Goal: Information Seeking & Learning: Check status

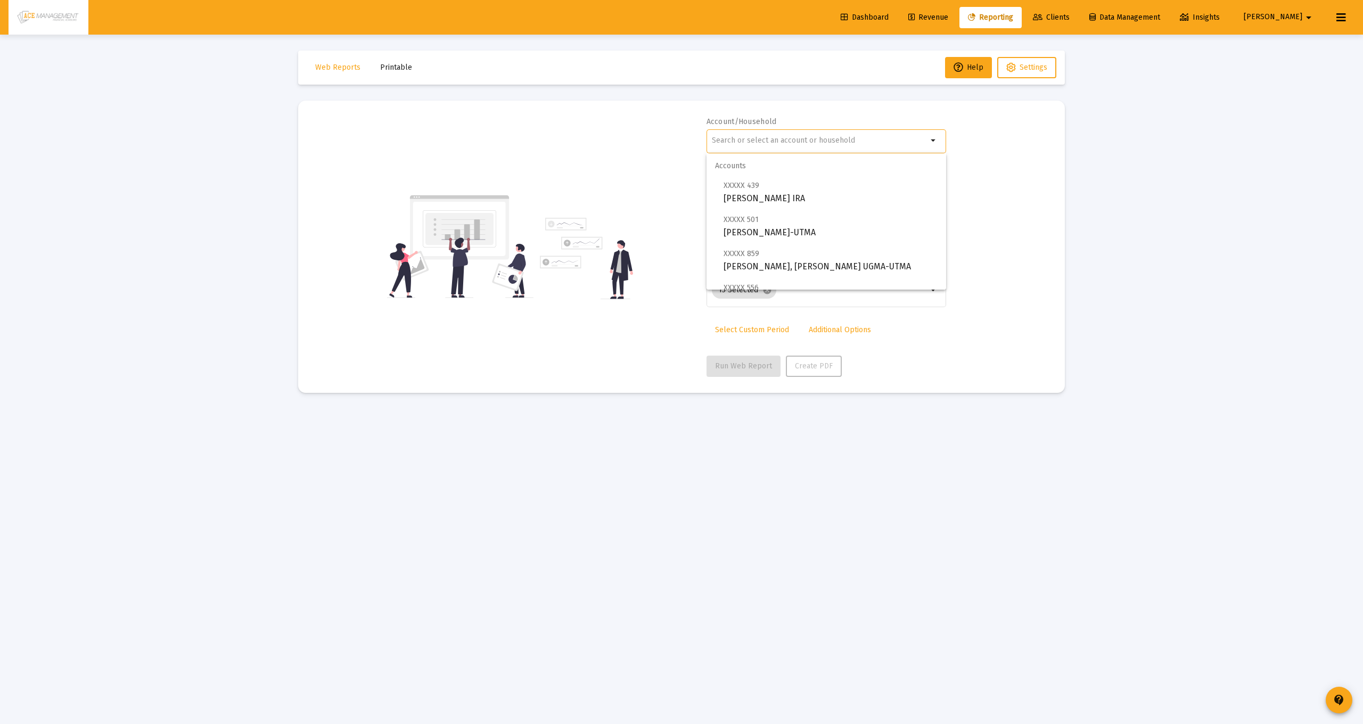
click at [739, 140] on input "text" at bounding box center [820, 140] width 216 height 9
click at [810, 141] on input "text" at bounding box center [820, 140] width 216 height 9
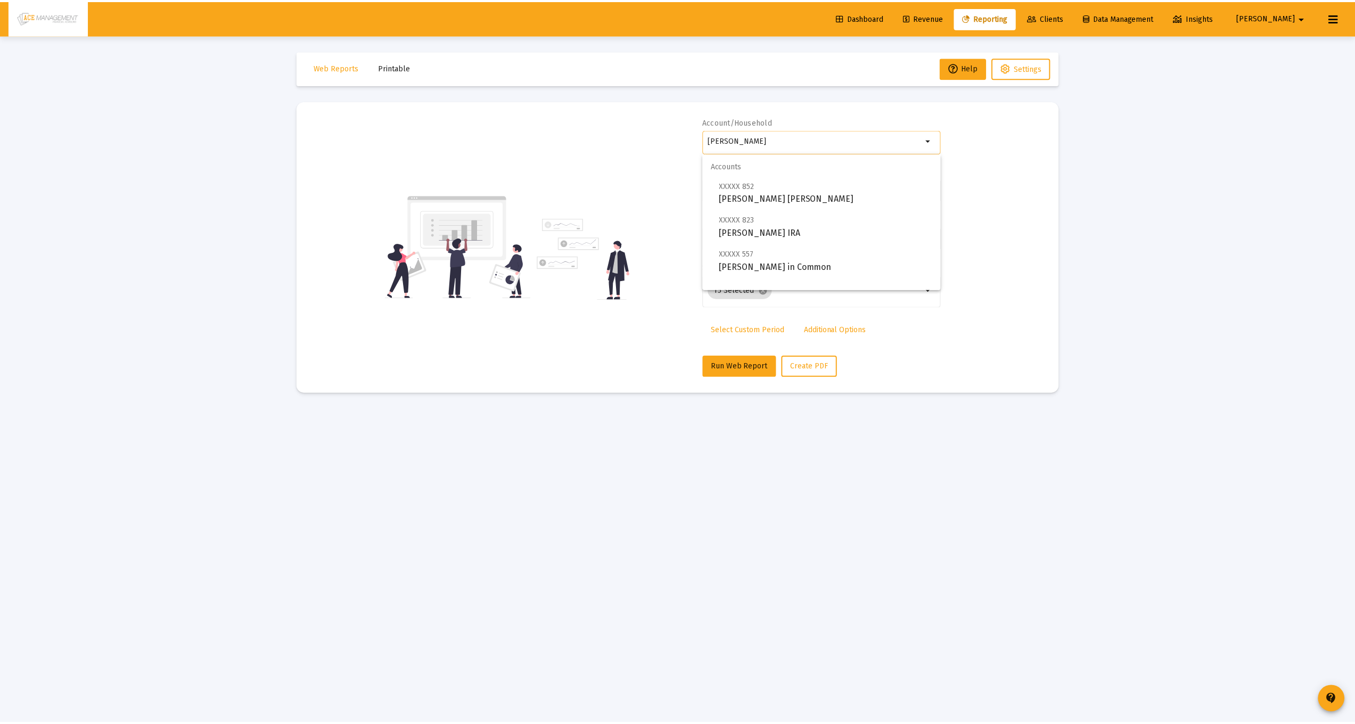
scroll to position [43, 0]
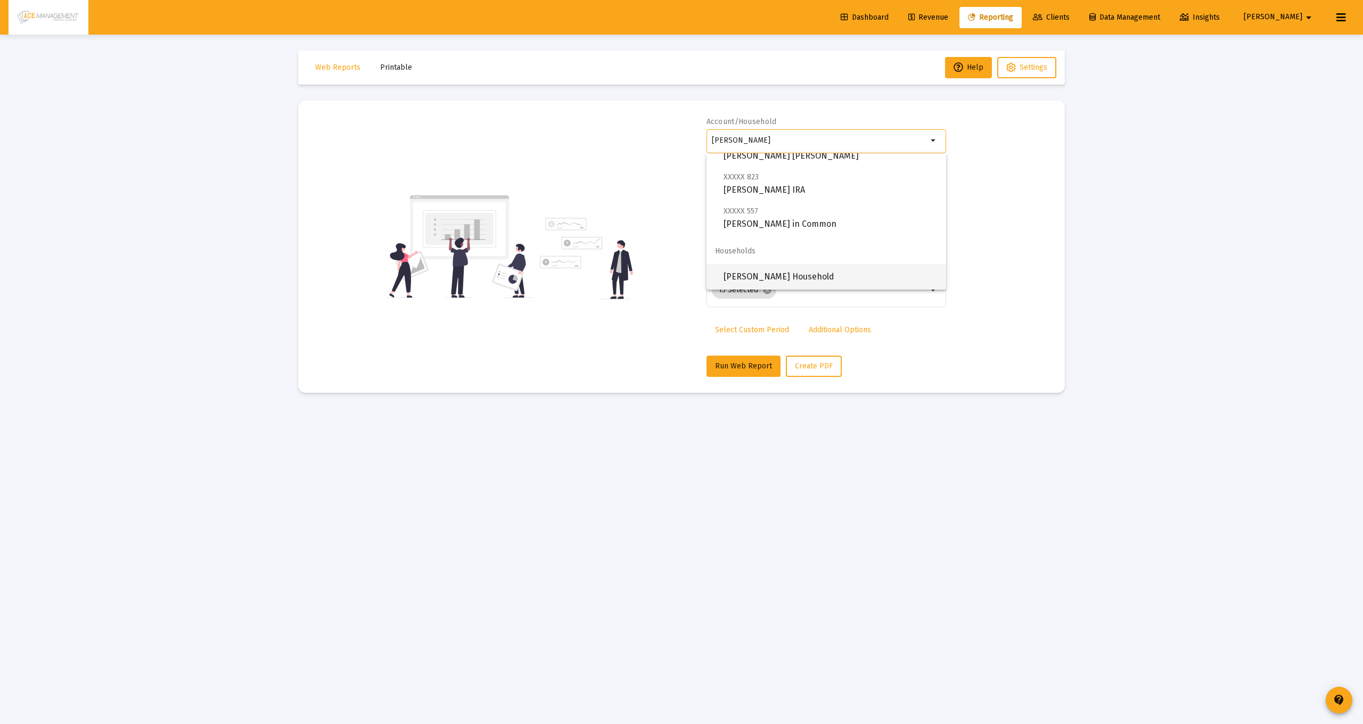
click at [786, 277] on span "[PERSON_NAME] Household" at bounding box center [831, 277] width 214 height 26
type input "[PERSON_NAME] Household"
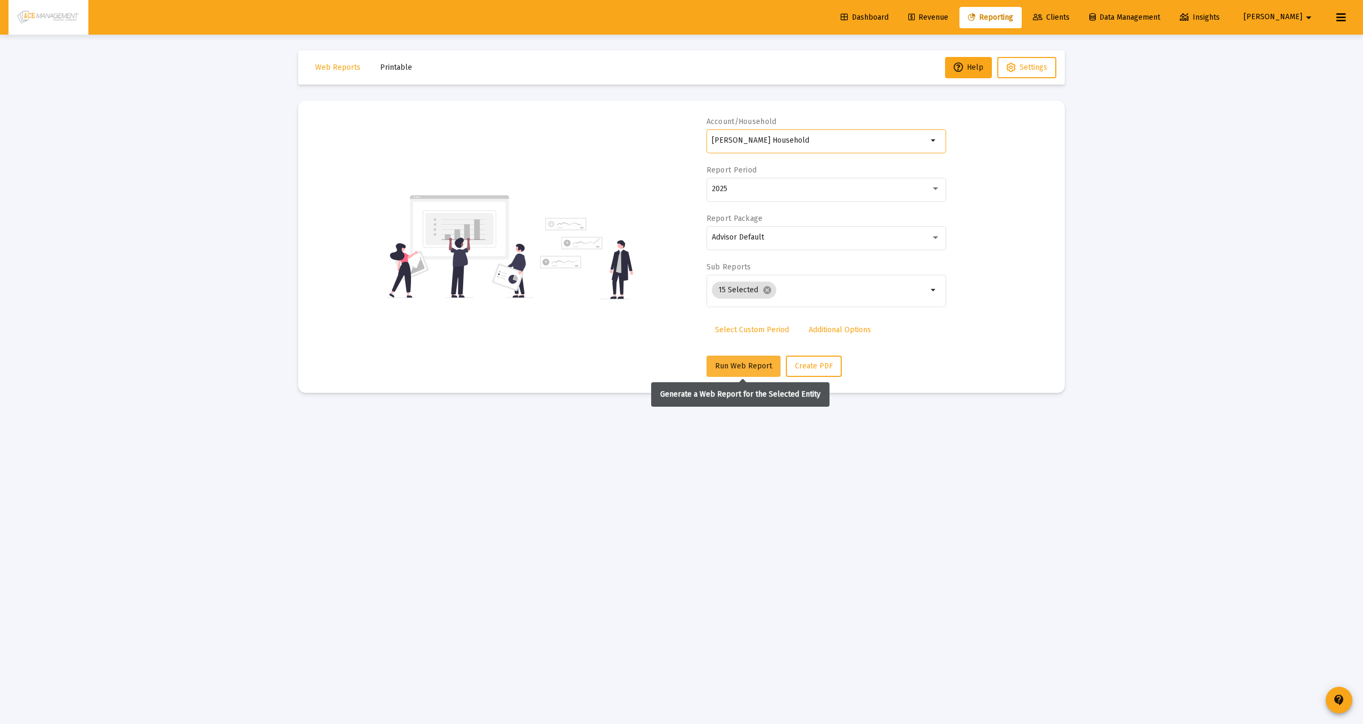
click at [728, 364] on span "Run Web Report" at bounding box center [743, 366] width 57 height 9
select select "View all"
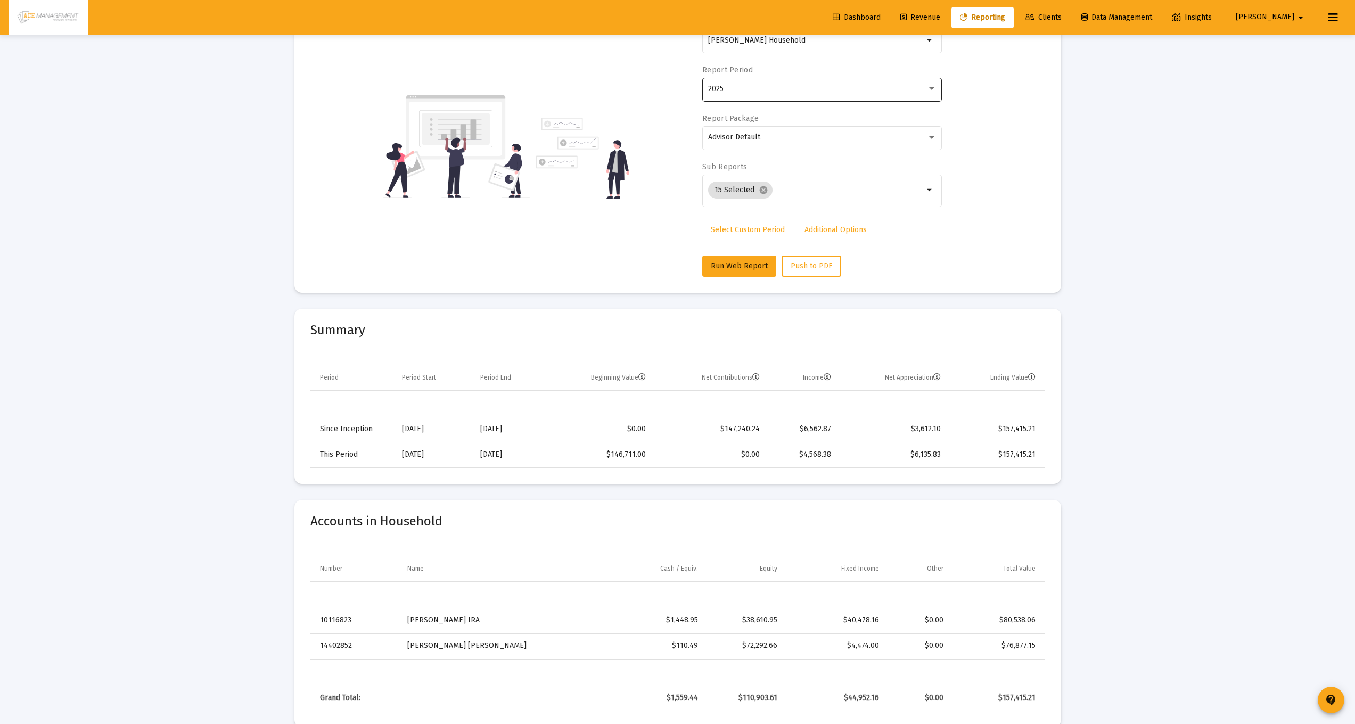
scroll to position [0, 0]
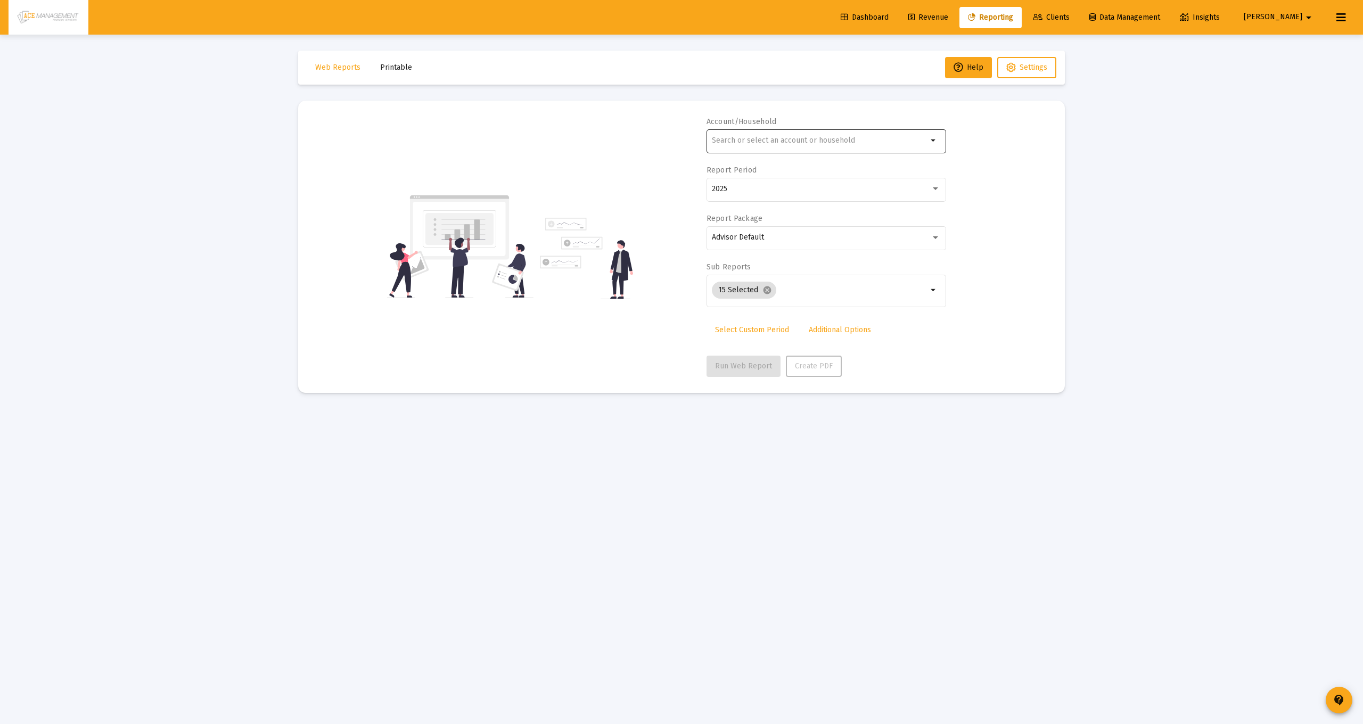
click at [806, 141] on input "text" at bounding box center [820, 140] width 216 height 9
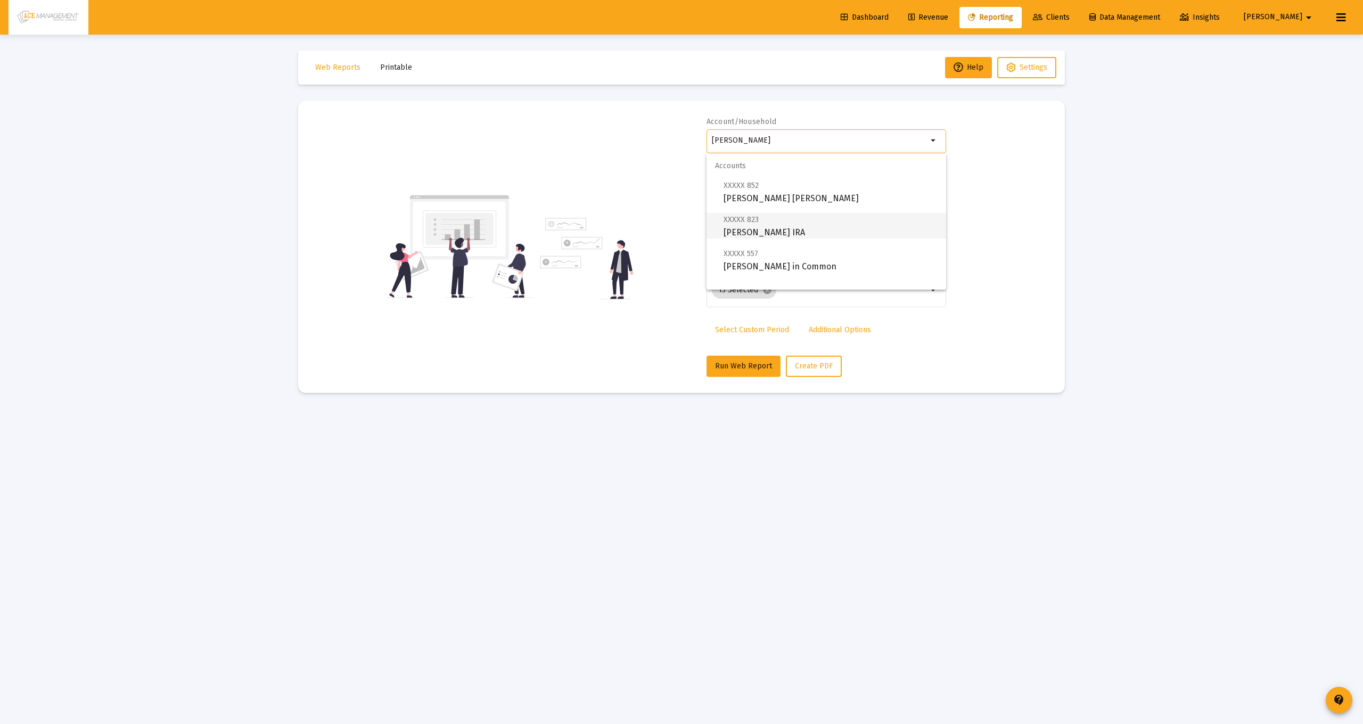
click at [789, 231] on span "XXXXX 823 [PERSON_NAME] IRA" at bounding box center [831, 226] width 214 height 26
type input "[PERSON_NAME] IRA"
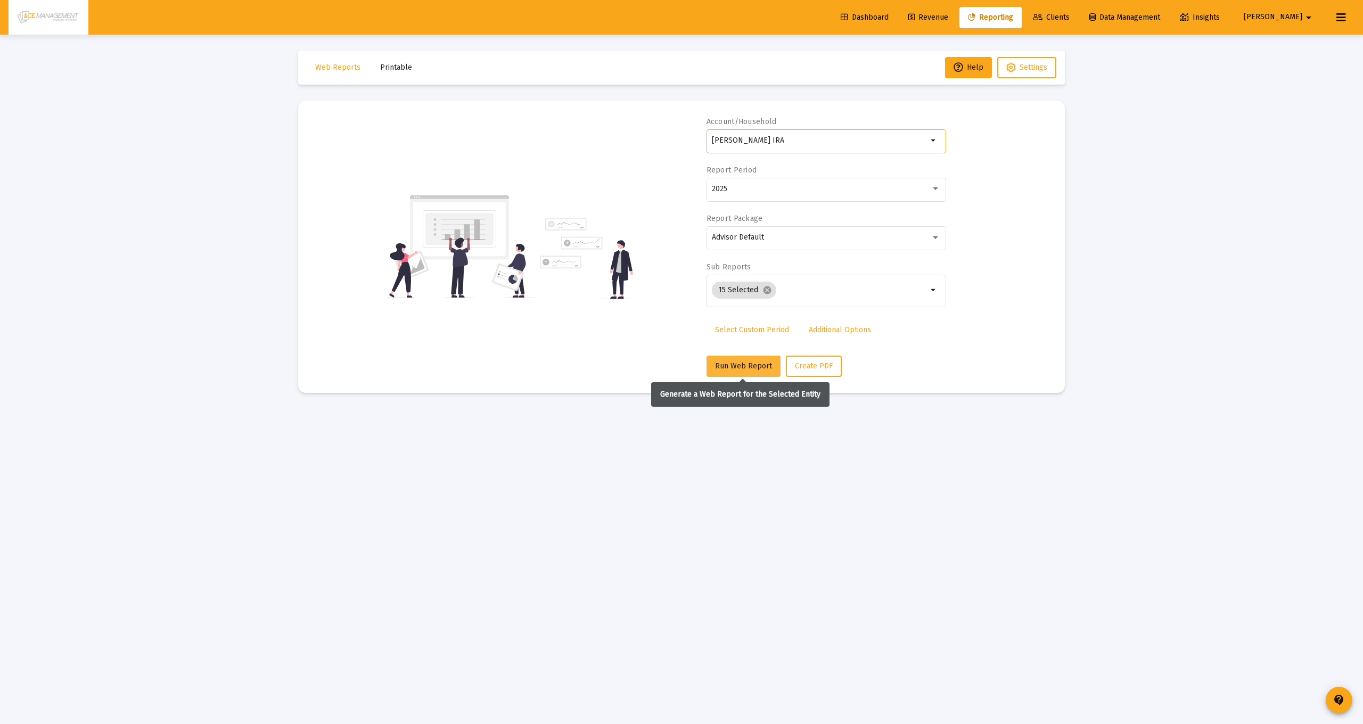
click at [750, 365] on span "Run Web Report" at bounding box center [743, 366] width 57 height 9
select select "View all"
click at [831, 142] on input "text" at bounding box center [820, 140] width 216 height 9
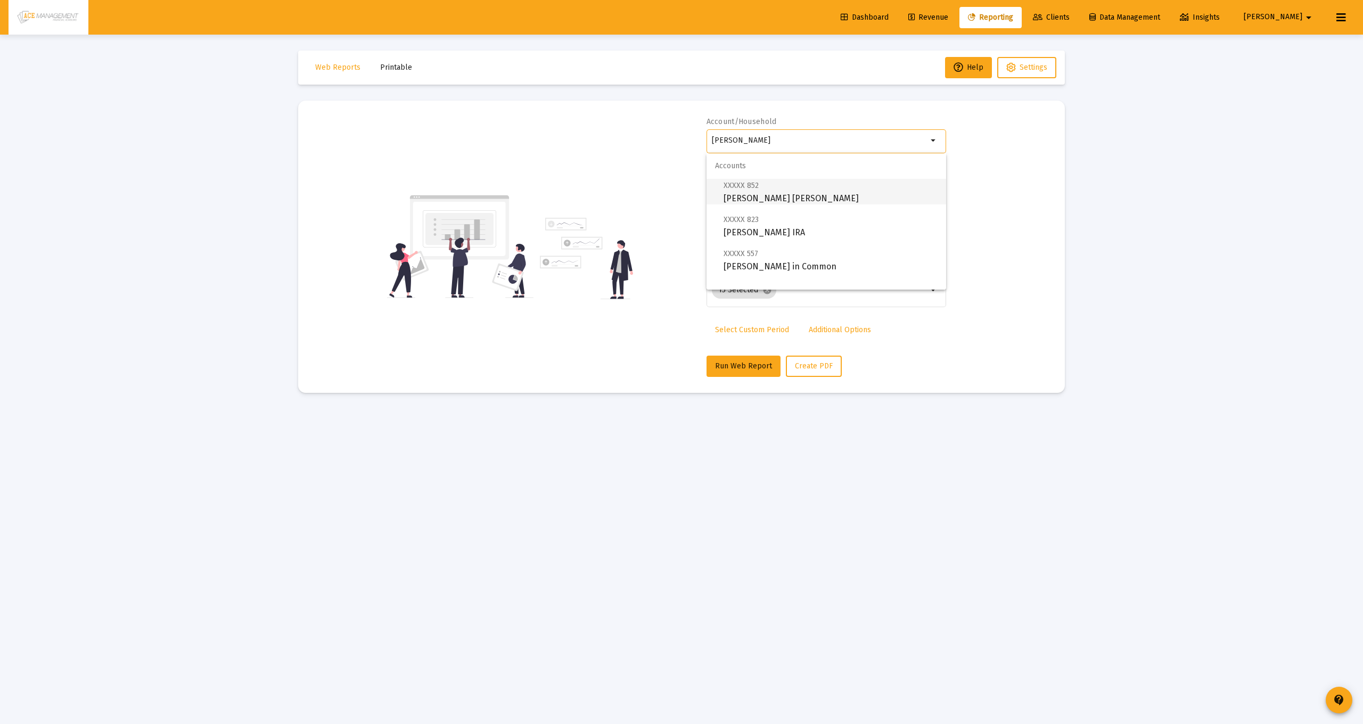
click at [793, 188] on span "XXXXX 852 Briana Hendrix-Thomas Roth IRA" at bounding box center [831, 192] width 214 height 26
type input "[PERSON_NAME] [PERSON_NAME]"
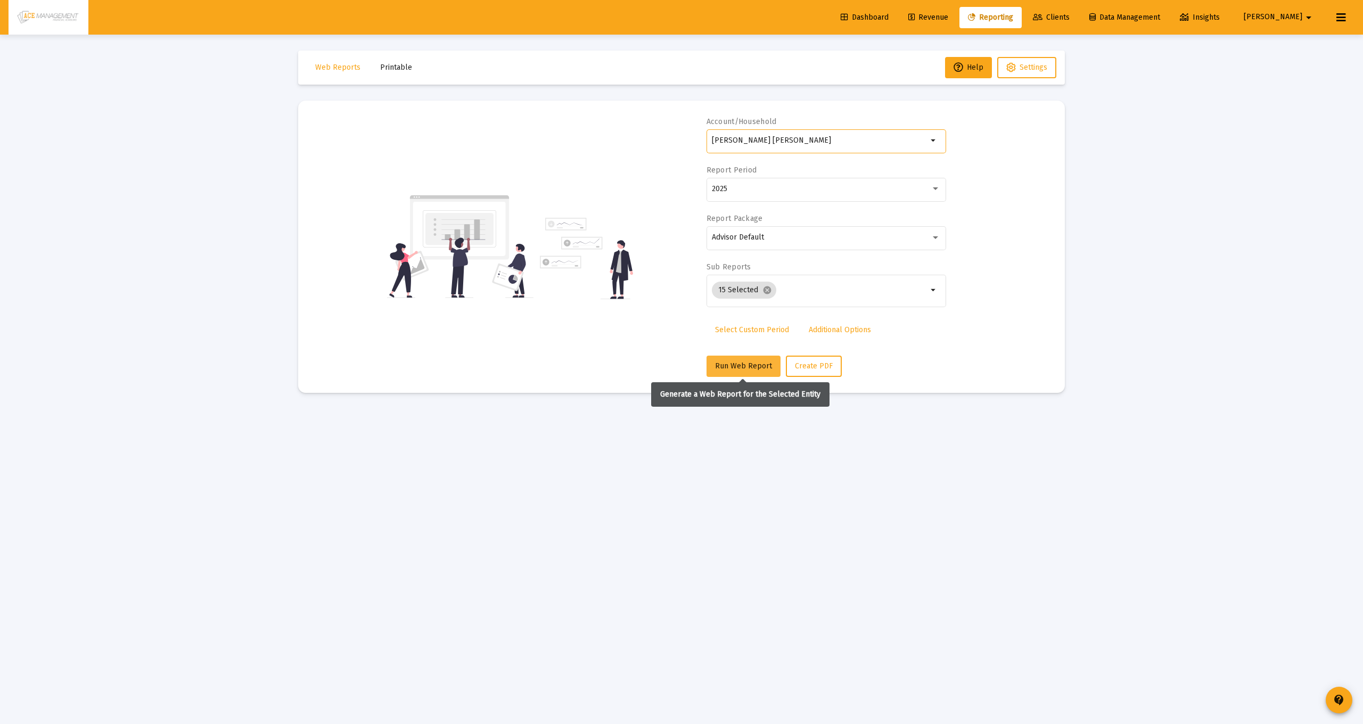
click at [723, 357] on button "Run Web Report" at bounding box center [744, 366] width 74 height 21
select select "View all"
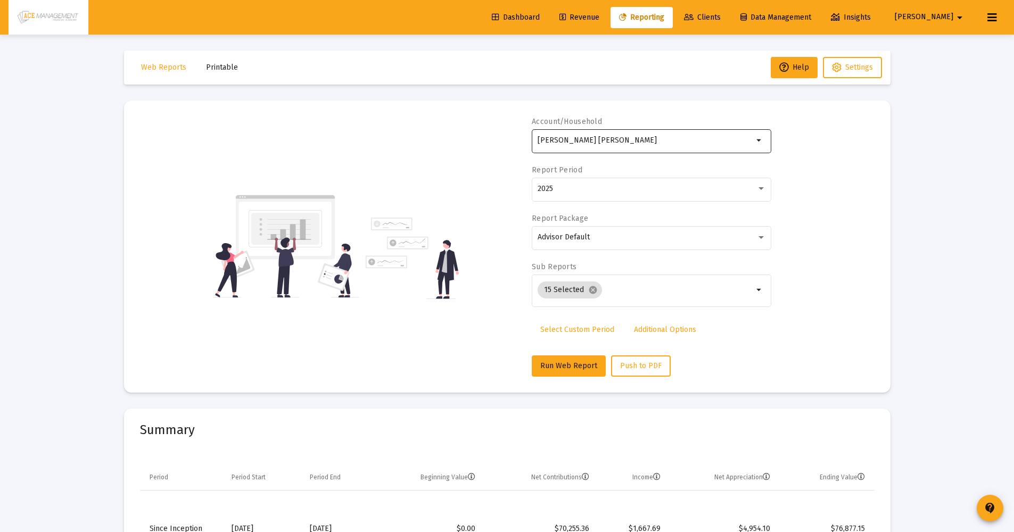
click at [584, 134] on div "[PERSON_NAME] [PERSON_NAME]" at bounding box center [646, 140] width 216 height 26
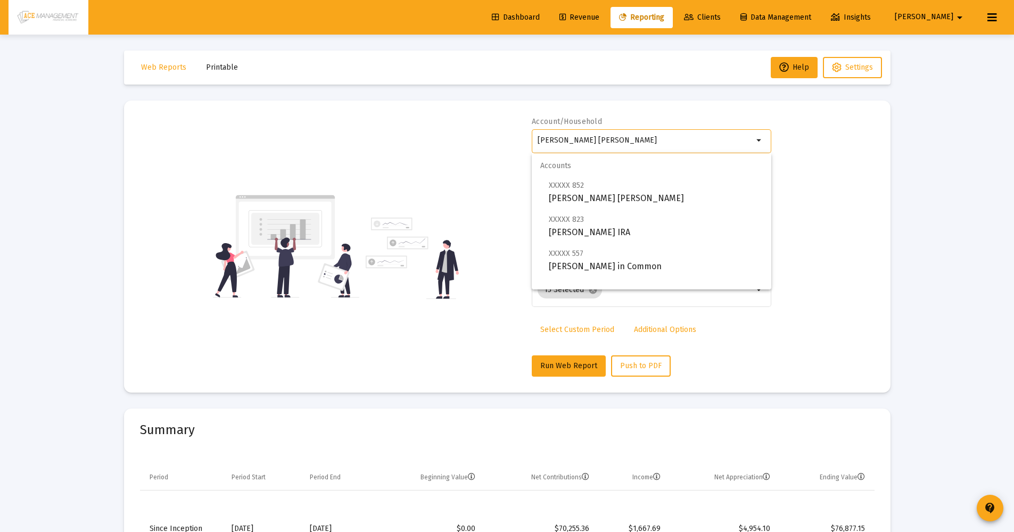
click at [586, 134] on div "[PERSON_NAME] [PERSON_NAME]" at bounding box center [646, 140] width 216 height 26
click at [465, 155] on div "Account/Household Briana Hendrix-Thomas Roth IRA arrow_drop_down Report Period …" at bounding box center [507, 247] width 735 height 260
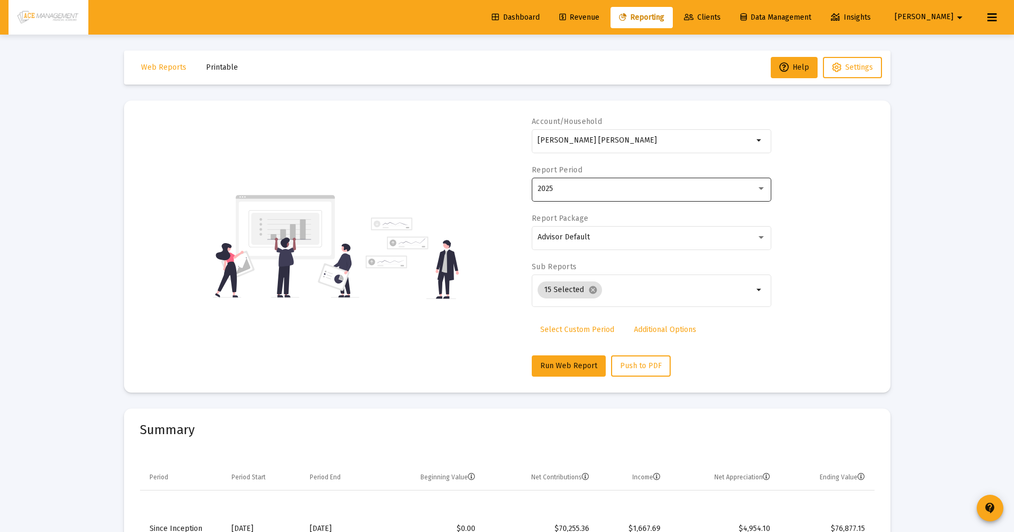
click at [585, 191] on div "2025" at bounding box center [647, 189] width 219 height 9
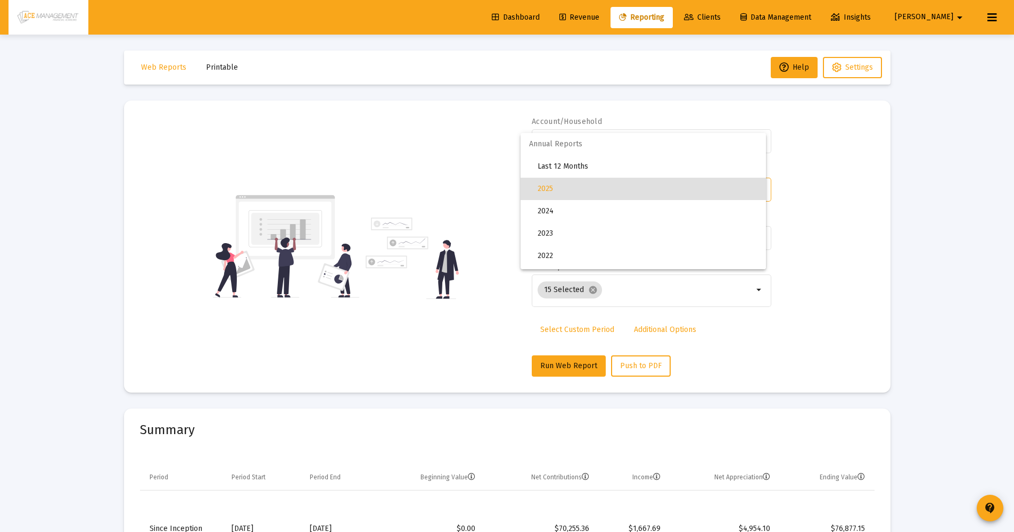
click at [445, 199] on div at bounding box center [507, 266] width 1014 height 532
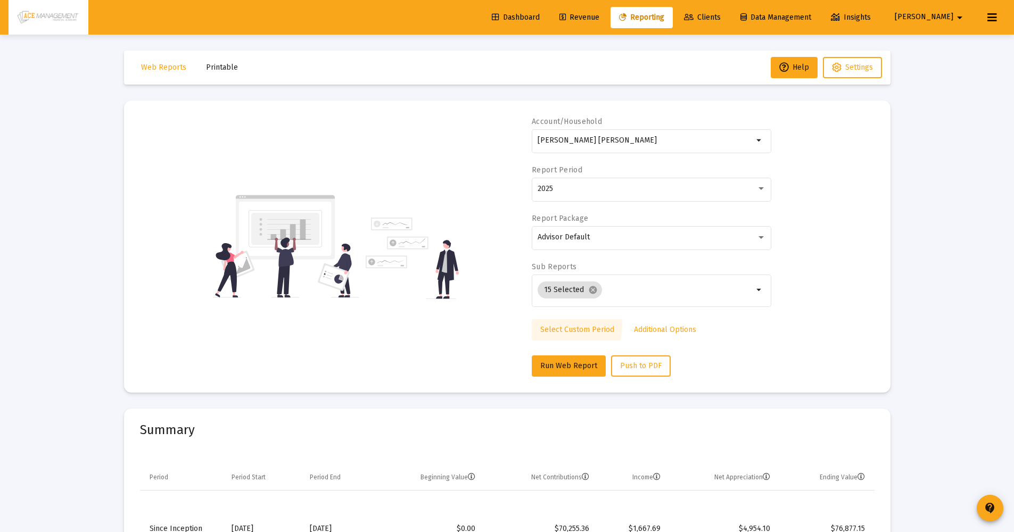
click at [557, 325] on span "Select Custom Period" at bounding box center [577, 329] width 74 height 9
click at [640, 194] on icon "Open calendar" at bounding box center [641, 188] width 11 height 11
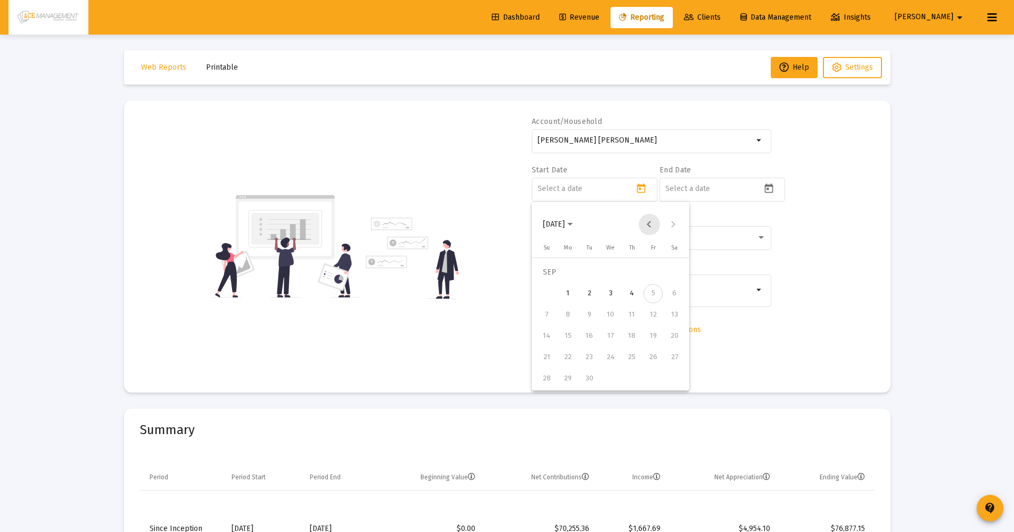
click at [650, 226] on button "Previous month" at bounding box center [649, 224] width 21 height 21
click at [651, 226] on button "Previous month" at bounding box center [649, 224] width 21 height 21
click at [544, 294] on div "1" at bounding box center [546, 293] width 19 height 19
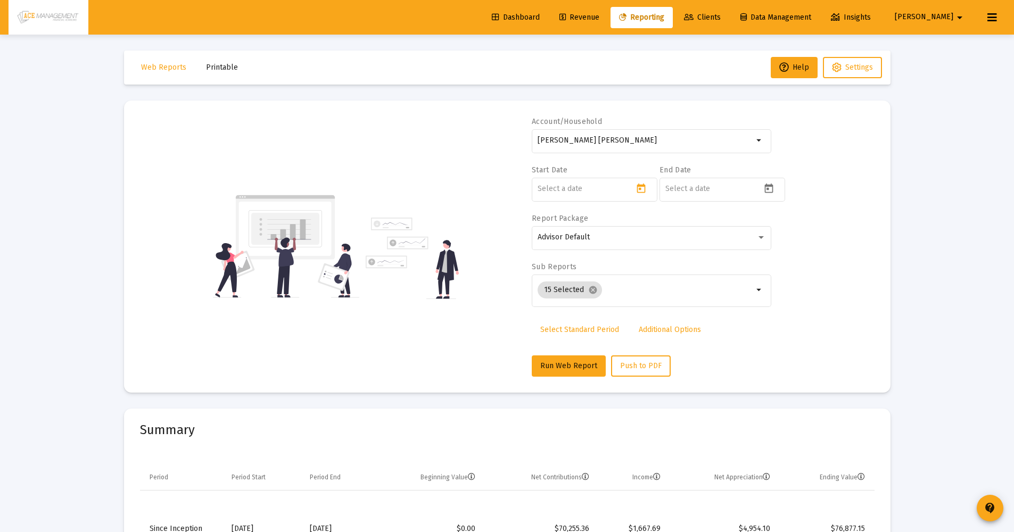
type input "[DATE]"
click at [760, 190] on input at bounding box center [714, 189] width 96 height 9
click at [779, 190] on mat-datepicker-toggle at bounding box center [770, 191] width 18 height 9
click at [771, 228] on button "Previous month" at bounding box center [777, 224] width 21 height 21
click at [676, 377] on div "31" at bounding box center [674, 379] width 19 height 19
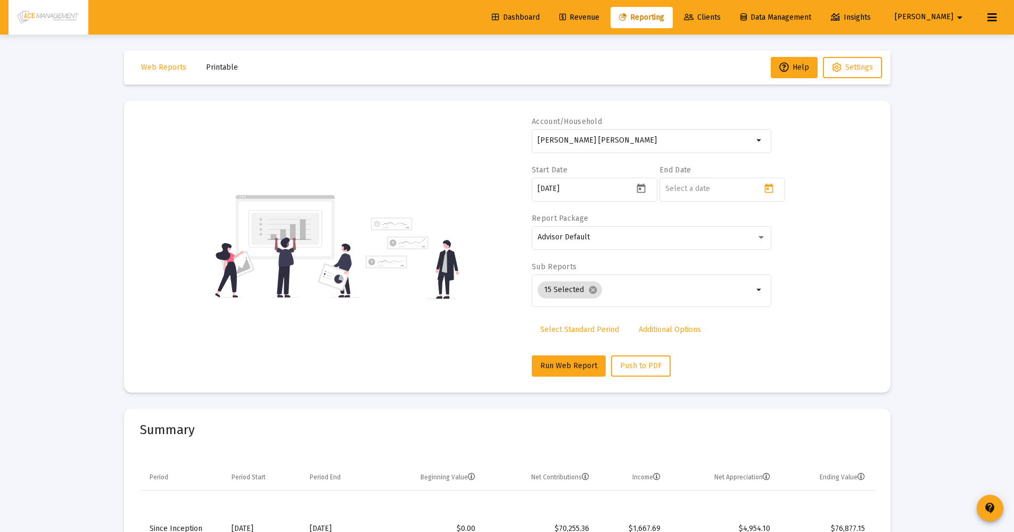
type input "[DATE]"
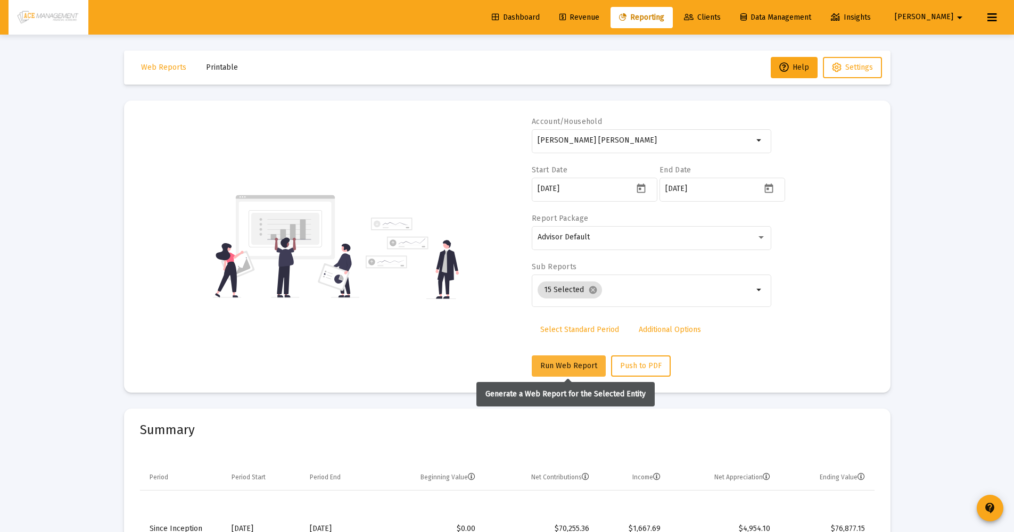
click at [570, 357] on button "Run Web Report" at bounding box center [569, 366] width 74 height 21
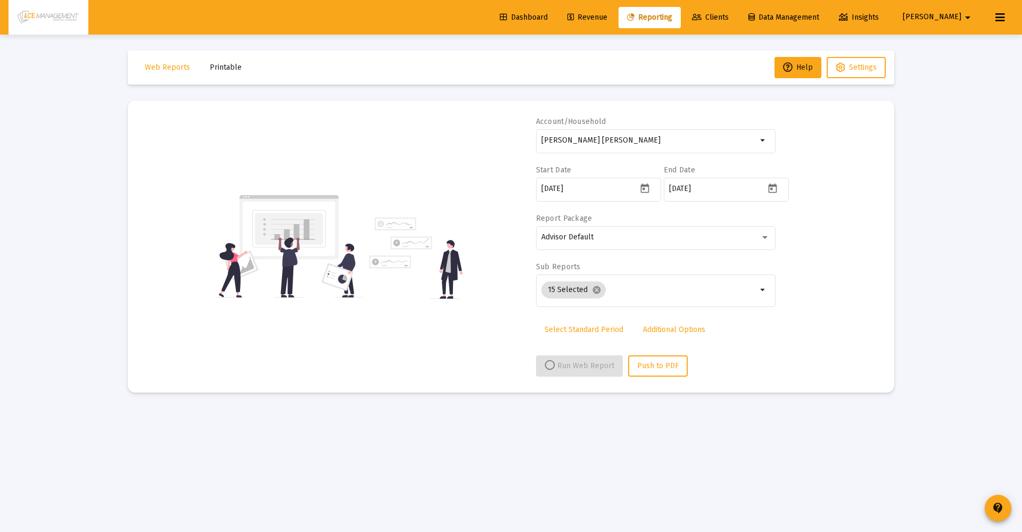
select select "View all"
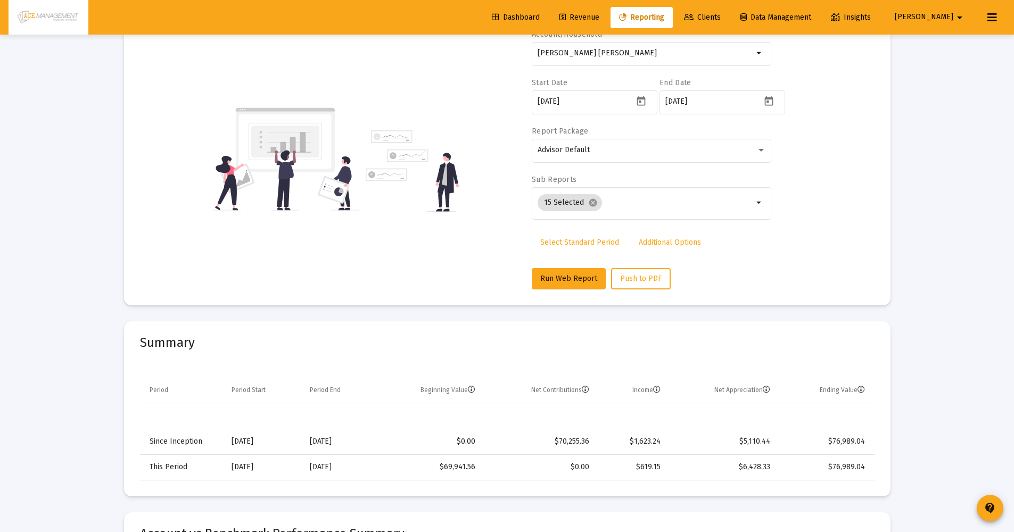
scroll to position [108, 0]
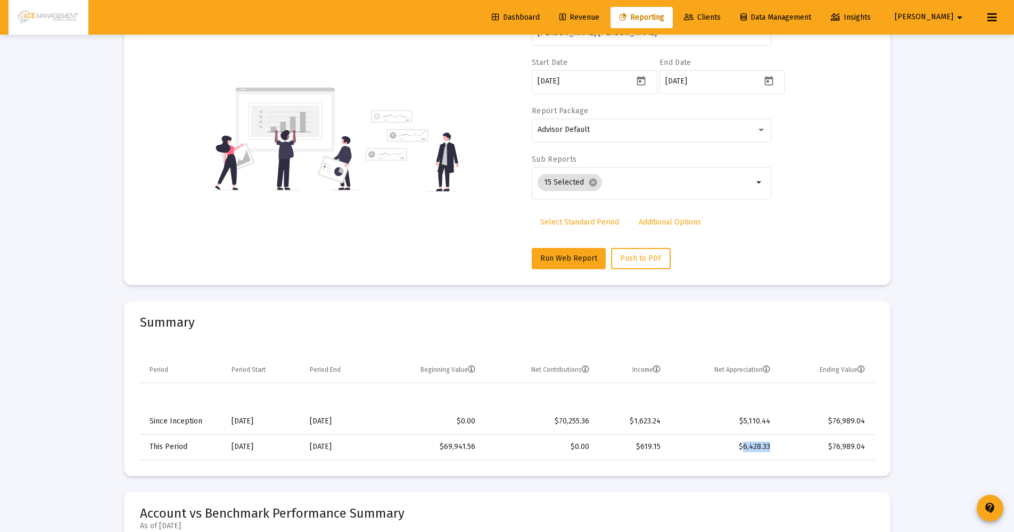
drag, startPoint x: 743, startPoint y: 449, endPoint x: 774, endPoint y: 451, distance: 30.4
click at [774, 451] on td "$6,428.33" at bounding box center [723, 448] width 110 height 26
drag, startPoint x: 662, startPoint y: 448, endPoint x: 645, endPoint y: 447, distance: 17.6
click at [645, 447] on td "$619.15" at bounding box center [632, 448] width 71 height 26
drag, startPoint x: 642, startPoint y: 447, endPoint x: 660, endPoint y: 448, distance: 18.7
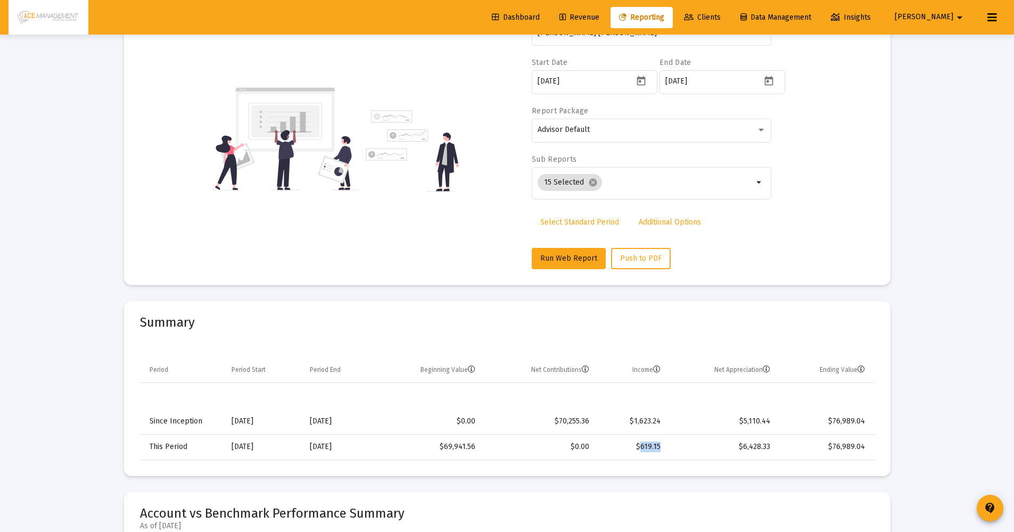
click at [660, 448] on td "$619.15" at bounding box center [632, 448] width 71 height 26
drag, startPoint x: 742, startPoint y: 447, endPoint x: 771, endPoint y: 450, distance: 28.3
click at [771, 450] on td "$6,428.33" at bounding box center [723, 448] width 110 height 26
click at [796, 440] on td "$76,989.04" at bounding box center [826, 448] width 96 height 26
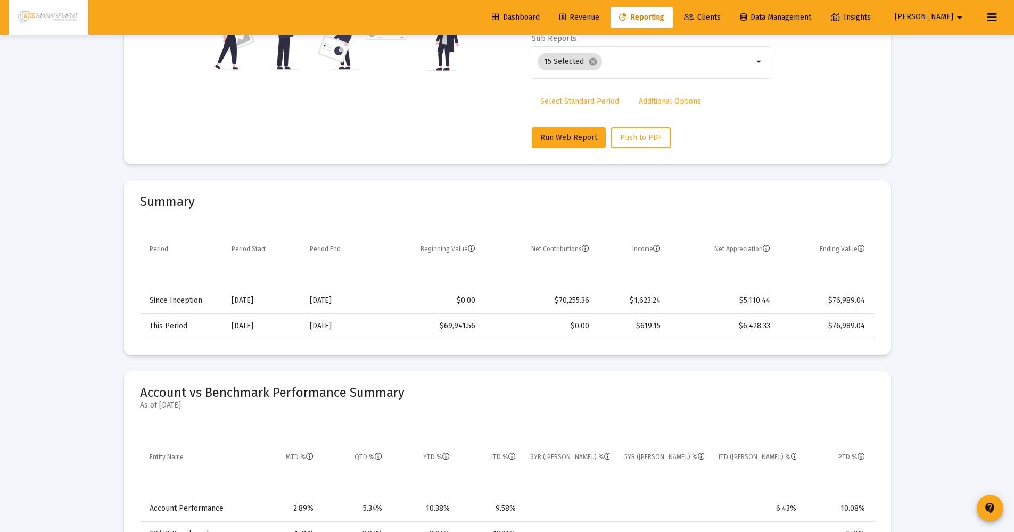
scroll to position [322, 0]
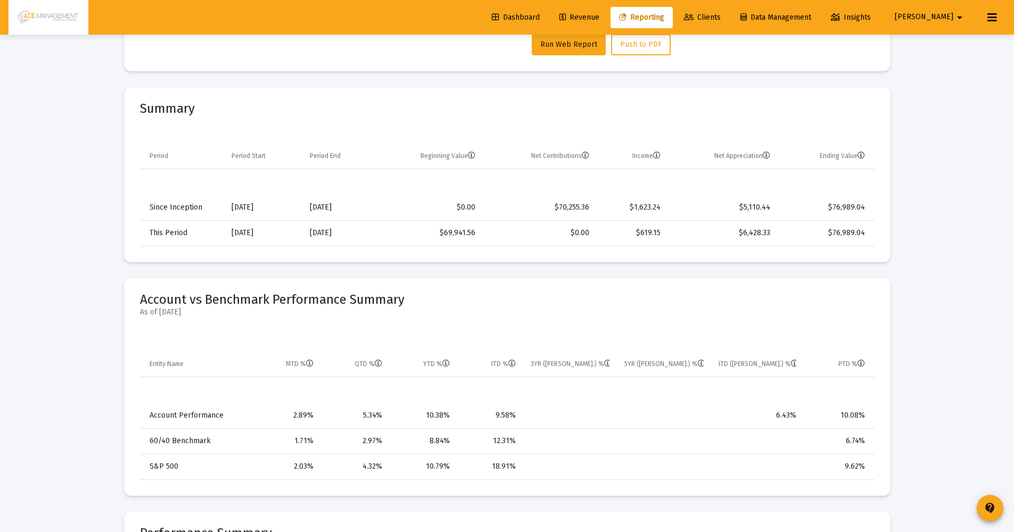
drag, startPoint x: 453, startPoint y: 419, endPoint x: 424, endPoint y: 413, distance: 29.5
click at [425, 412] on td "10.38%" at bounding box center [424, 416] width 68 height 26
drag, startPoint x: 423, startPoint y: 469, endPoint x: 455, endPoint y: 465, distance: 32.2
click at [455, 465] on td "10.79%" at bounding box center [424, 467] width 68 height 26
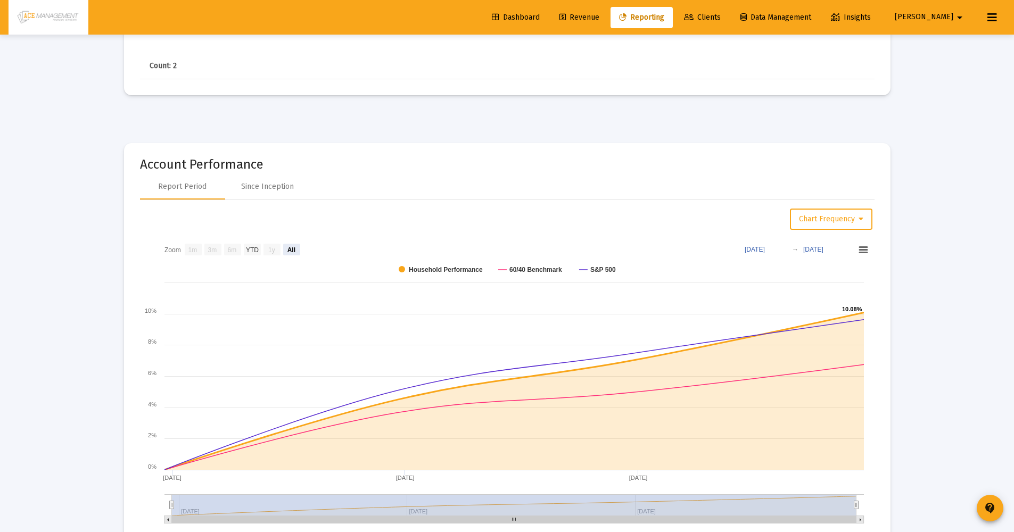
scroll to position [1271, 0]
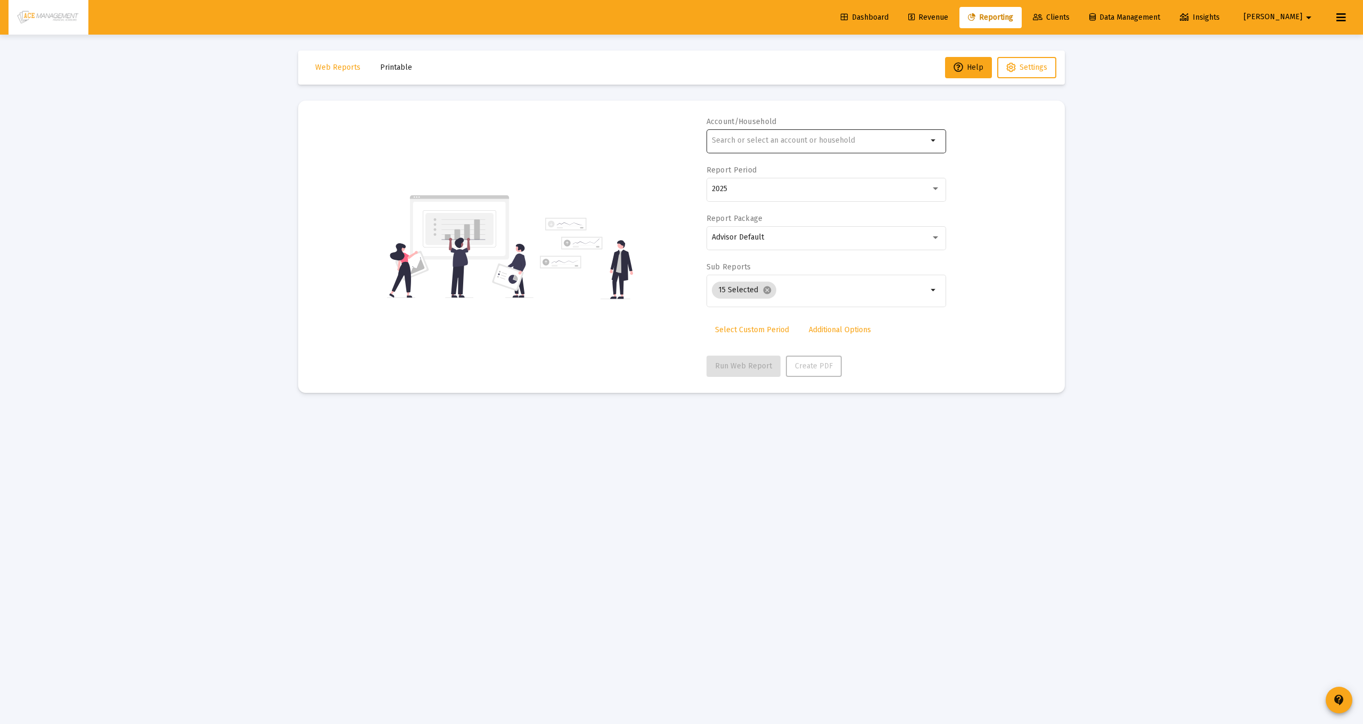
click at [791, 145] on div at bounding box center [820, 140] width 216 height 26
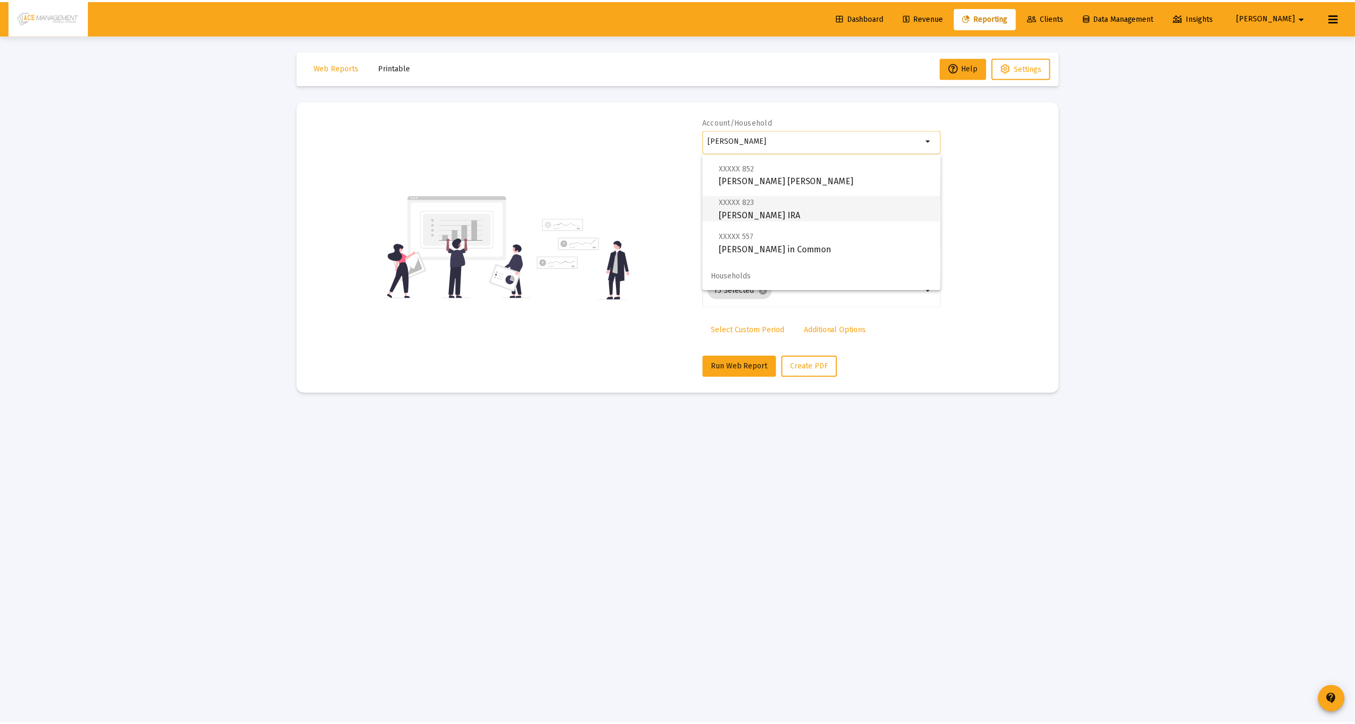
scroll to position [43, 0]
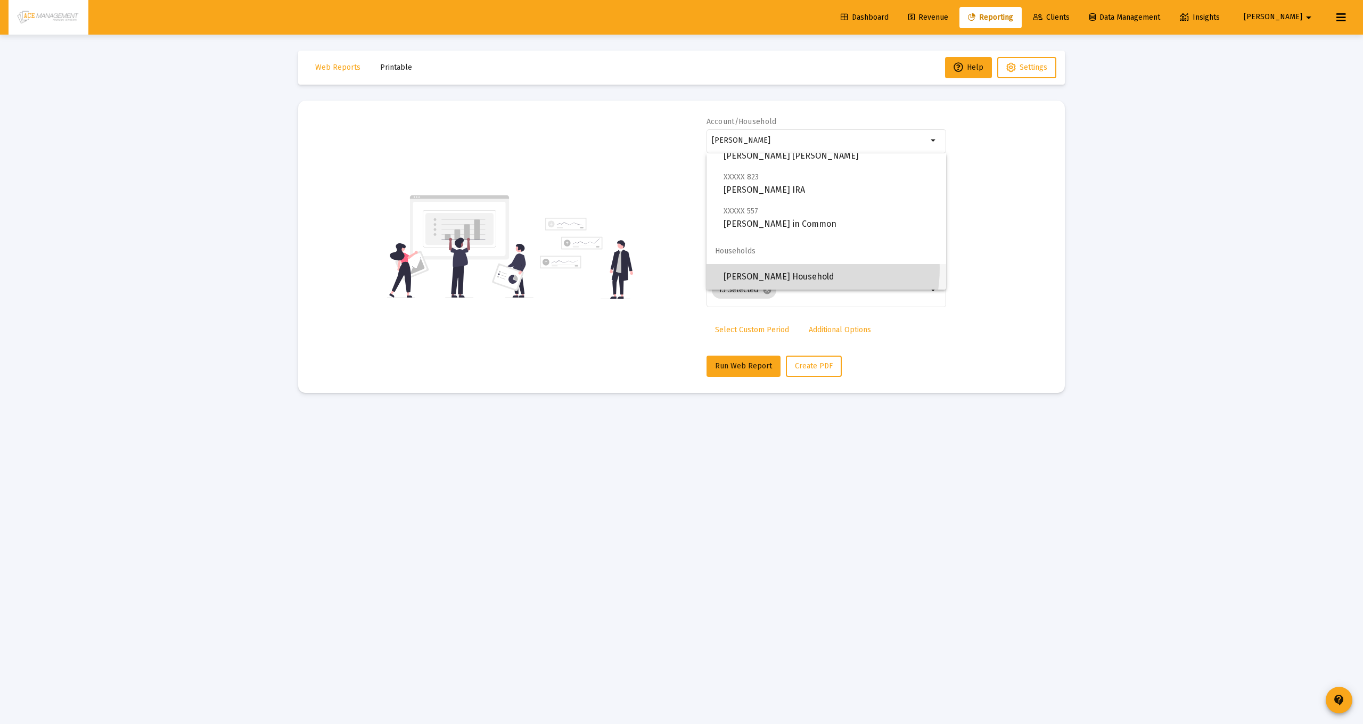
click at [781, 268] on span "[PERSON_NAME] Household" at bounding box center [831, 277] width 214 height 26
type input "[PERSON_NAME] Household"
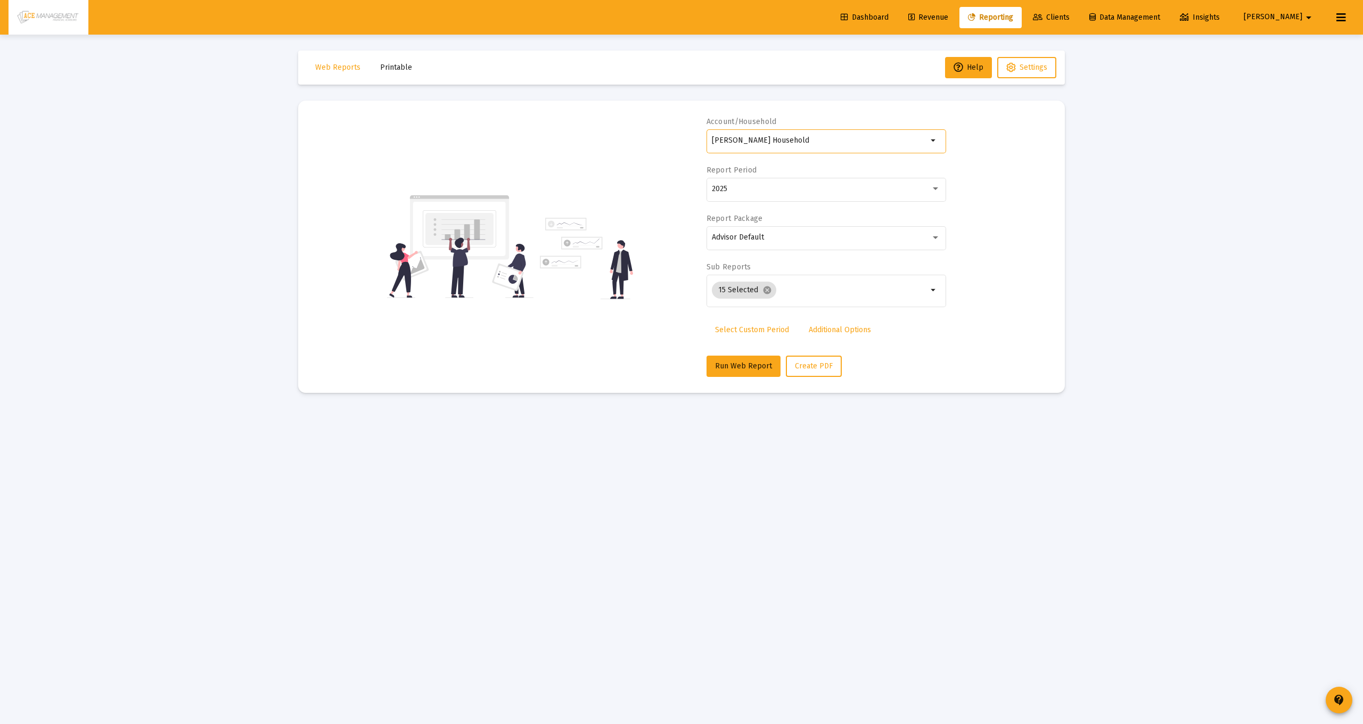
click at [742, 329] on span "Select Custom Period" at bounding box center [752, 329] width 74 height 9
click at [812, 191] on icon "Open calendar" at bounding box center [816, 189] width 9 height 10
click at [822, 227] on button "Previous month" at bounding box center [823, 224] width 21 height 21
click at [823, 226] on button "Previous month" at bounding box center [823, 224] width 21 height 21
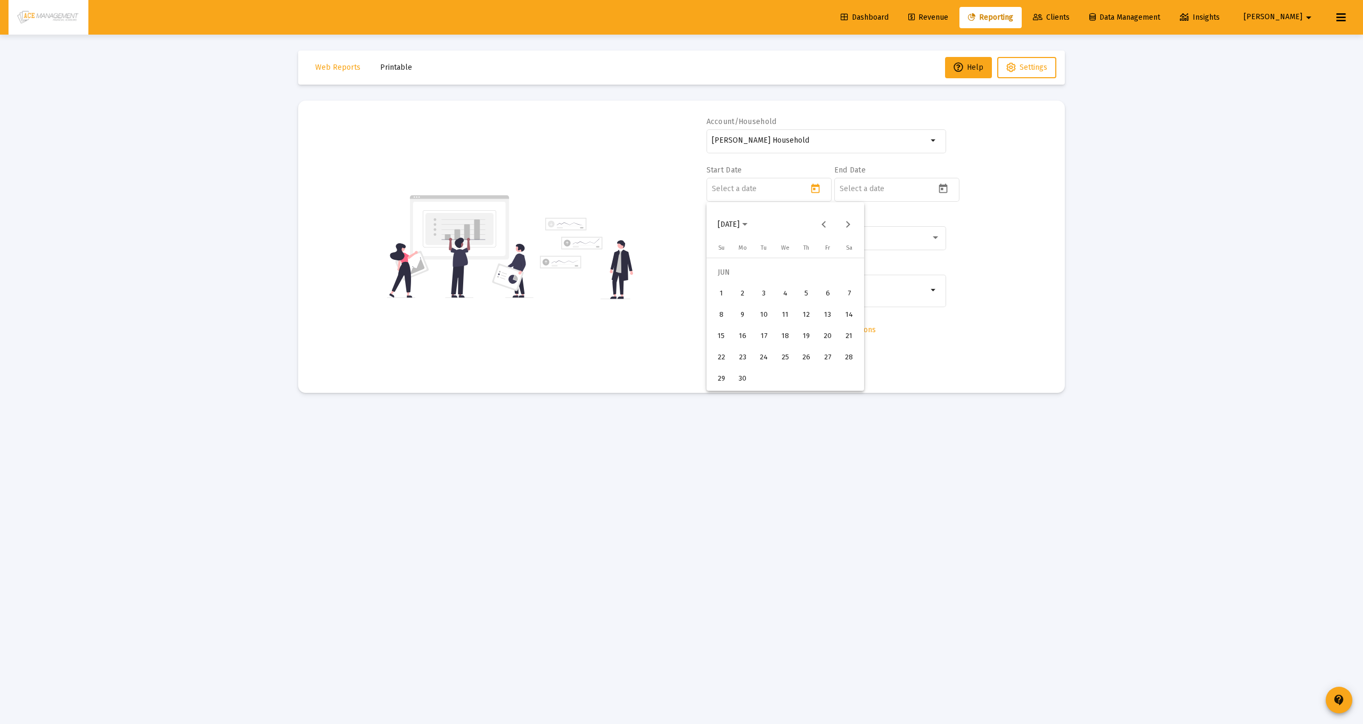
click at [724, 293] on div "1" at bounding box center [721, 293] width 19 height 19
type input "2025-06-01"
click at [946, 191] on icon "Open calendar" at bounding box center [943, 188] width 11 height 11
click at [875, 291] on div "1" at bounding box center [870, 293] width 19 height 19
click at [947, 190] on icon "Open calendar" at bounding box center [943, 189] width 9 height 10
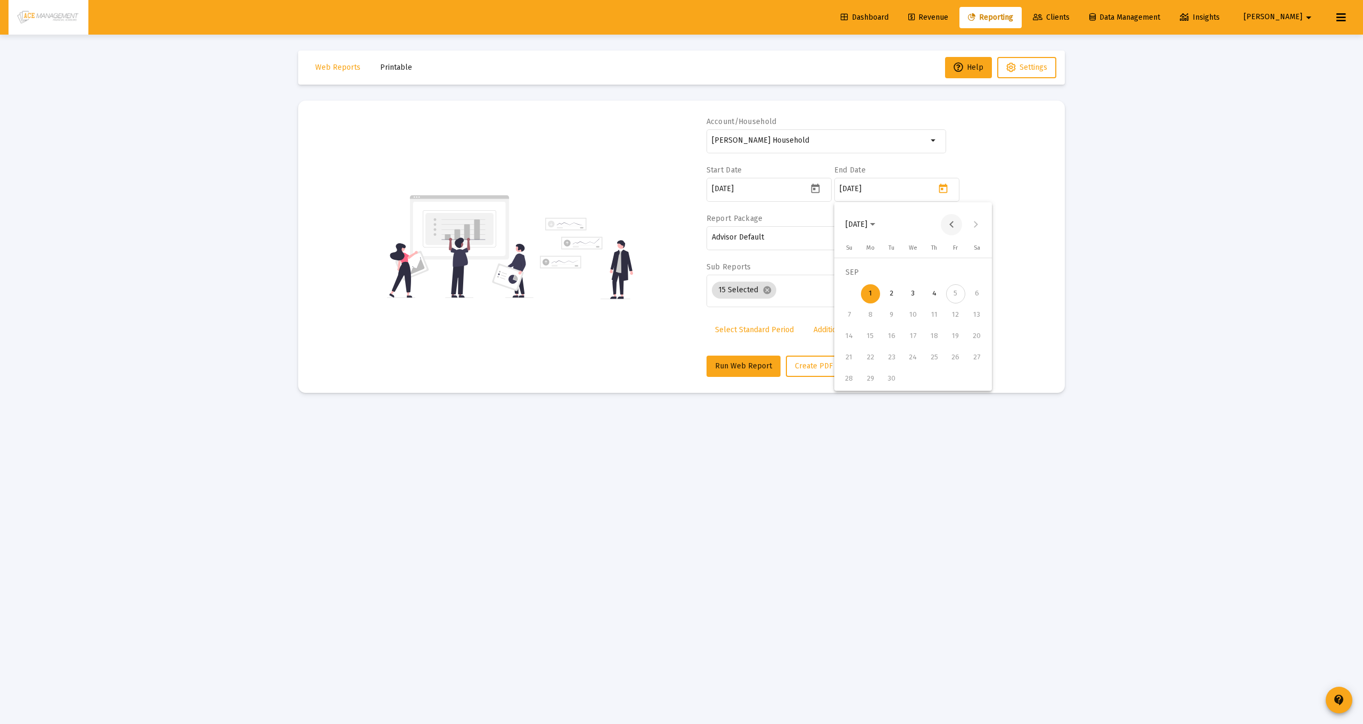
click at [948, 226] on button "Previous month" at bounding box center [951, 224] width 21 height 21
click at [853, 378] on div "31" at bounding box center [849, 379] width 19 height 19
type input "[DATE]"
click at [769, 365] on span "Run Web Report" at bounding box center [743, 366] width 57 height 9
select select "View all"
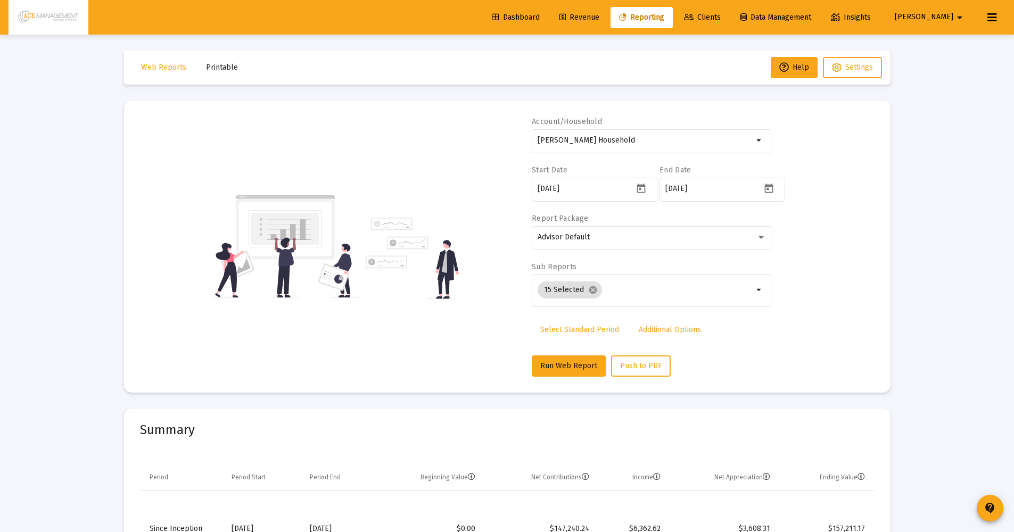
scroll to position [89, 0]
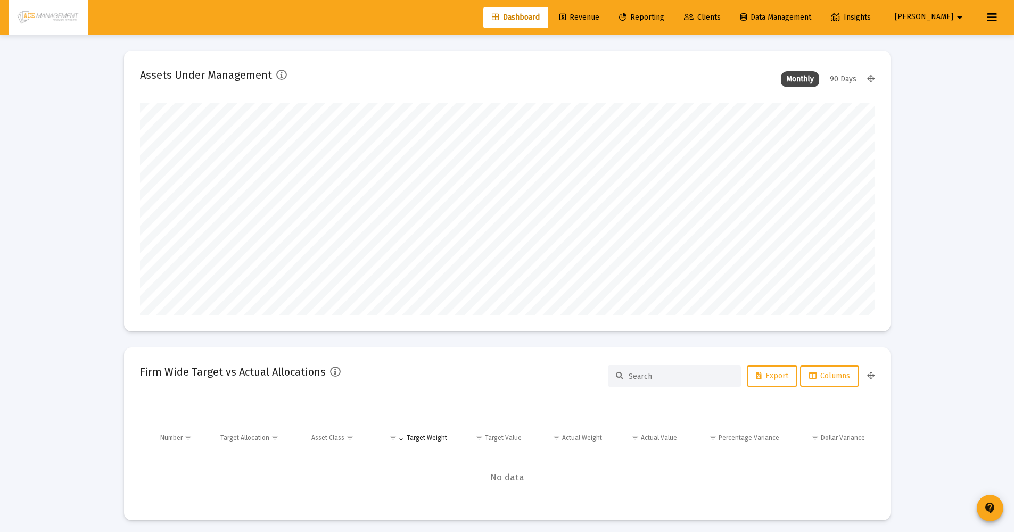
scroll to position [213, 343]
click at [665, 18] on span "Reporting" at bounding box center [641, 17] width 45 height 9
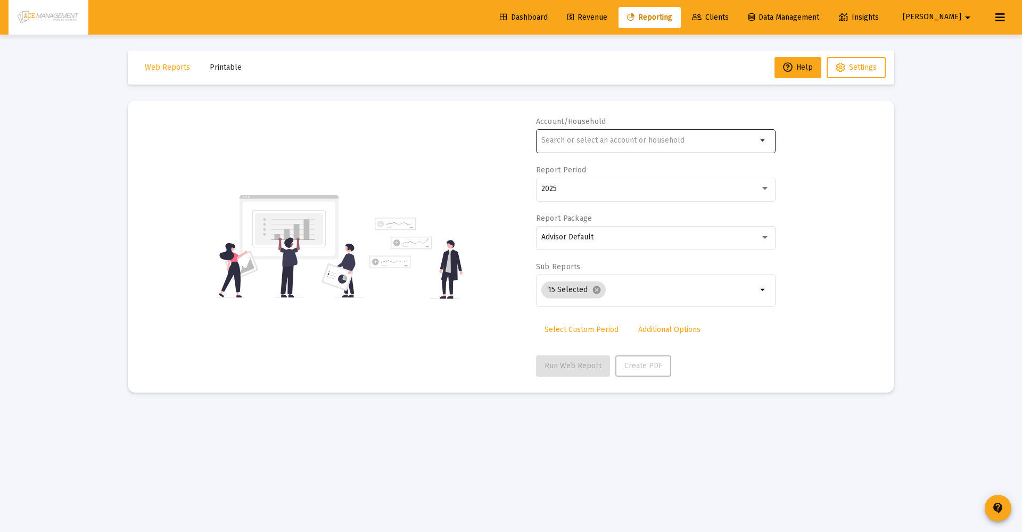
click at [576, 140] on input "text" at bounding box center [650, 140] width 216 height 9
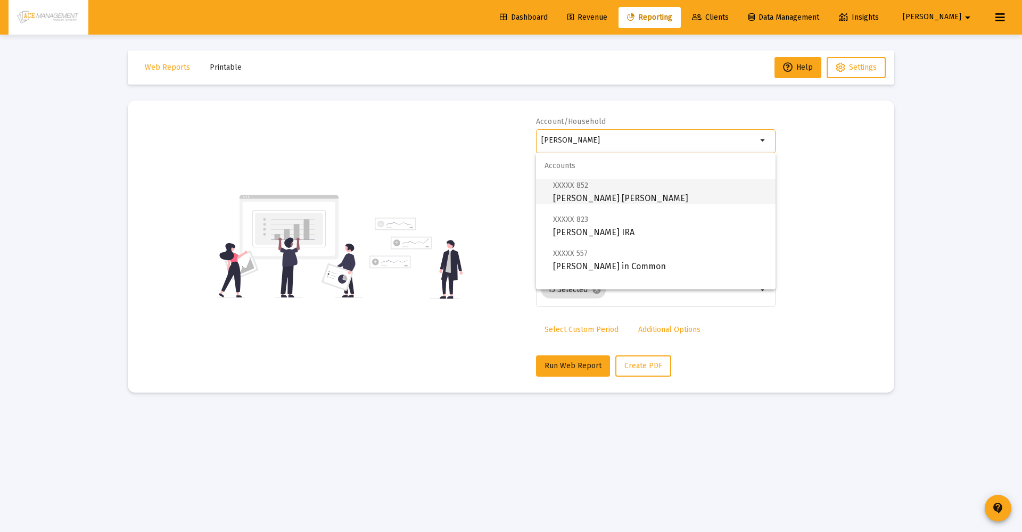
click at [609, 192] on span "XXXXX 852 Briana Hendrix-Thomas Roth IRA" at bounding box center [660, 192] width 214 height 26
type input "[PERSON_NAME] [PERSON_NAME]"
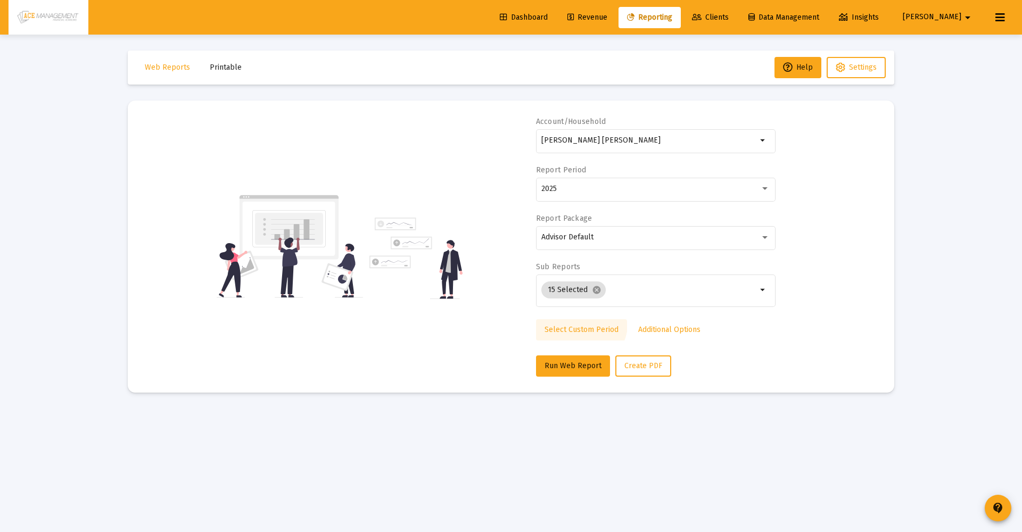
click at [572, 322] on link "Select Custom Period" at bounding box center [581, 329] width 91 height 21
click at [645, 192] on icon "Open calendar" at bounding box center [645, 188] width 11 height 11
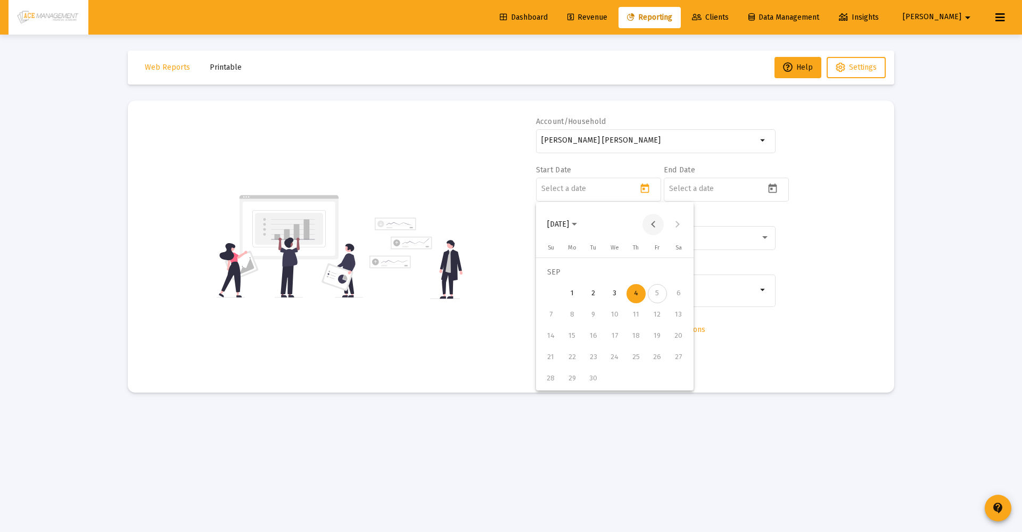
click at [652, 230] on button "Previous month" at bounding box center [653, 224] width 21 height 21
click at [555, 295] on div "1" at bounding box center [551, 293] width 19 height 19
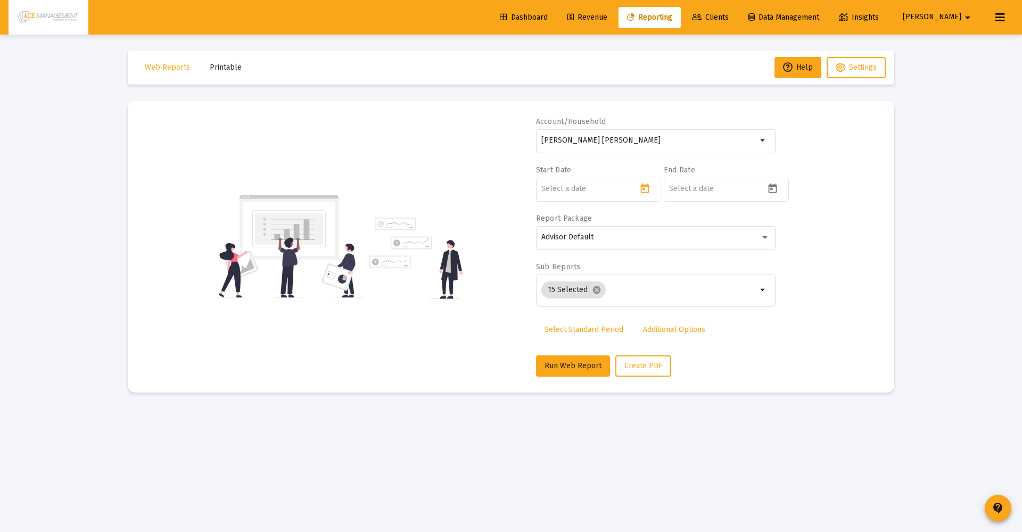
type input "[DATE]"
click at [773, 197] on div at bounding box center [726, 189] width 125 height 26
click at [772, 192] on icon "Open calendar" at bounding box center [772, 188] width 11 height 11
click at [781, 225] on button "Previous month" at bounding box center [781, 224] width 21 height 21
click at [677, 384] on div "31" at bounding box center [678, 379] width 19 height 19
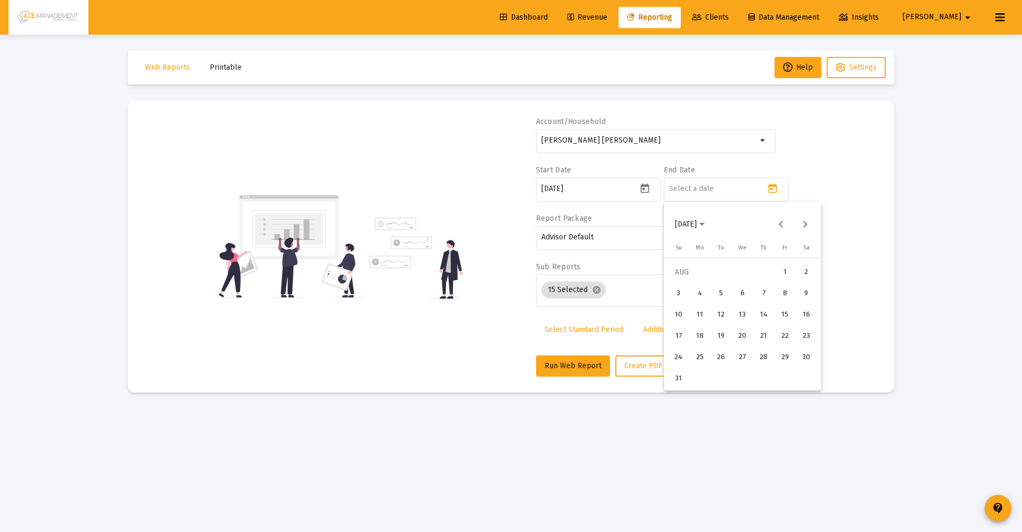
type input "[DATE]"
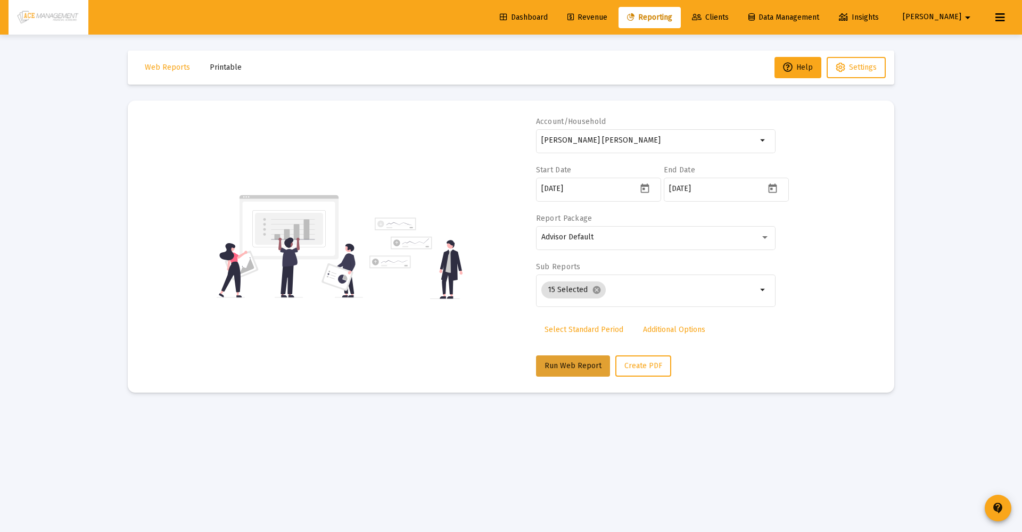
click at [587, 368] on span "Run Web Report" at bounding box center [573, 366] width 57 height 9
select select "View all"
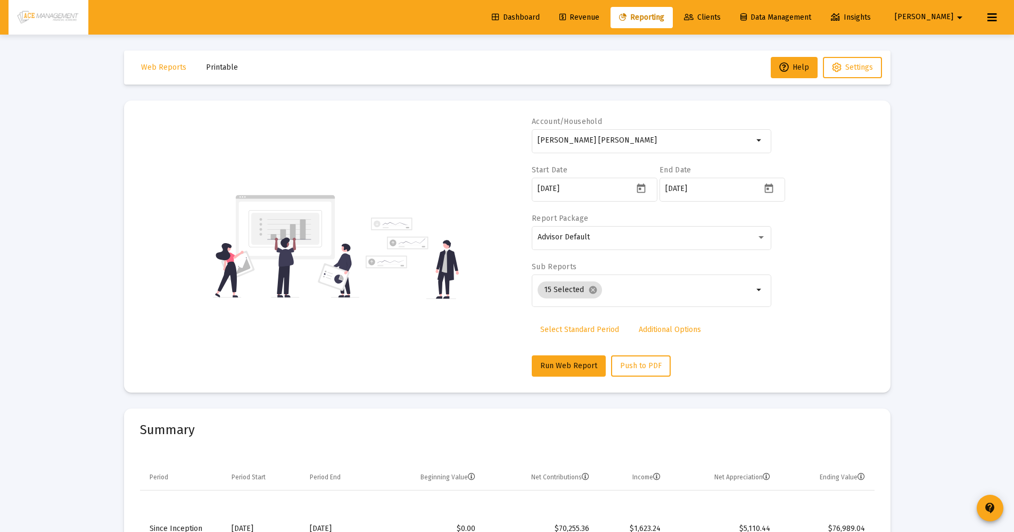
click at [824, 214] on div "Account/Household Briana Hendrix-Thomas Roth IRA arrow_drop_down Start Date 202…" at bounding box center [507, 247] width 735 height 260
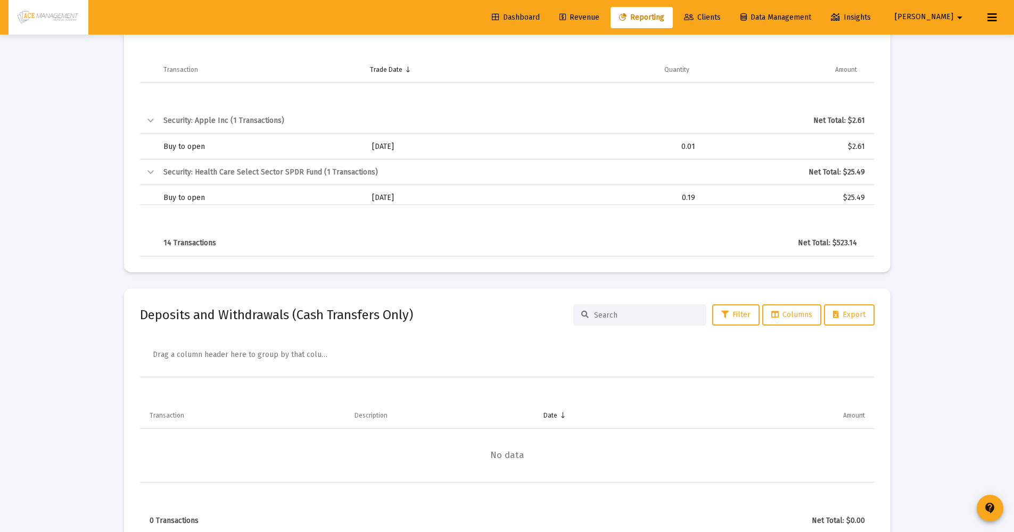
scroll to position [2504, 0]
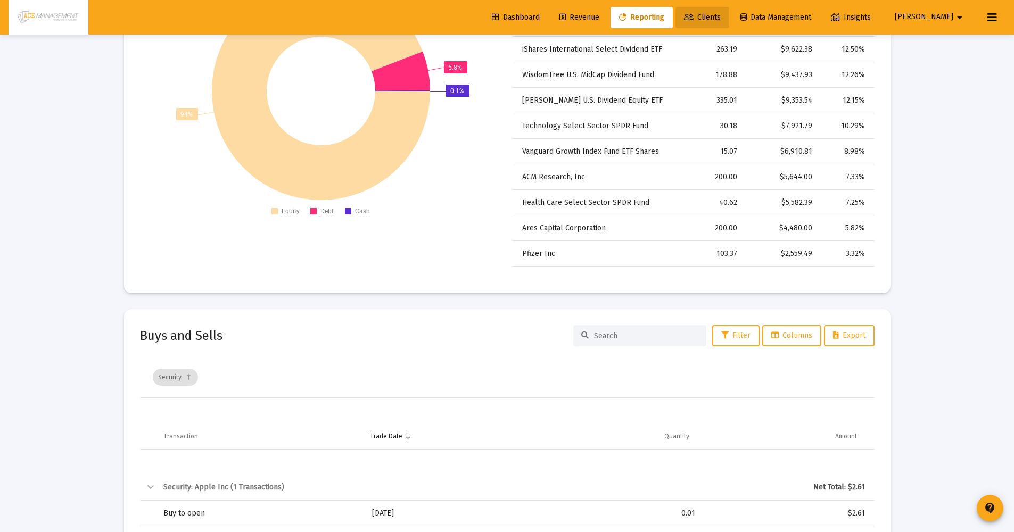
click at [730, 12] on link "Clients" at bounding box center [703, 17] width 54 height 21
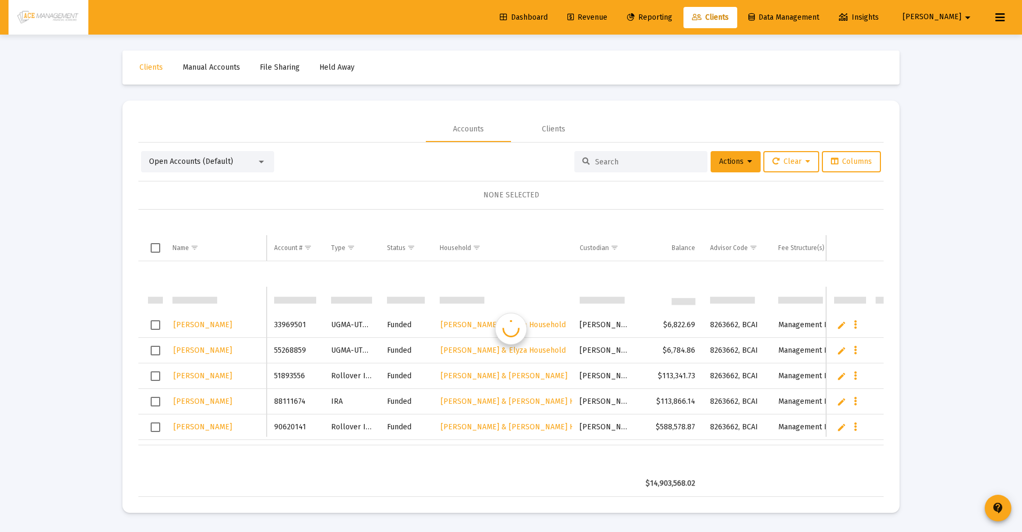
scroll to position [26, 0]
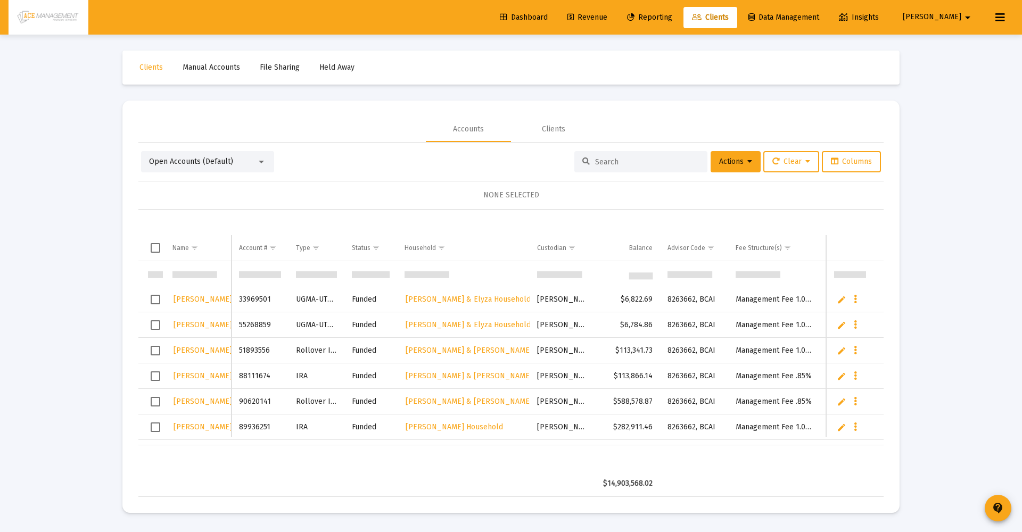
click at [660, 161] on input at bounding box center [647, 162] width 104 height 9
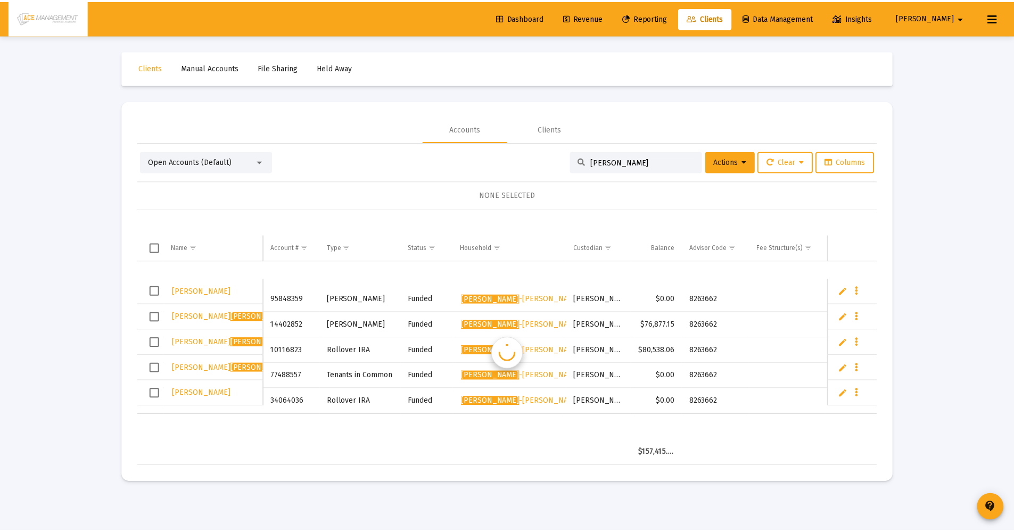
scroll to position [0, 0]
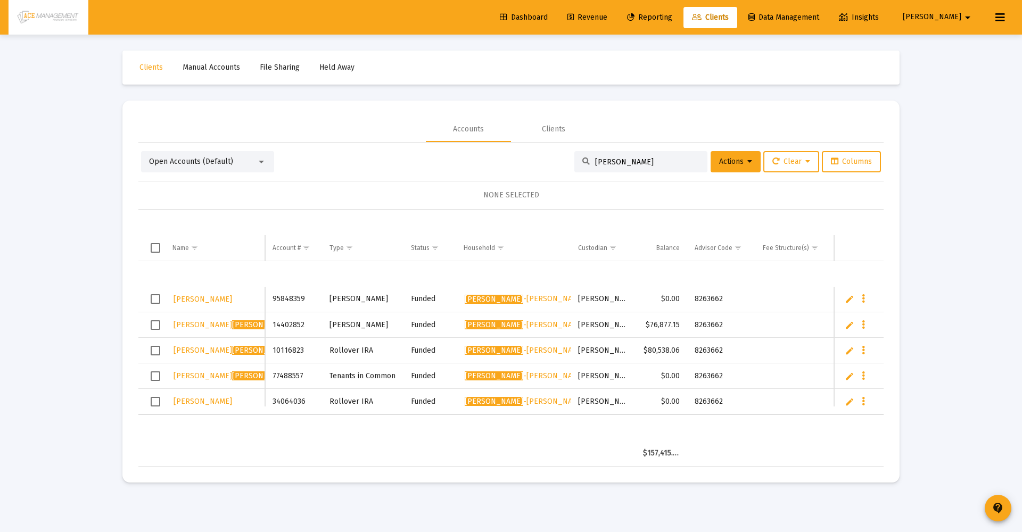
type input "hendrix"
click at [239, 325] on span "Briana Hendrix -Thomas" at bounding box center [263, 325] width 179 height 9
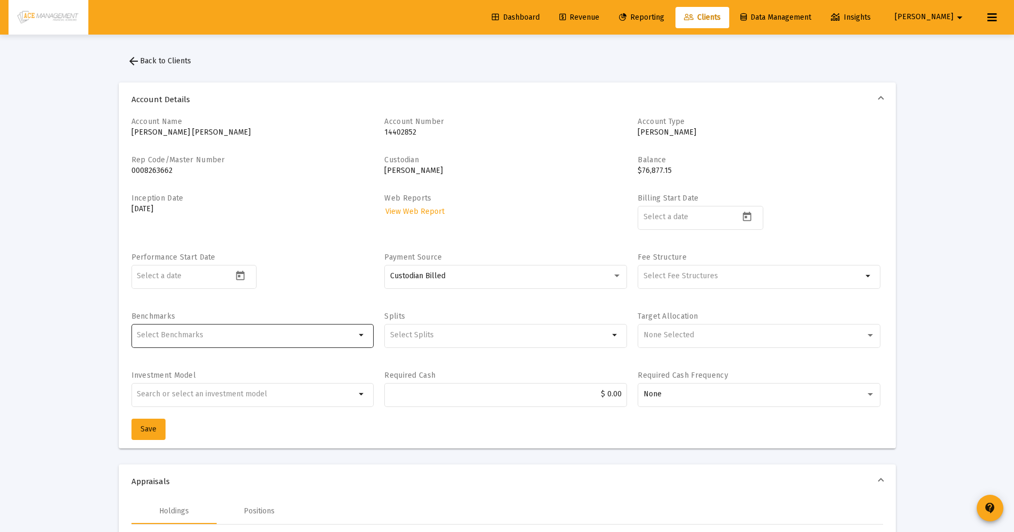
click at [248, 337] on input "Selection" at bounding box center [246, 335] width 219 height 9
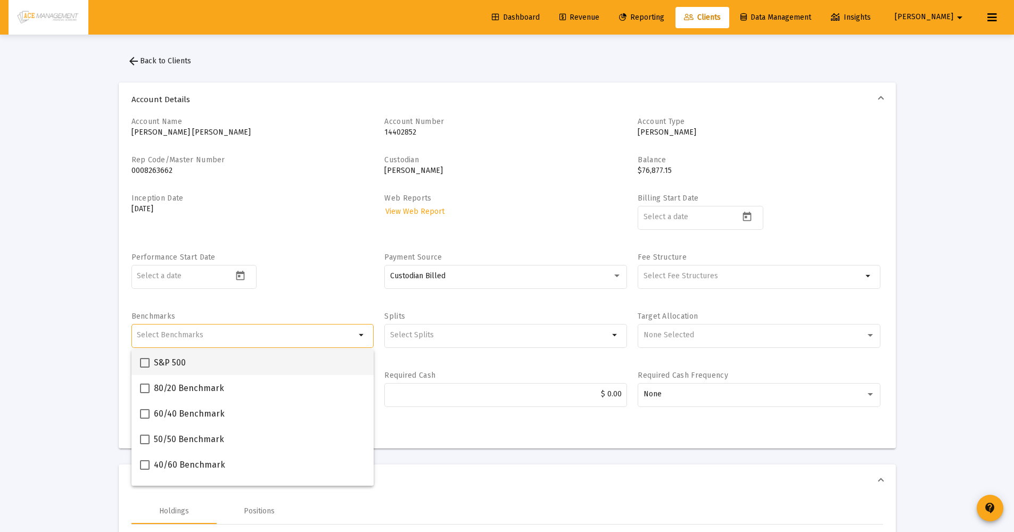
click at [144, 371] on mat-checkbox "S&P 500" at bounding box center [163, 363] width 46 height 26
click at [146, 366] on span at bounding box center [145, 363] width 10 height 10
click at [145, 368] on input "S&P 500" at bounding box center [144, 368] width 1 height 1
checkbox input "true"
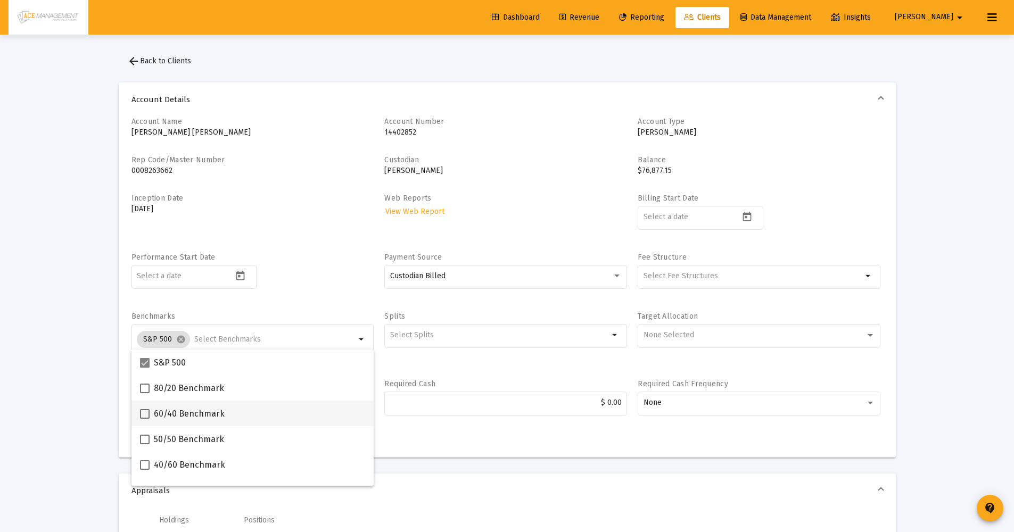
click at [144, 417] on span at bounding box center [145, 414] width 10 height 10
click at [144, 419] on input "60/40 Benchmark" at bounding box center [144, 419] width 1 height 1
checkbox input "true"
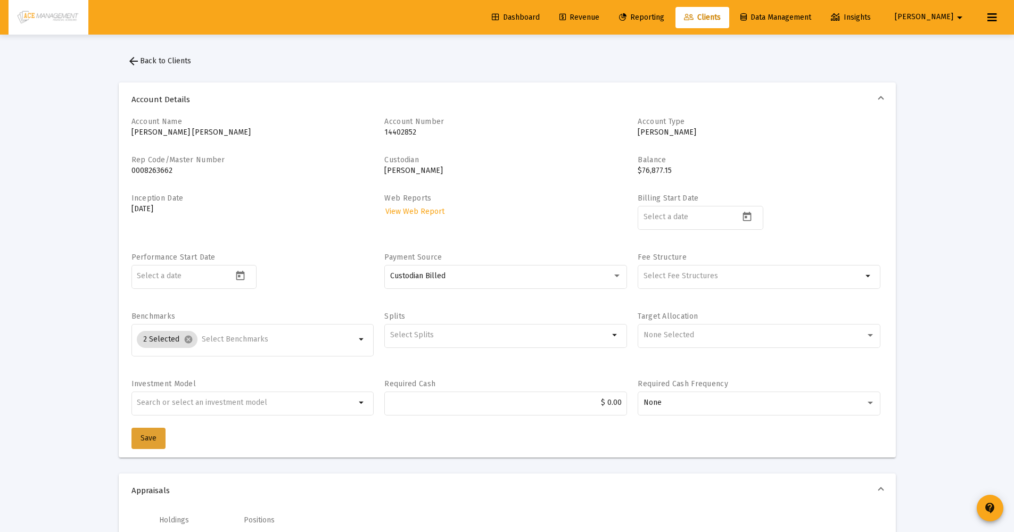
click at [137, 433] on button "Save" at bounding box center [149, 438] width 34 height 21
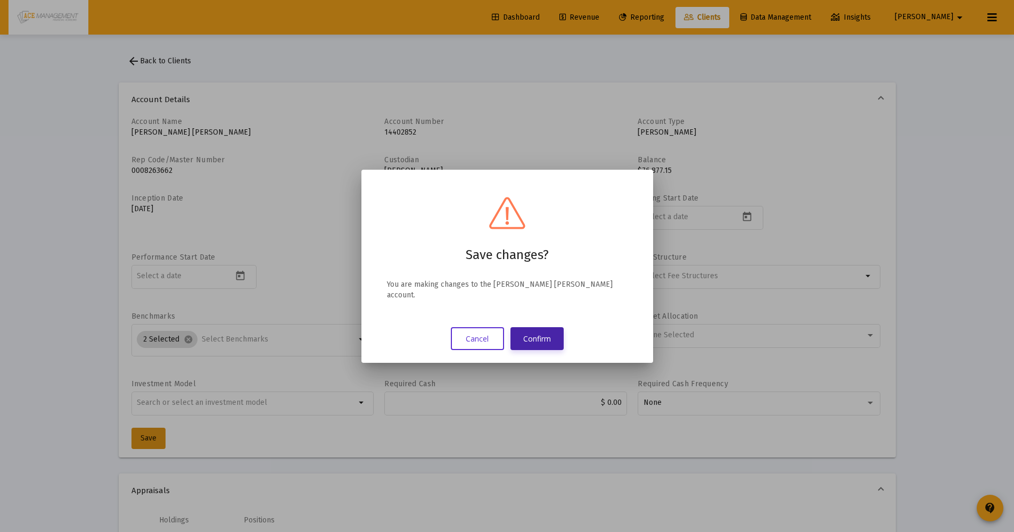
click at [540, 343] on button "Confirm" at bounding box center [537, 338] width 53 height 23
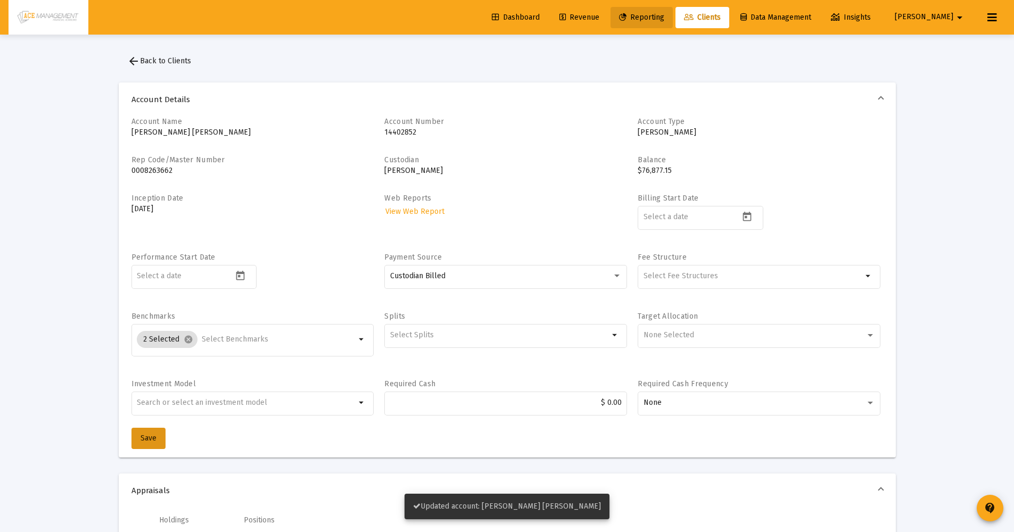
click at [665, 19] on span "Reporting" at bounding box center [641, 17] width 45 height 9
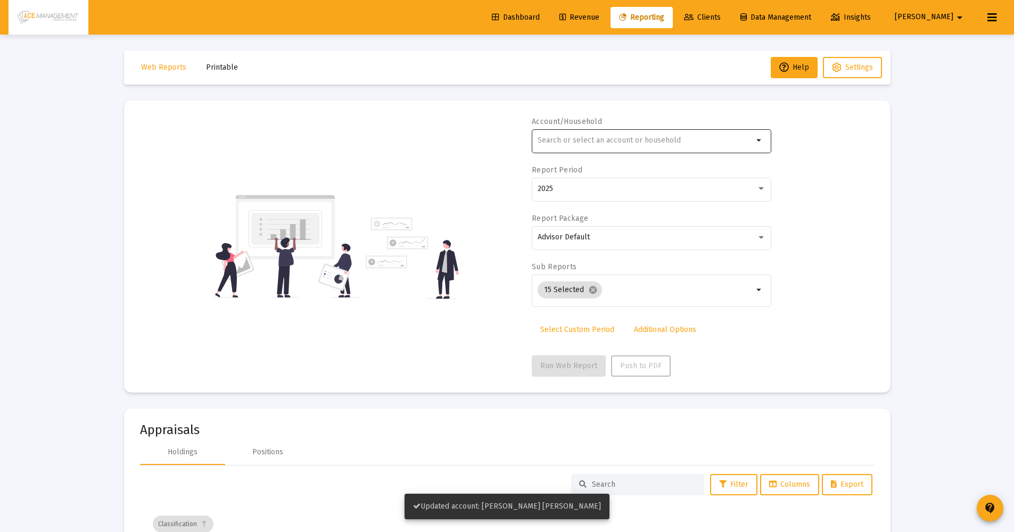
click at [597, 139] on input "text" at bounding box center [646, 140] width 216 height 9
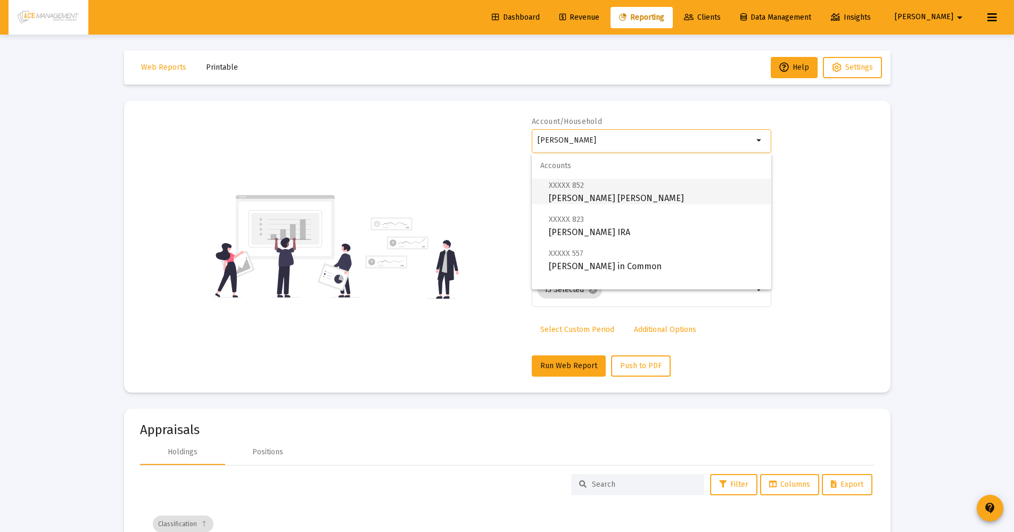
click at [618, 204] on span "XXXXX 852 Briana Hendrix-Thomas Roth IRA" at bounding box center [656, 192] width 214 height 26
type input "[PERSON_NAME] [PERSON_NAME]"
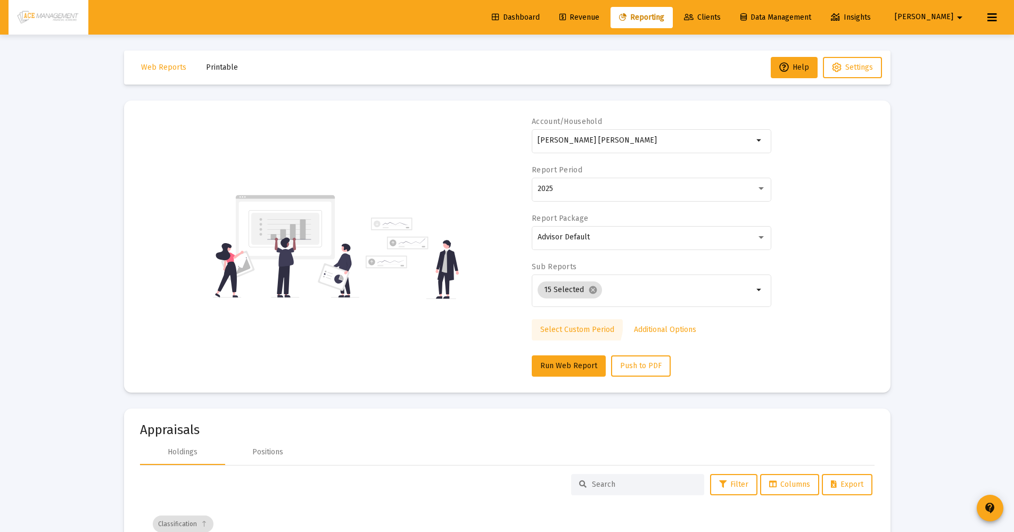
click at [566, 323] on link "Select Custom Period" at bounding box center [577, 329] width 91 height 21
click at [568, 191] on input at bounding box center [586, 189] width 96 height 9
click at [649, 186] on div at bounding box center [643, 188] width 18 height 15
click at [643, 190] on icon "Open calendar" at bounding box center [641, 188] width 11 height 11
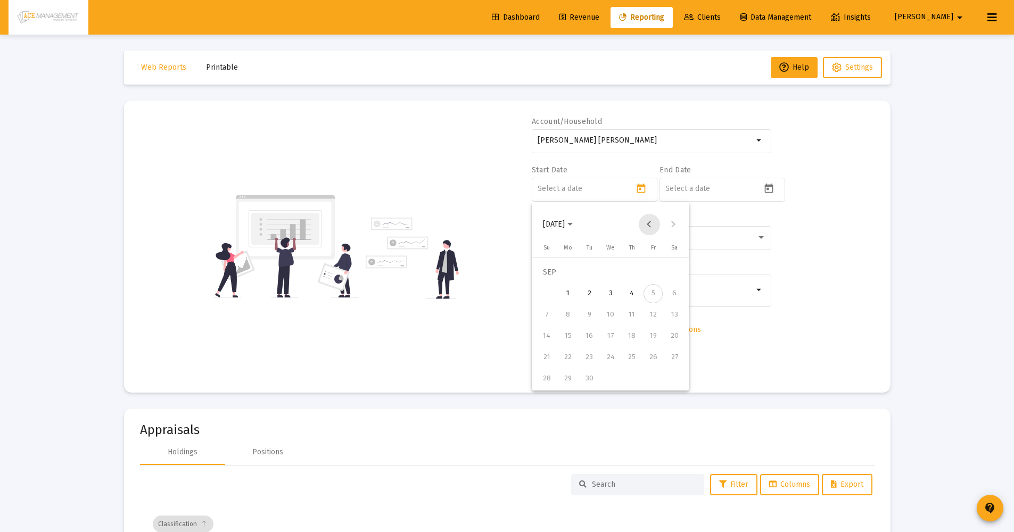
click at [649, 222] on button "Previous month" at bounding box center [649, 224] width 21 height 21
click at [549, 291] on div "1" at bounding box center [546, 293] width 19 height 19
type input "2025-06-01"
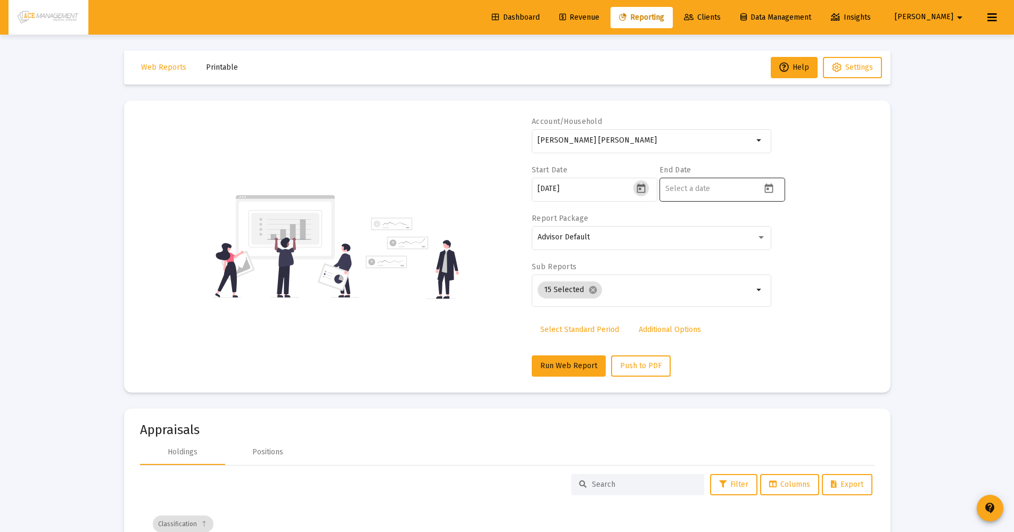
click at [767, 189] on icon "Open calendar" at bounding box center [769, 189] width 9 height 10
click at [781, 226] on button "Previous month" at bounding box center [777, 224] width 21 height 21
click at [678, 372] on div "31" at bounding box center [674, 379] width 19 height 19
type input "2025-08-31"
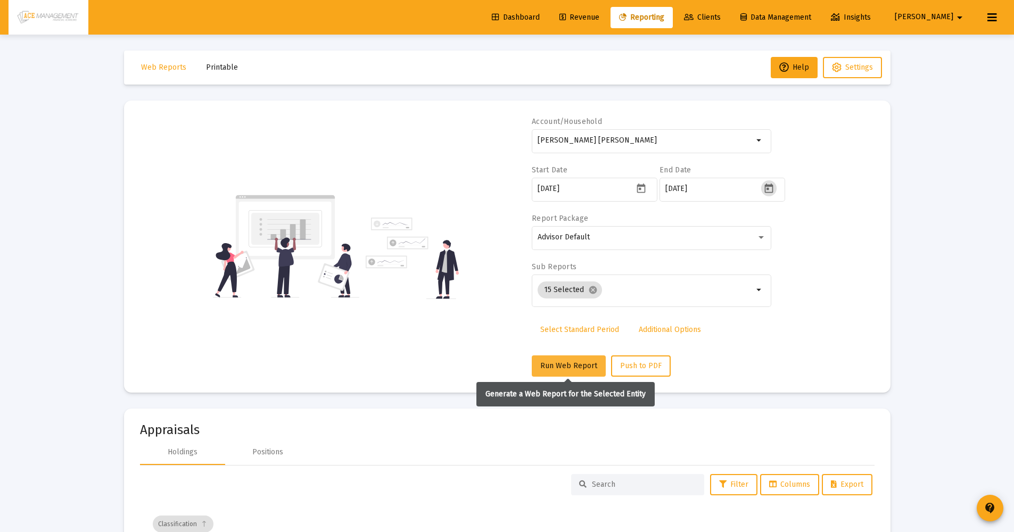
click at [573, 363] on span "Run Web Report" at bounding box center [568, 366] width 57 height 9
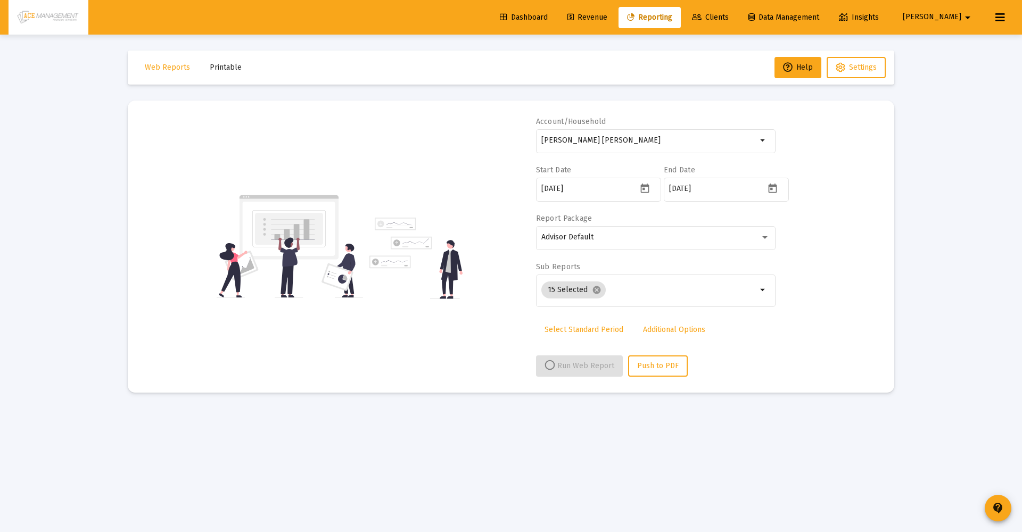
select select "View all"
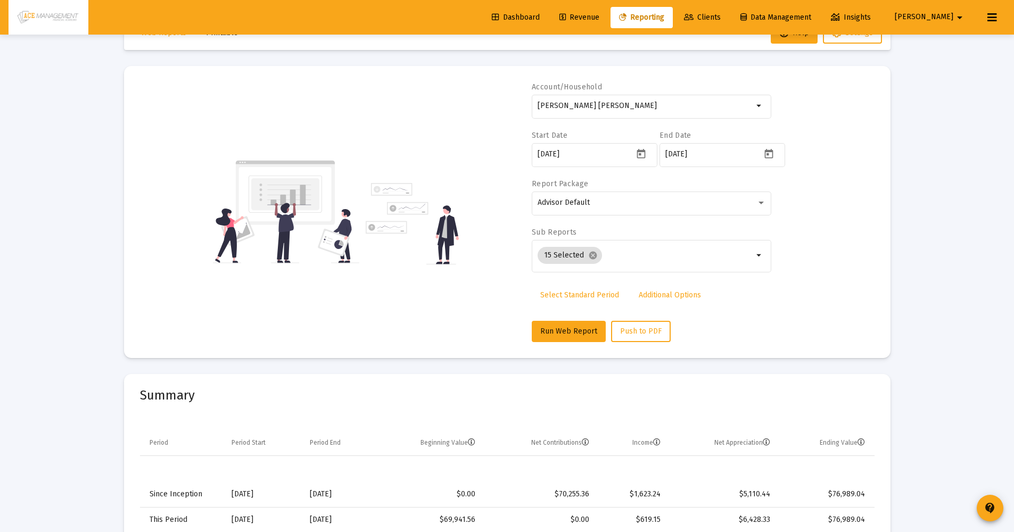
scroll to position [46, 0]
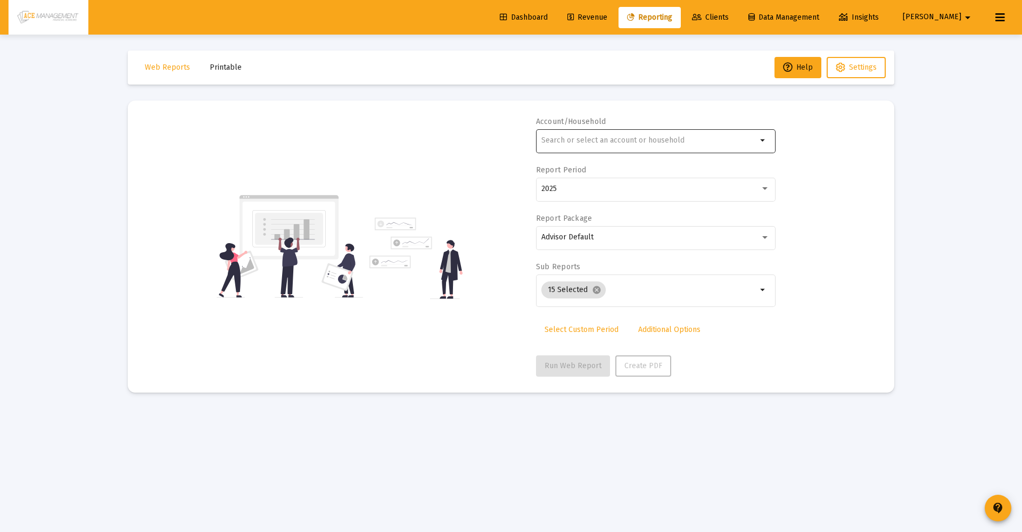
click at [593, 143] on input "text" at bounding box center [650, 140] width 216 height 9
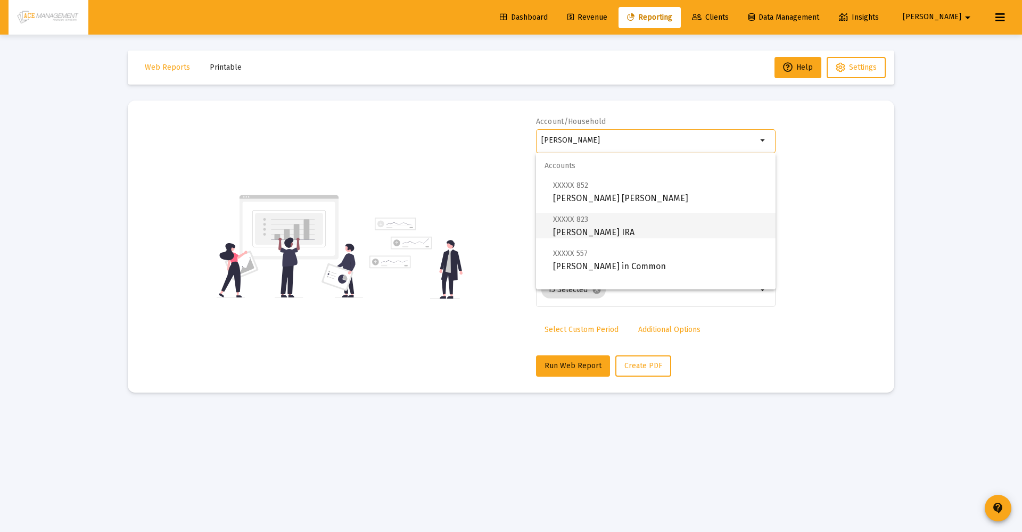
click at [581, 230] on span "XXXXX 823 [PERSON_NAME] IRA" at bounding box center [660, 226] width 214 height 26
type input "[PERSON_NAME] IRA"
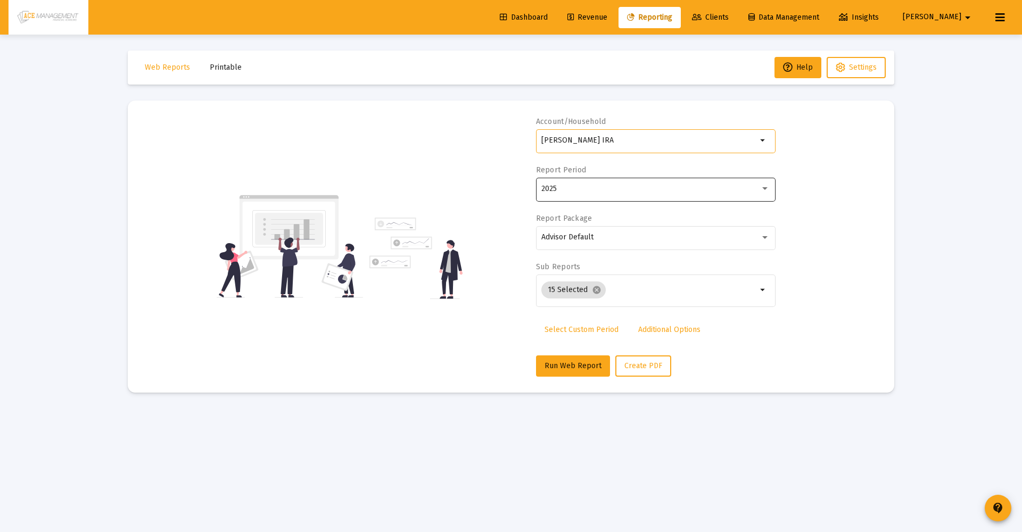
click at [593, 193] on div "2025" at bounding box center [651, 189] width 219 height 9
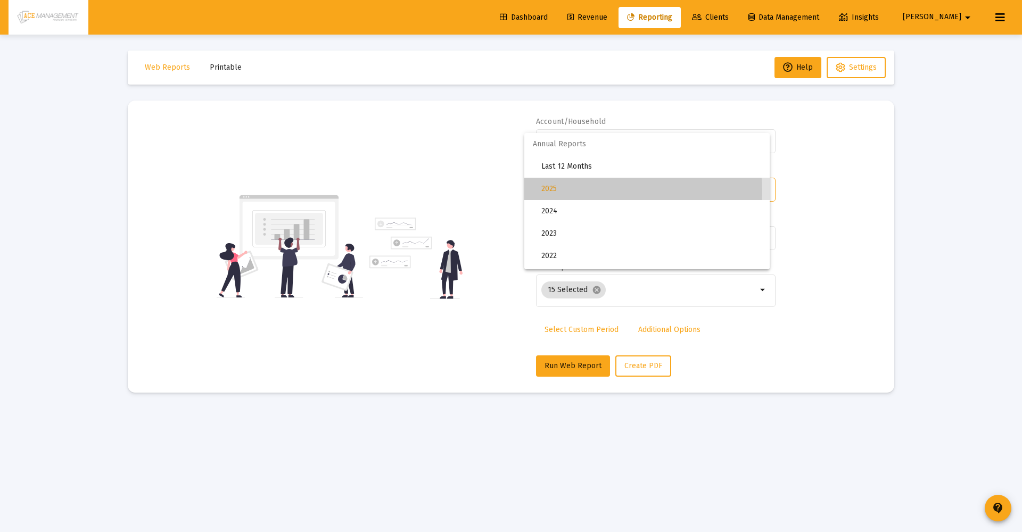
click at [593, 192] on span "2025" at bounding box center [652, 189] width 220 height 22
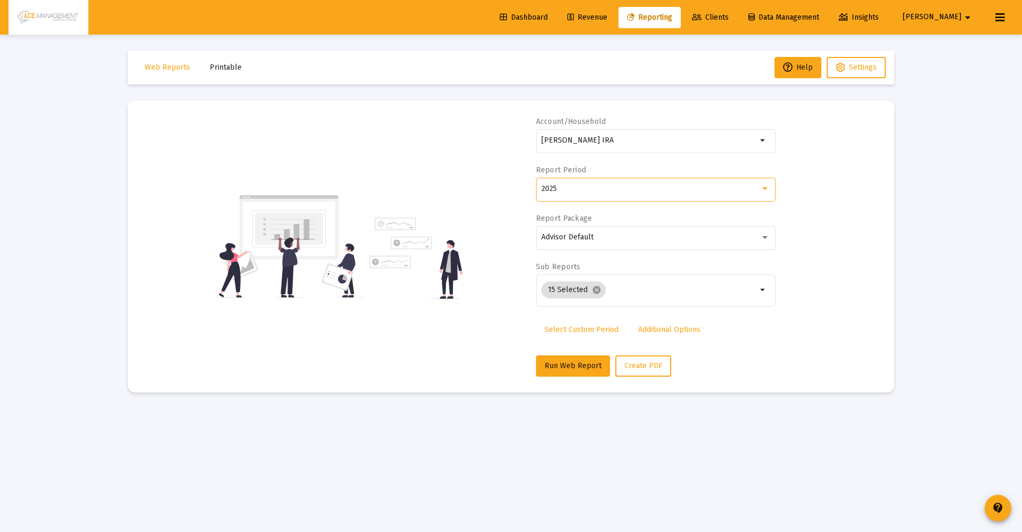
click at [570, 323] on link "Select Custom Period" at bounding box center [581, 329] width 91 height 21
click at [607, 190] on input at bounding box center [590, 189] width 96 height 9
type input "2006-01-20"
click at [784, 189] on div at bounding box center [726, 189] width 125 height 26
click at [779, 187] on button "Open calendar" at bounding box center [772, 188] width 15 height 15
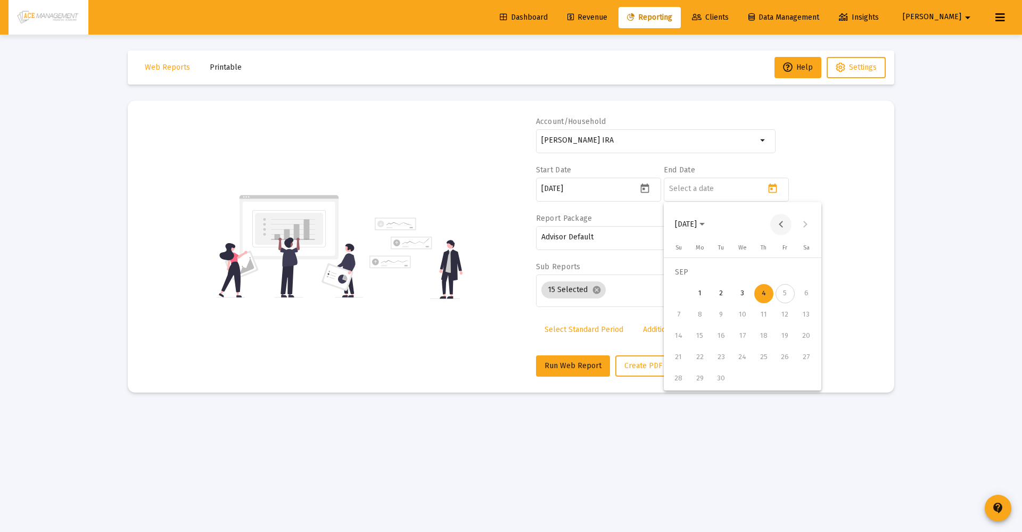
click at [784, 226] on button "Previous month" at bounding box center [781, 224] width 21 height 21
click at [686, 380] on div "31" at bounding box center [678, 379] width 19 height 19
type input "[DATE]"
click at [573, 361] on button "Run Web Report" at bounding box center [573, 366] width 74 height 21
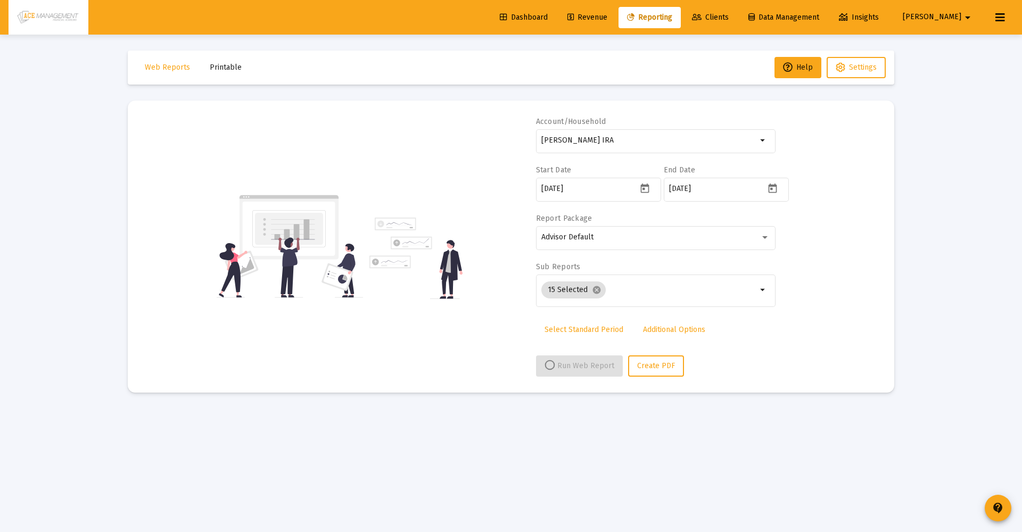
select select "View all"
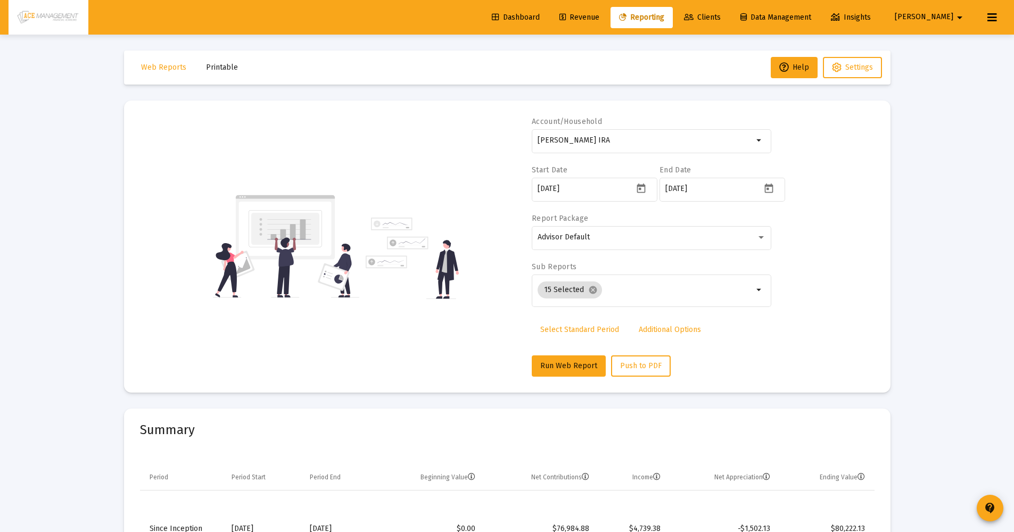
scroll to position [227, 0]
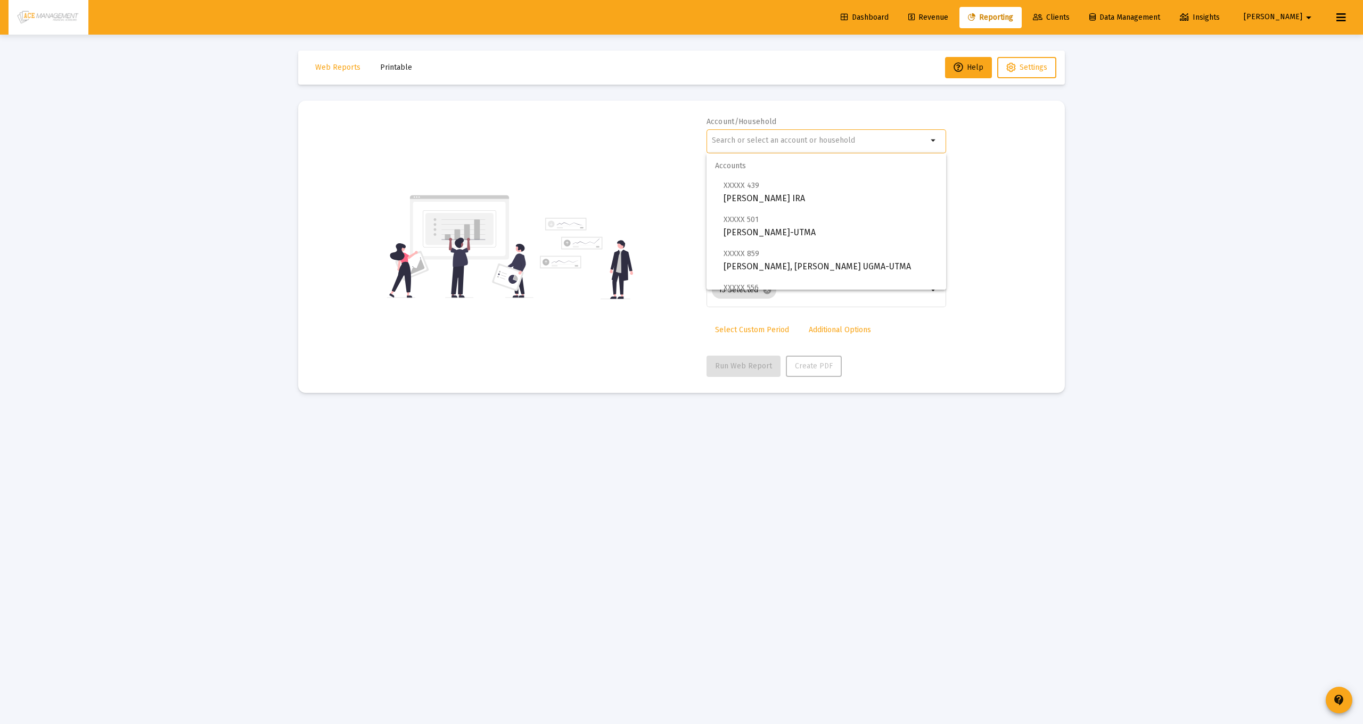
click at [759, 136] on input "text" at bounding box center [820, 140] width 216 height 9
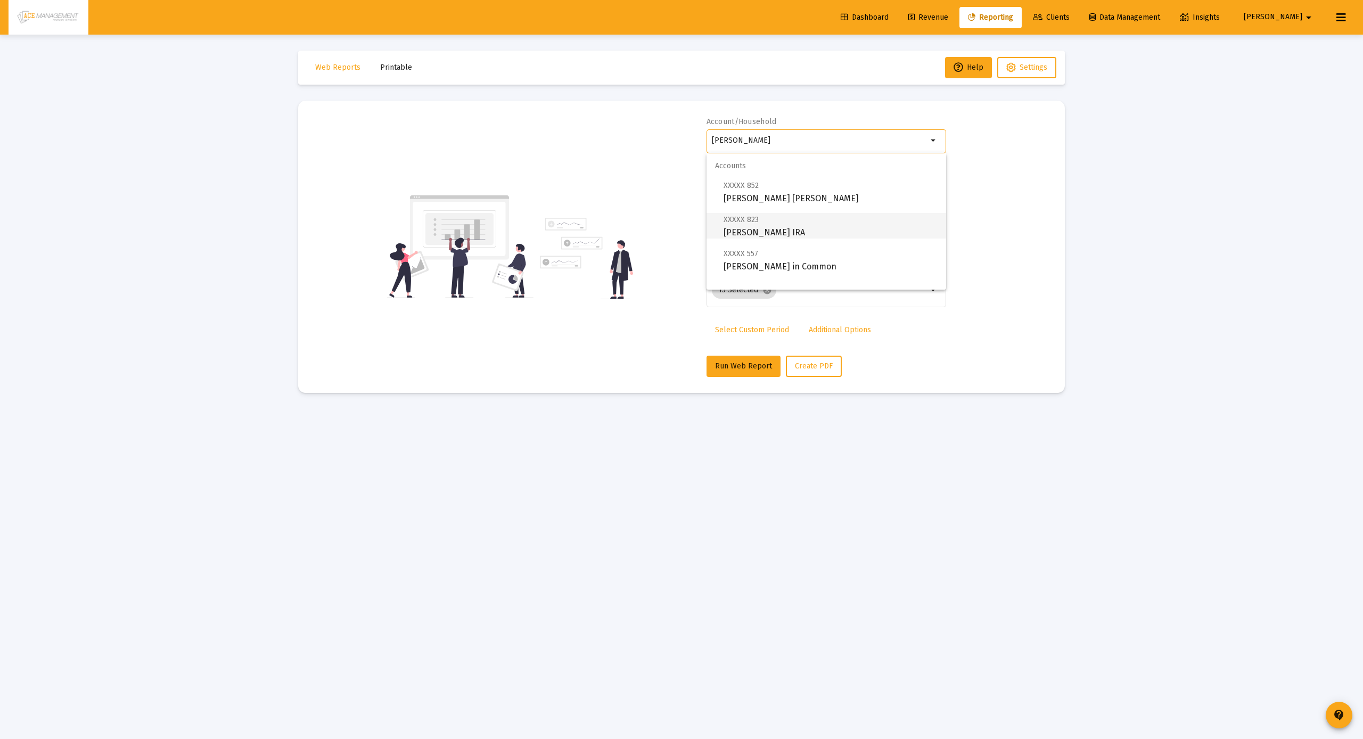
click at [815, 237] on span "XXXXX 823 [PERSON_NAME] IRA" at bounding box center [831, 226] width 214 height 26
type input "[PERSON_NAME] IRA"
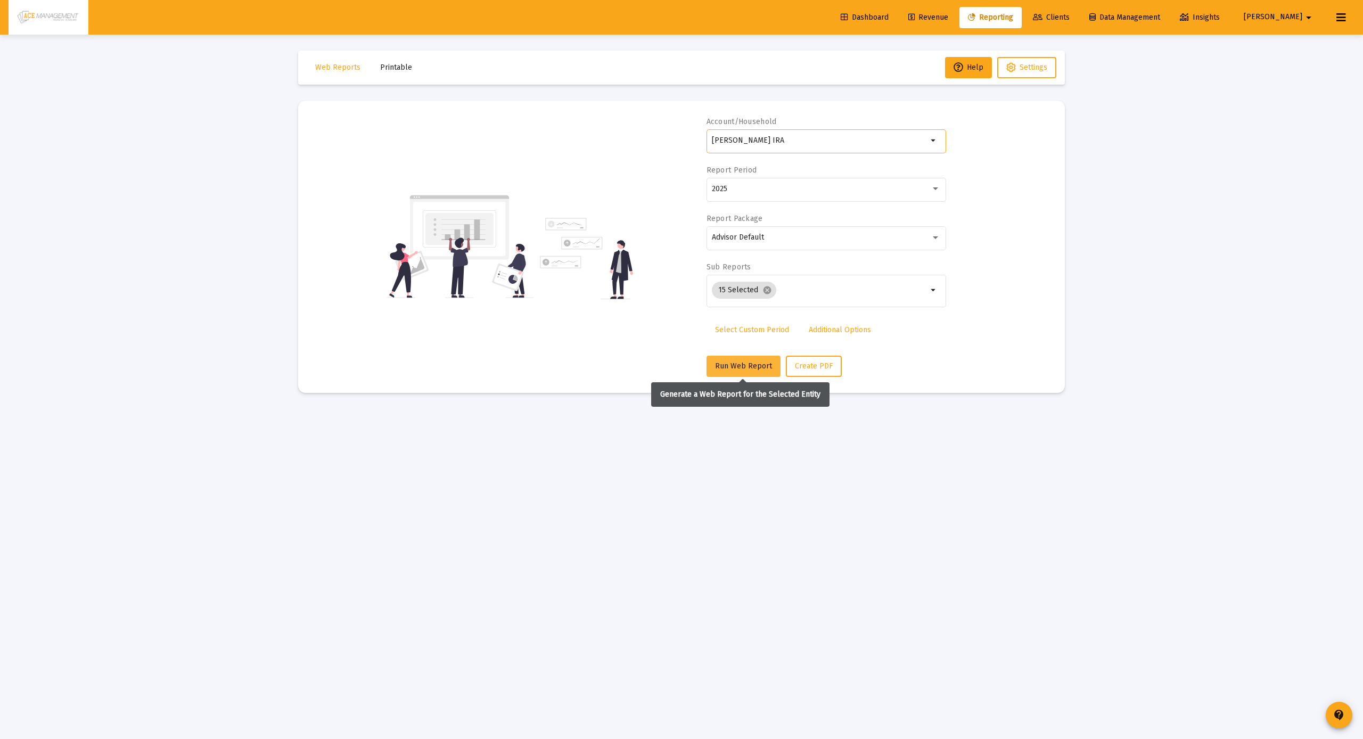
click at [744, 365] on span "Run Web Report" at bounding box center [743, 366] width 57 height 9
select select "View all"
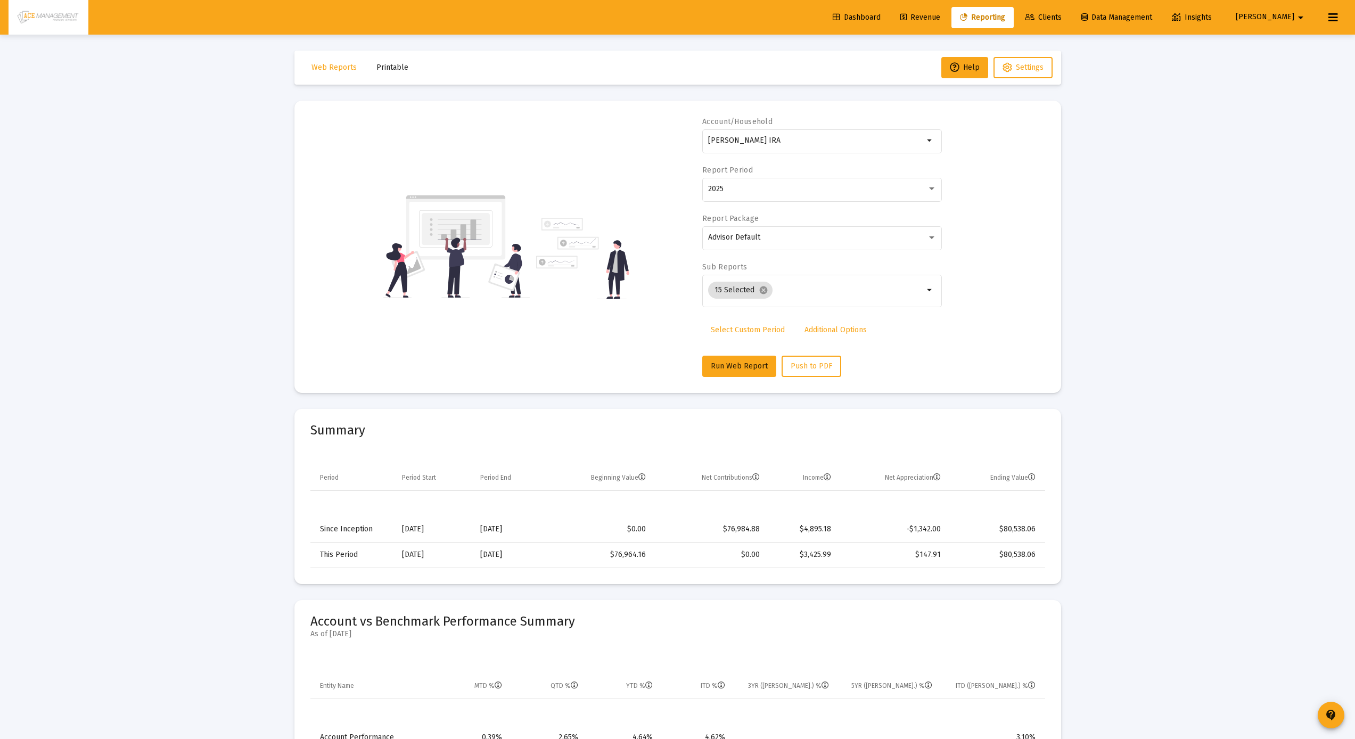
click at [749, 325] on span "Select Custom Period" at bounding box center [748, 329] width 74 height 9
click at [809, 190] on icon "Open calendar" at bounding box center [811, 189] width 9 height 10
click at [824, 222] on button "Previous month" at bounding box center [819, 224] width 21 height 21
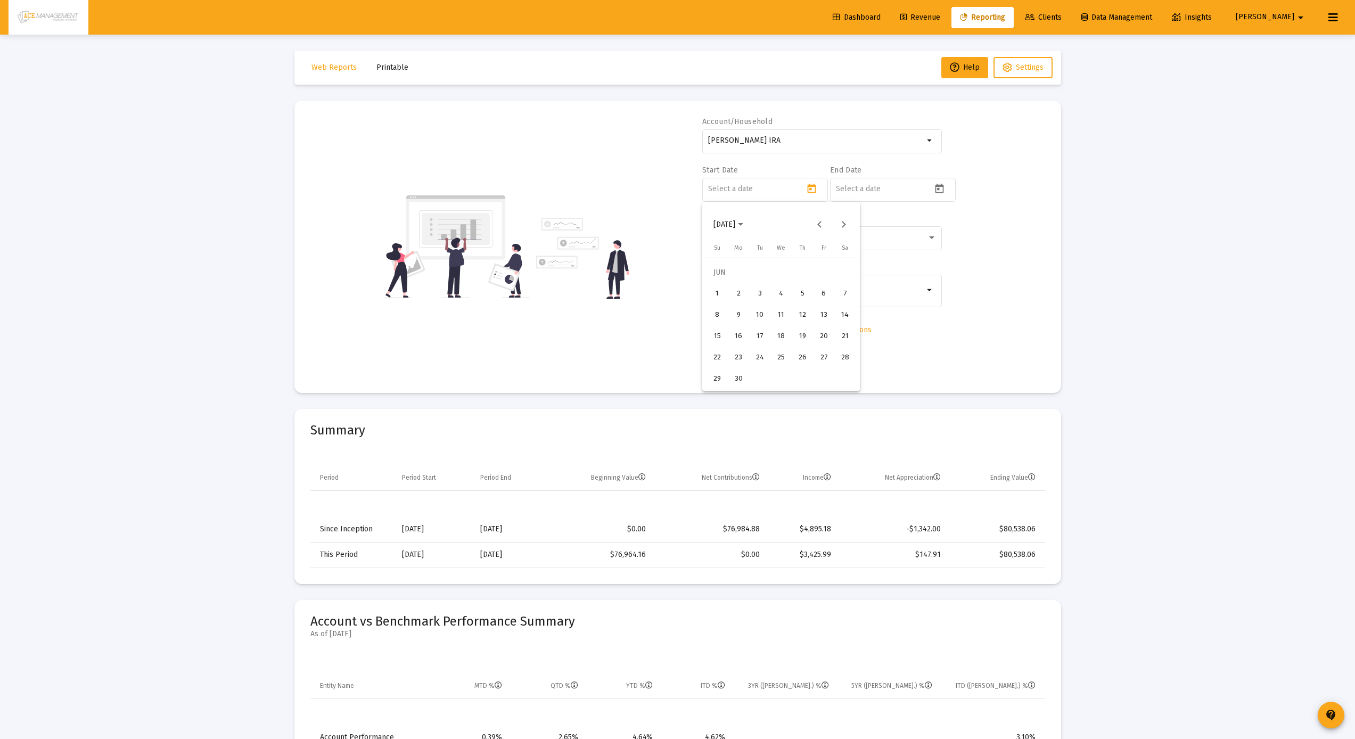
click at [720, 293] on div "1" at bounding box center [717, 293] width 19 height 19
type input "[DATE]"
click at [941, 187] on icon "Open calendar" at bounding box center [939, 189] width 9 height 10
click at [946, 225] on button "Previous month" at bounding box center [947, 224] width 21 height 21
click at [845, 383] on div "31" at bounding box center [844, 379] width 19 height 19
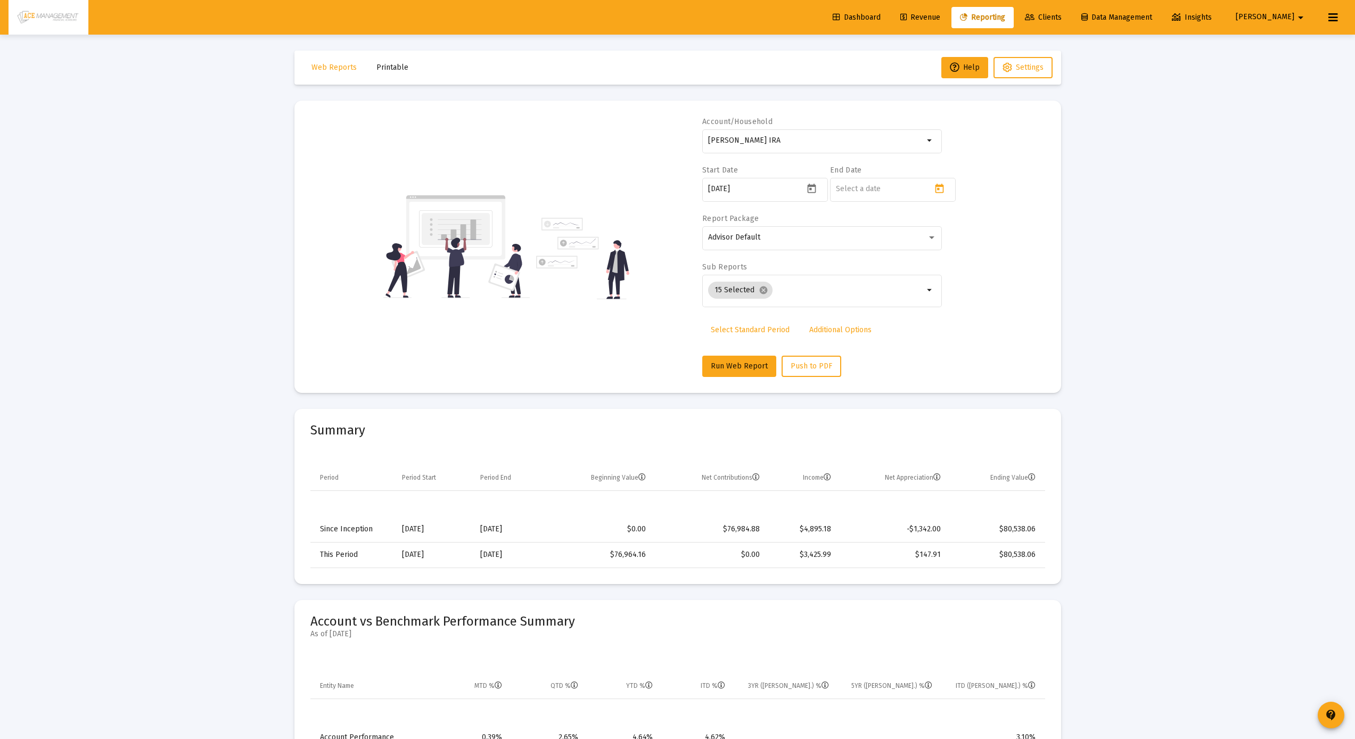
type input "2025-08-31"
click at [742, 361] on button "Run Web Report" at bounding box center [739, 366] width 74 height 21
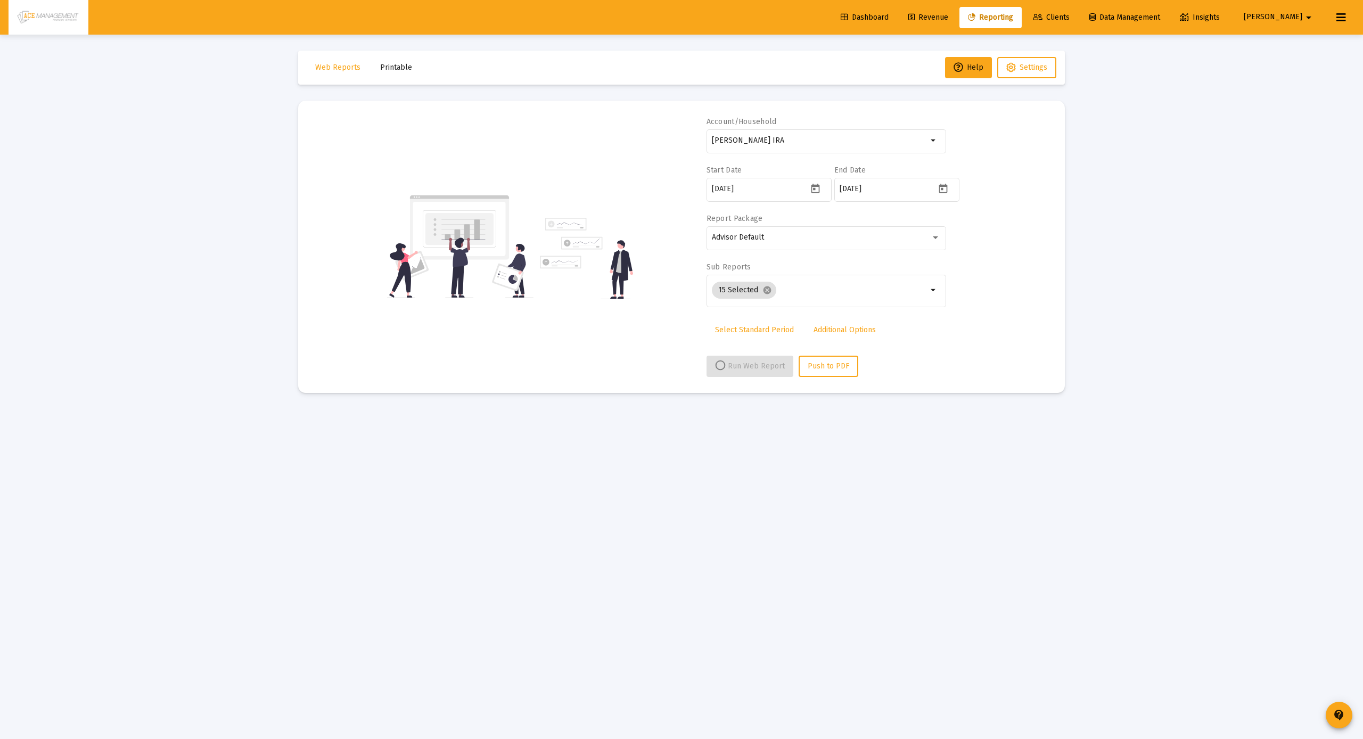
select select "View all"
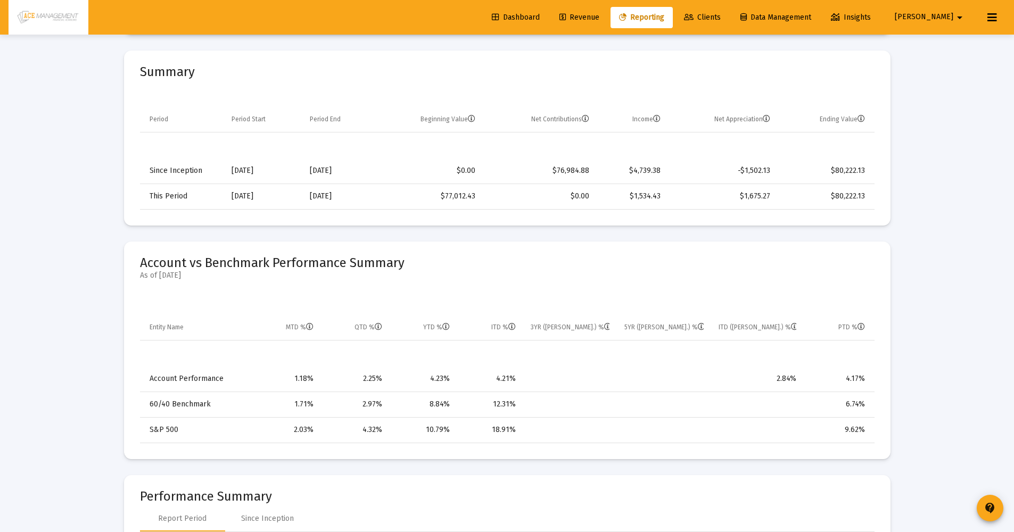
scroll to position [257, 0]
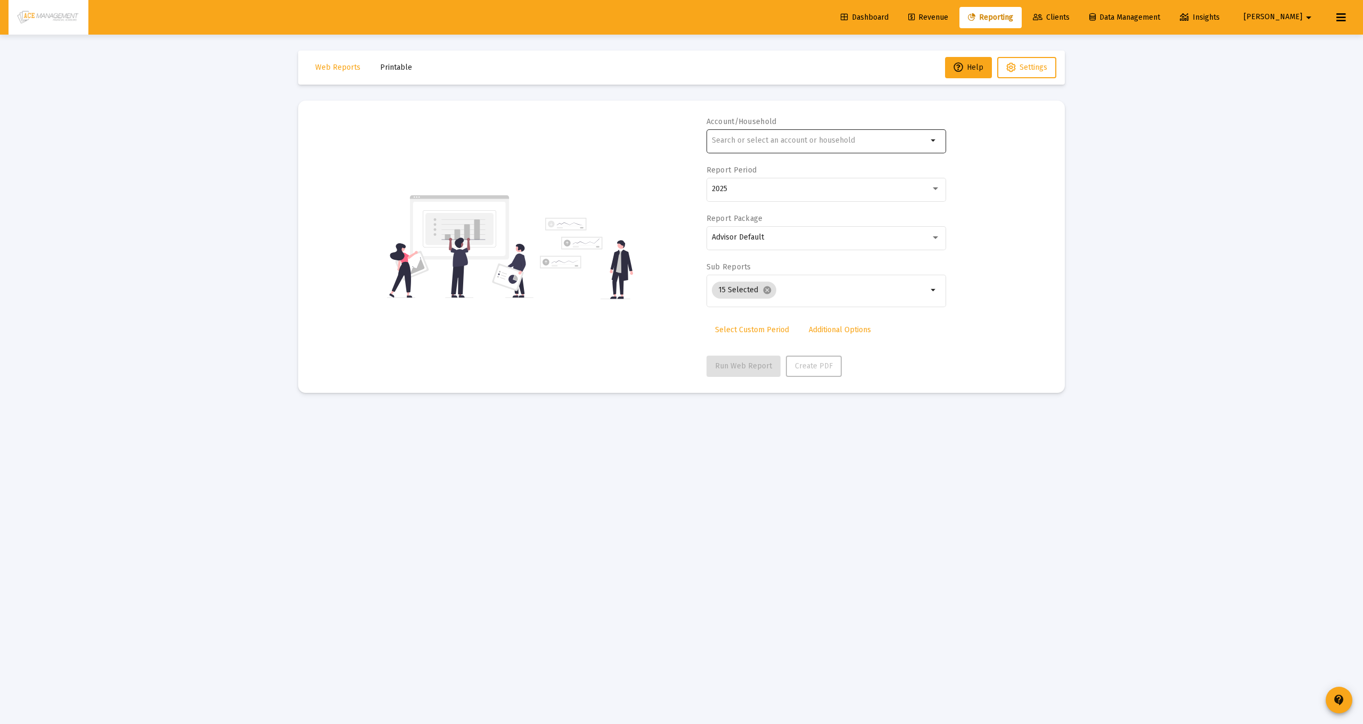
click at [827, 136] on input "text" at bounding box center [820, 140] width 216 height 9
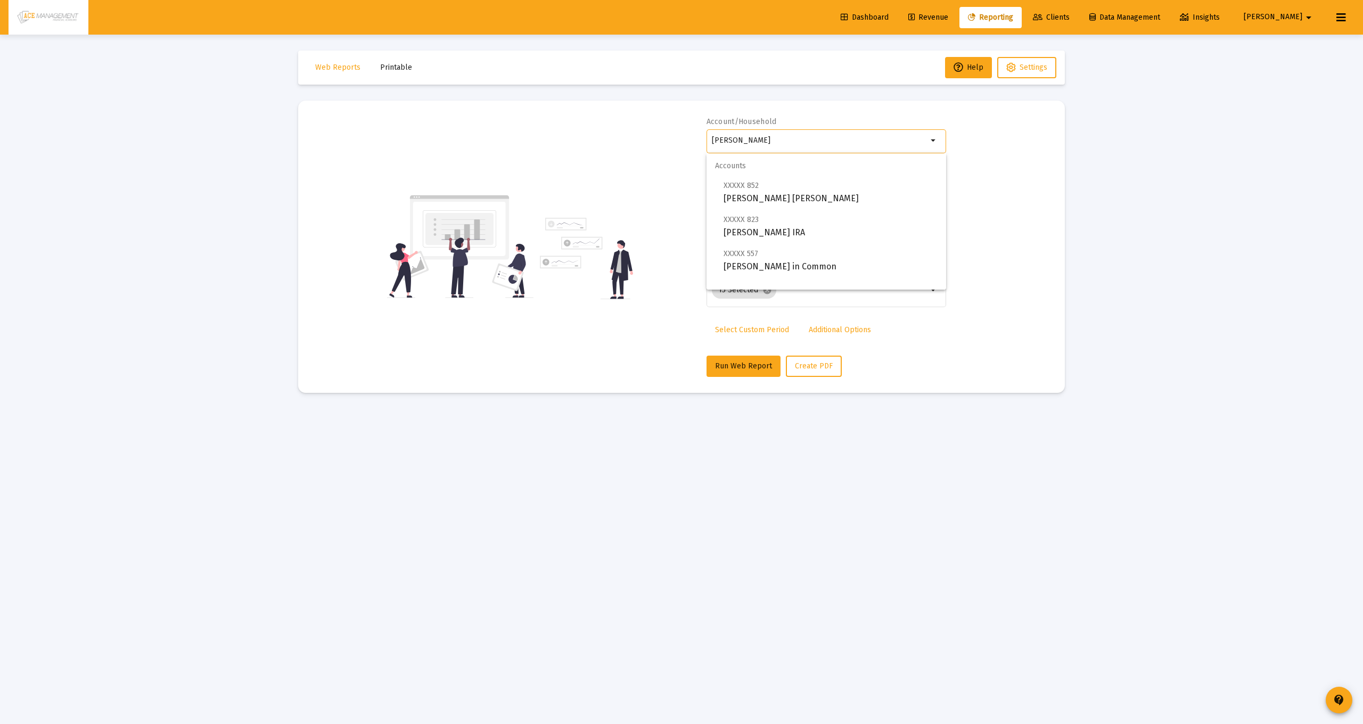
click at [670, 208] on div "Account/Household [PERSON_NAME] arrow_drop_down Report Period 2025 Report Packa…" at bounding box center [681, 247] width 735 height 260
click at [751, 140] on input "[PERSON_NAME]" at bounding box center [820, 140] width 216 height 9
drag, startPoint x: 754, startPoint y: 144, endPoint x: 776, endPoint y: 201, distance: 61.2
click at [776, 201] on span "XXXXX 852 [PERSON_NAME] [PERSON_NAME]" at bounding box center [831, 192] width 214 height 26
type input "[PERSON_NAME] [PERSON_NAME]"
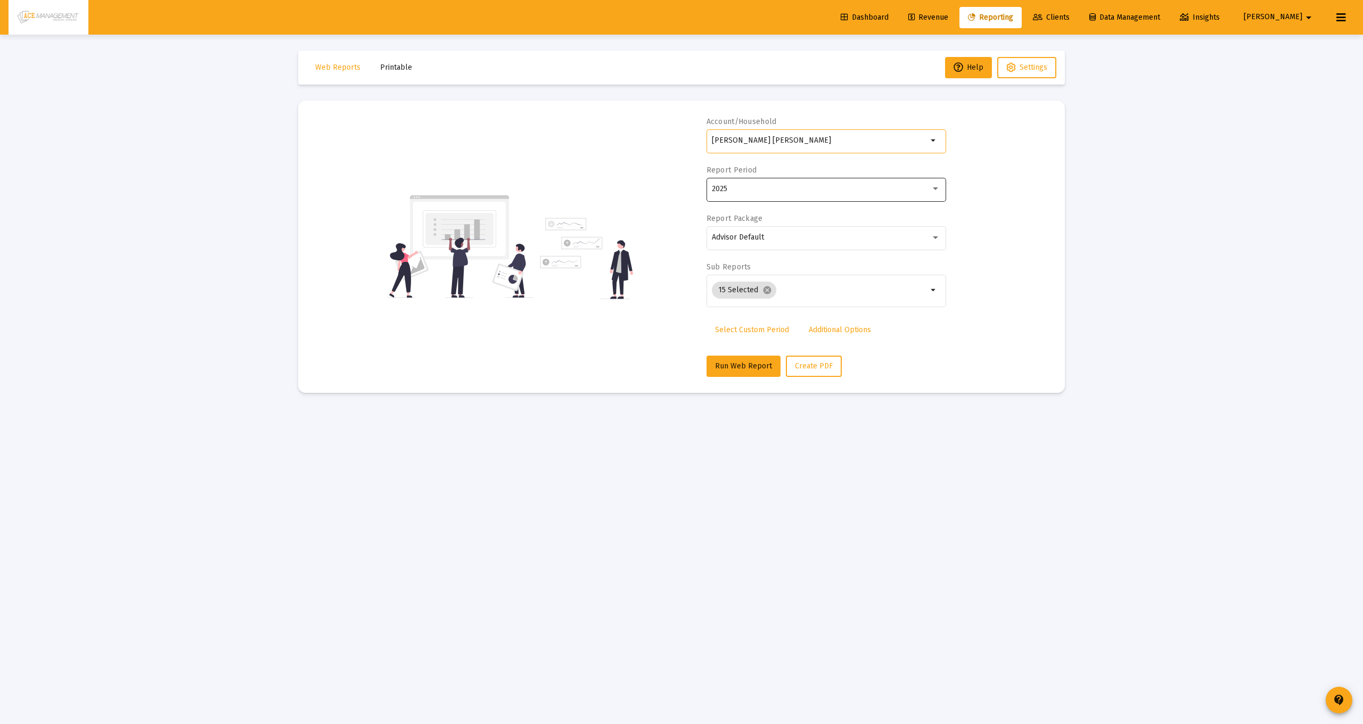
click at [790, 189] on div "2025" at bounding box center [821, 189] width 219 height 9
click at [997, 222] on div at bounding box center [681, 362] width 1363 height 724
click at [757, 333] on span "Select Custom Period" at bounding box center [752, 329] width 74 height 9
click at [810, 192] on icon "Open calendar" at bounding box center [815, 188] width 11 height 11
click at [817, 220] on button "Previous month" at bounding box center [823, 224] width 21 height 21
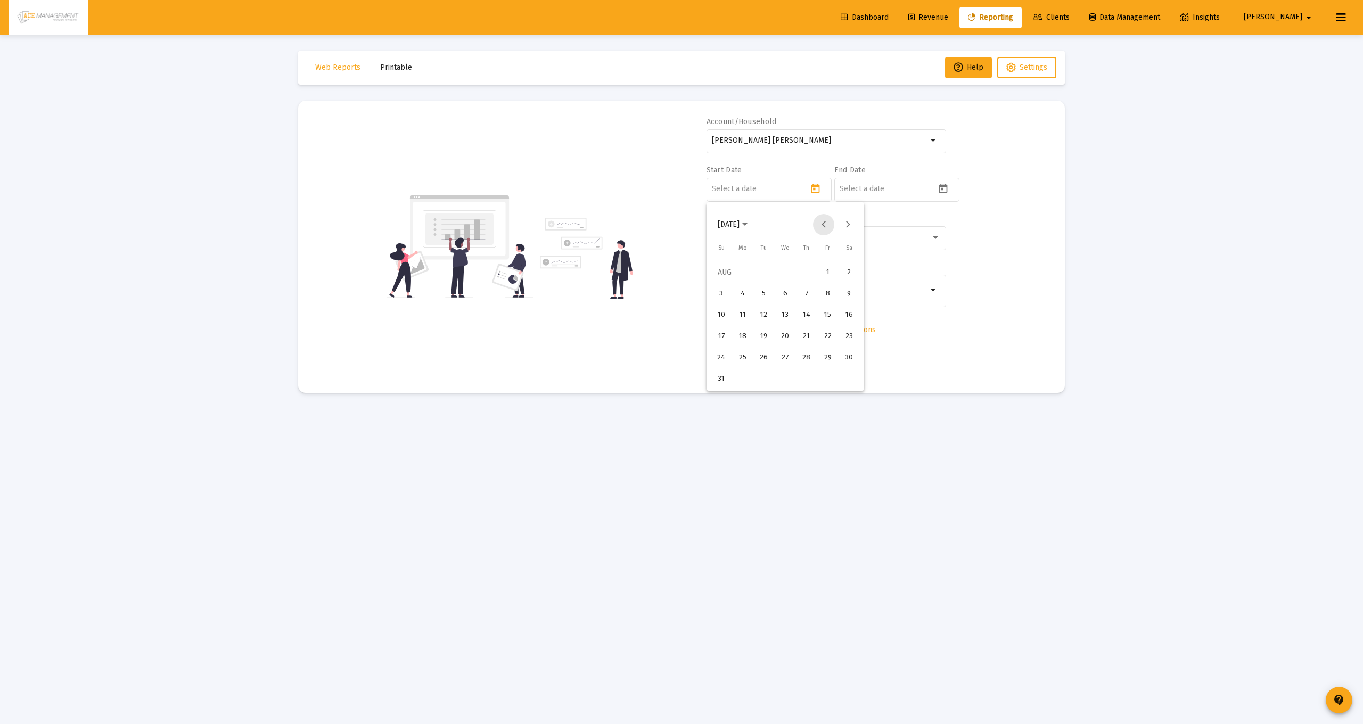
click at [822, 220] on button "Previous month" at bounding box center [823, 224] width 21 height 21
click at [720, 286] on div "1" at bounding box center [721, 293] width 19 height 19
type input "[DATE]"
click at [941, 192] on icon "Open calendar" at bounding box center [943, 188] width 11 height 11
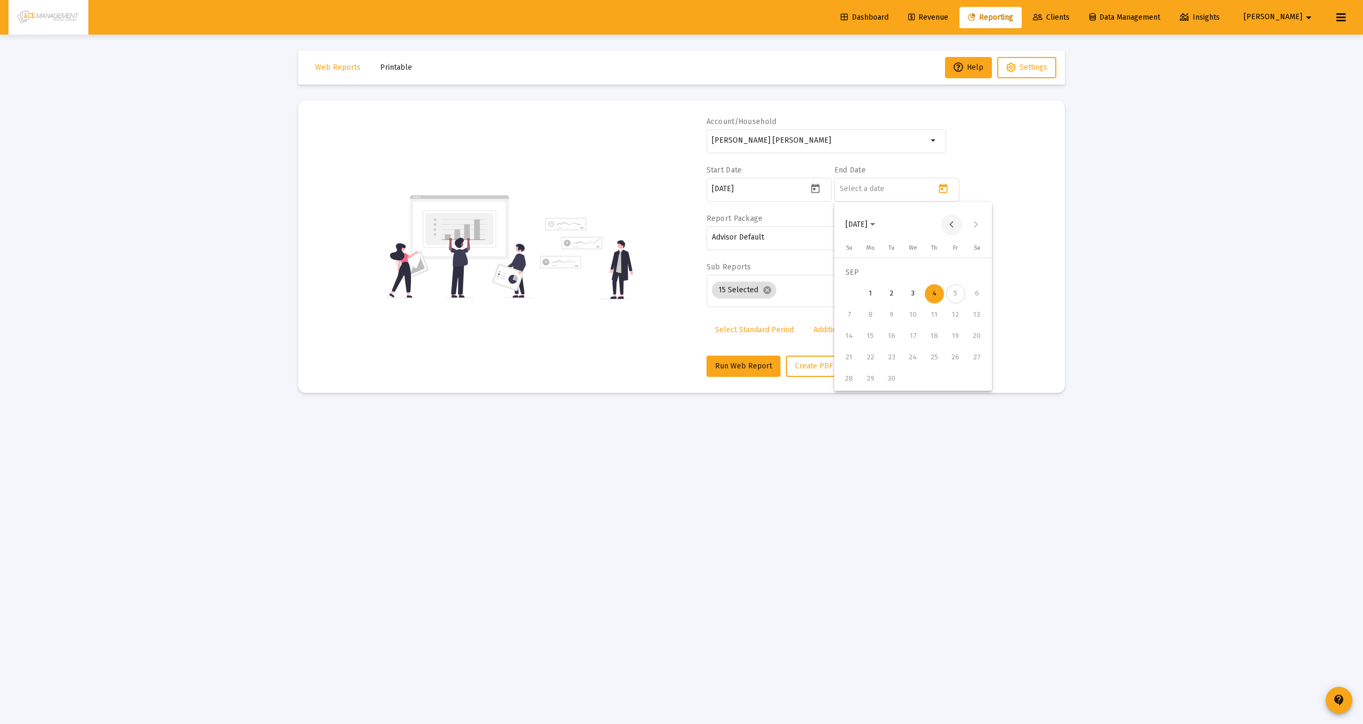
click at [956, 225] on button "Previous month" at bounding box center [951, 224] width 21 height 21
click at [856, 375] on div "31" at bounding box center [849, 379] width 19 height 19
type input "[DATE]"
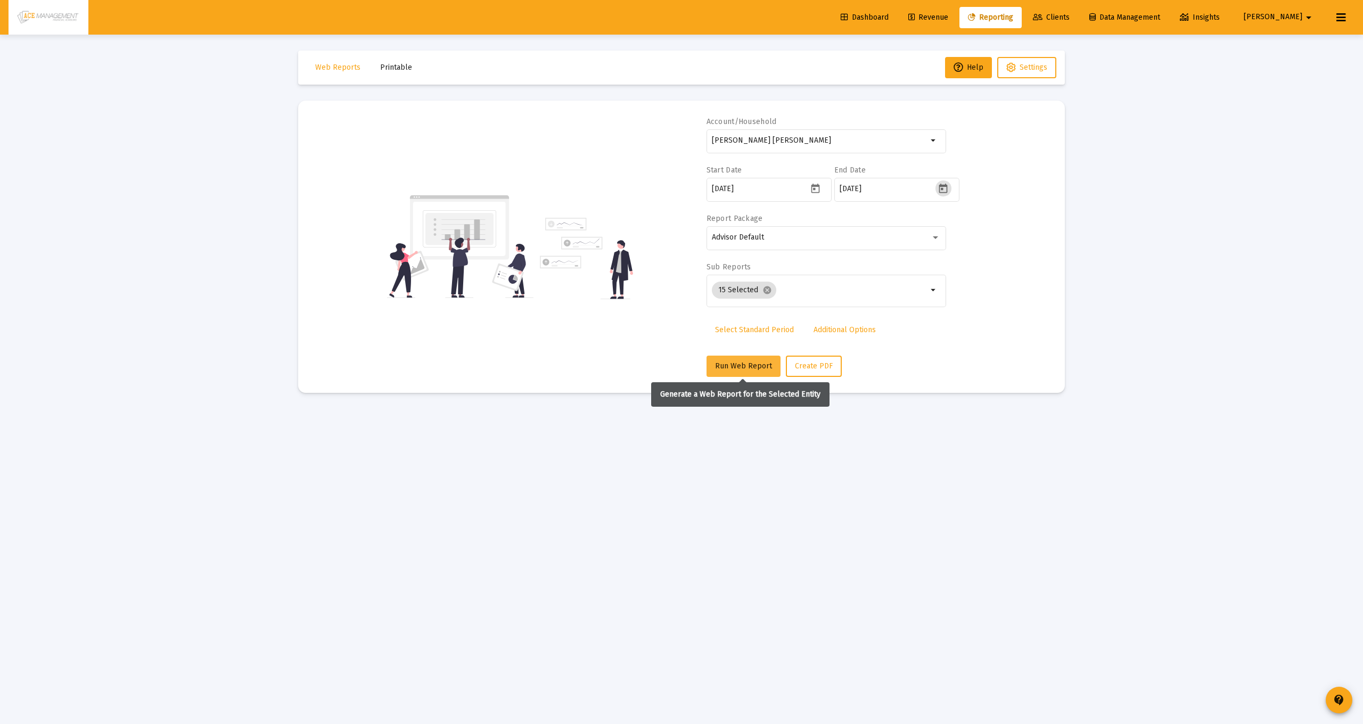
click at [736, 364] on span "Run Web Report" at bounding box center [743, 366] width 57 height 9
select select "View all"
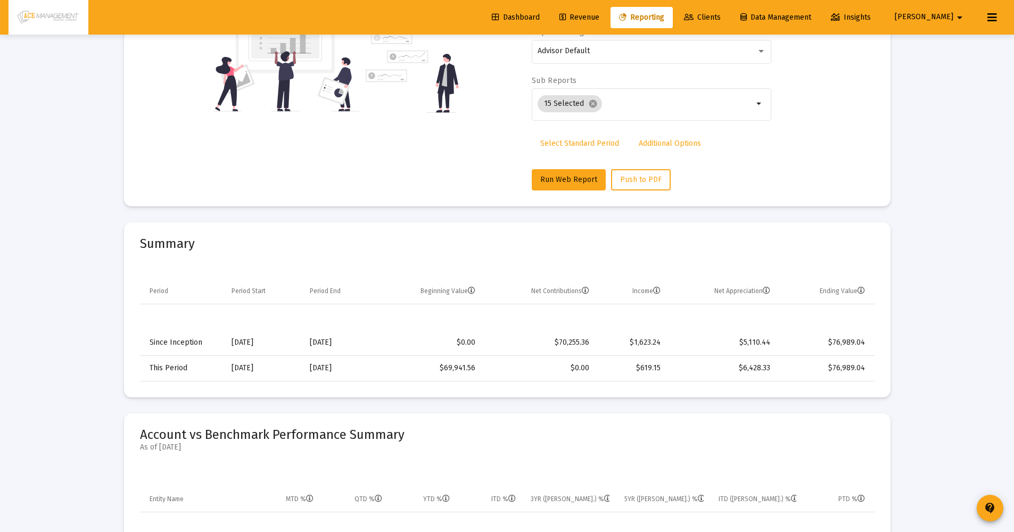
scroll to position [184, 0]
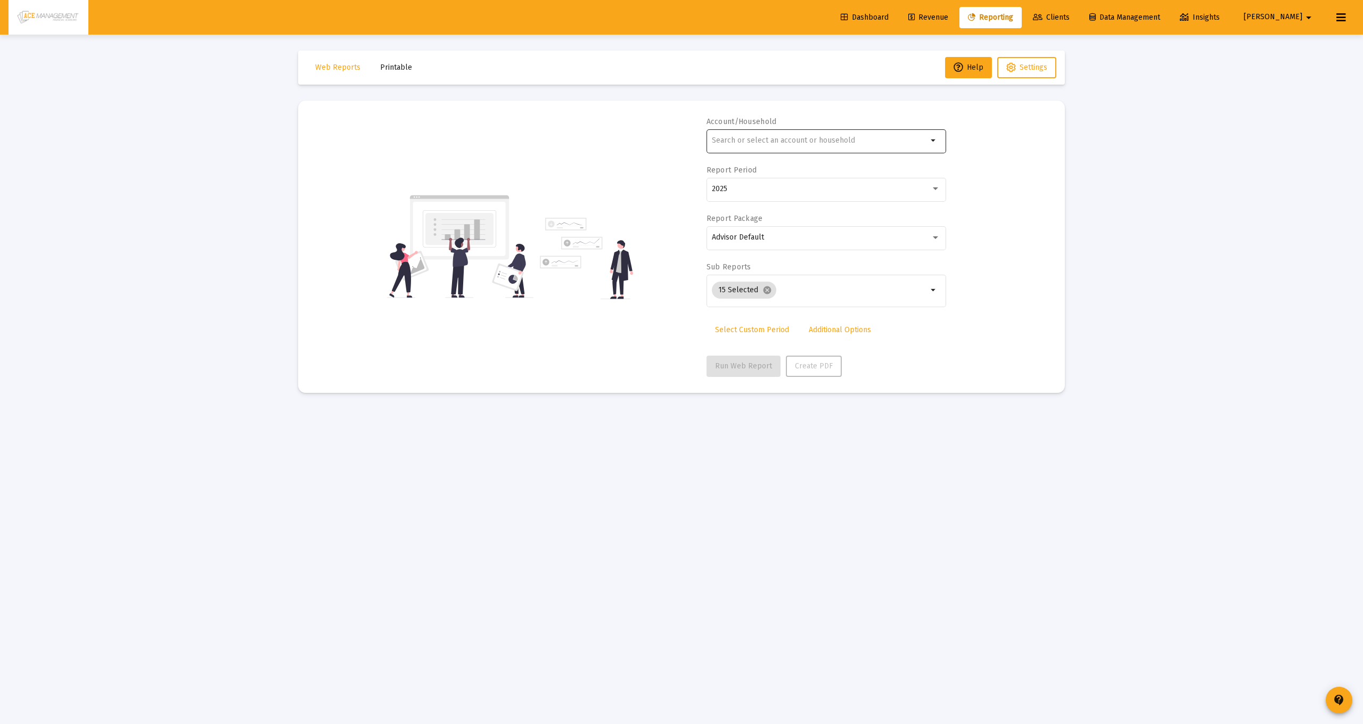
click at [816, 143] on input "text" at bounding box center [820, 140] width 216 height 9
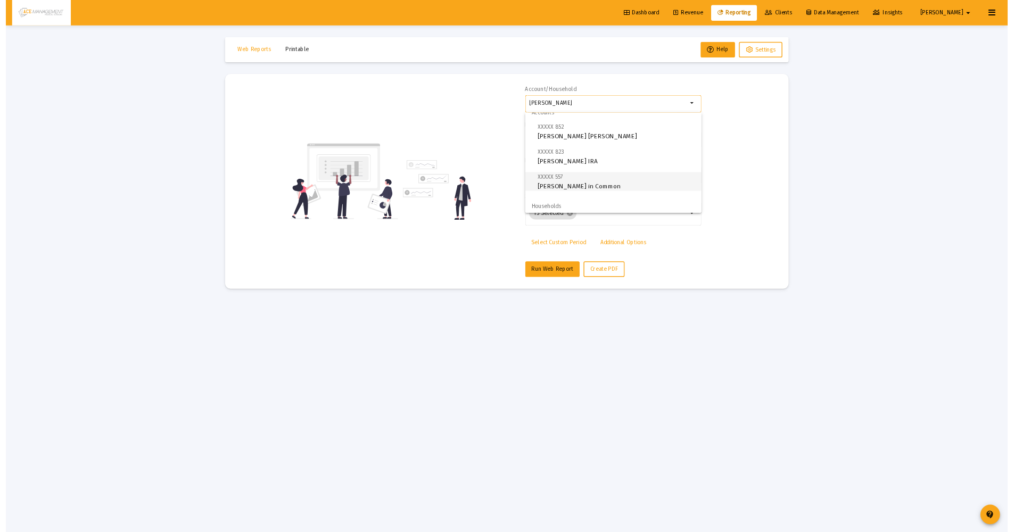
scroll to position [43, 0]
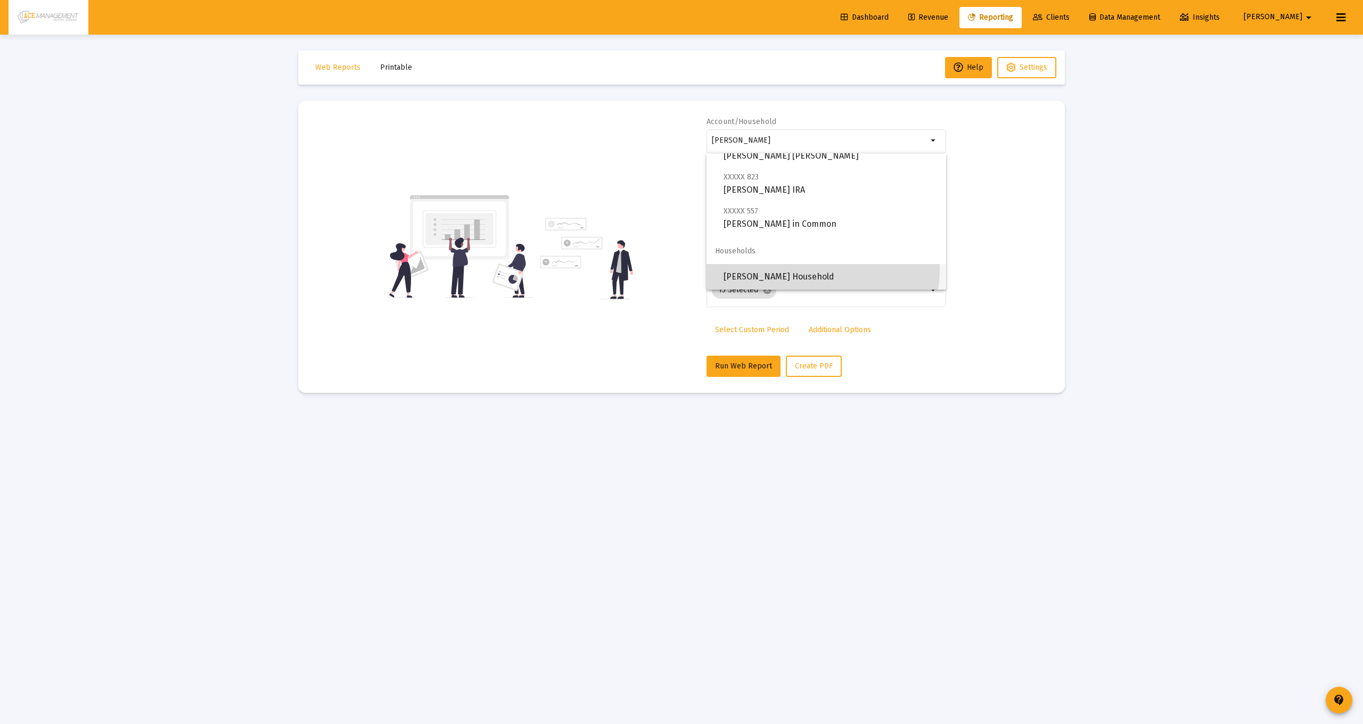
click at [802, 269] on span "[PERSON_NAME] Household" at bounding box center [831, 277] width 214 height 26
type input "[PERSON_NAME] Household"
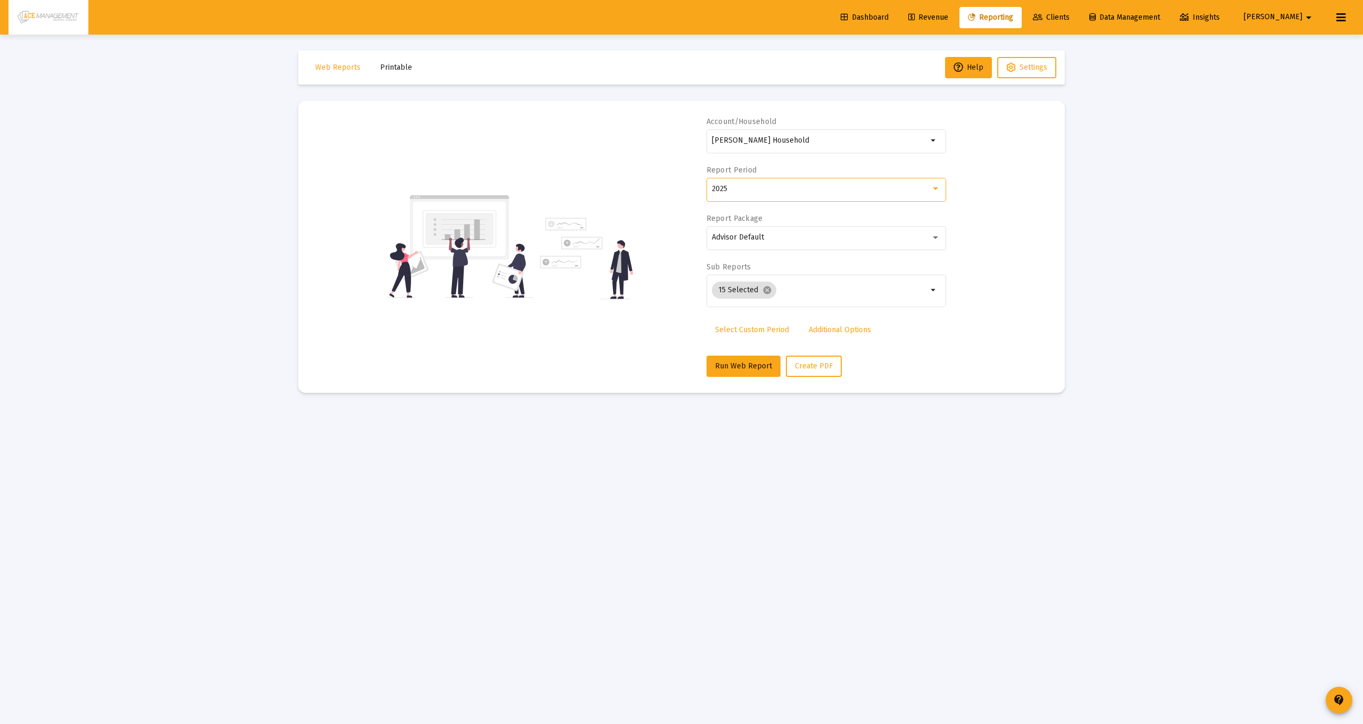
click at [813, 190] on div "2025" at bounding box center [821, 189] width 219 height 9
click at [739, 324] on div at bounding box center [681, 362] width 1363 height 724
click at [739, 324] on link "Select Custom Period" at bounding box center [752, 329] width 91 height 21
click at [814, 194] on icon "Open calendar" at bounding box center [815, 188] width 11 height 11
click at [821, 225] on button "Previous month" at bounding box center [823, 224] width 21 height 21
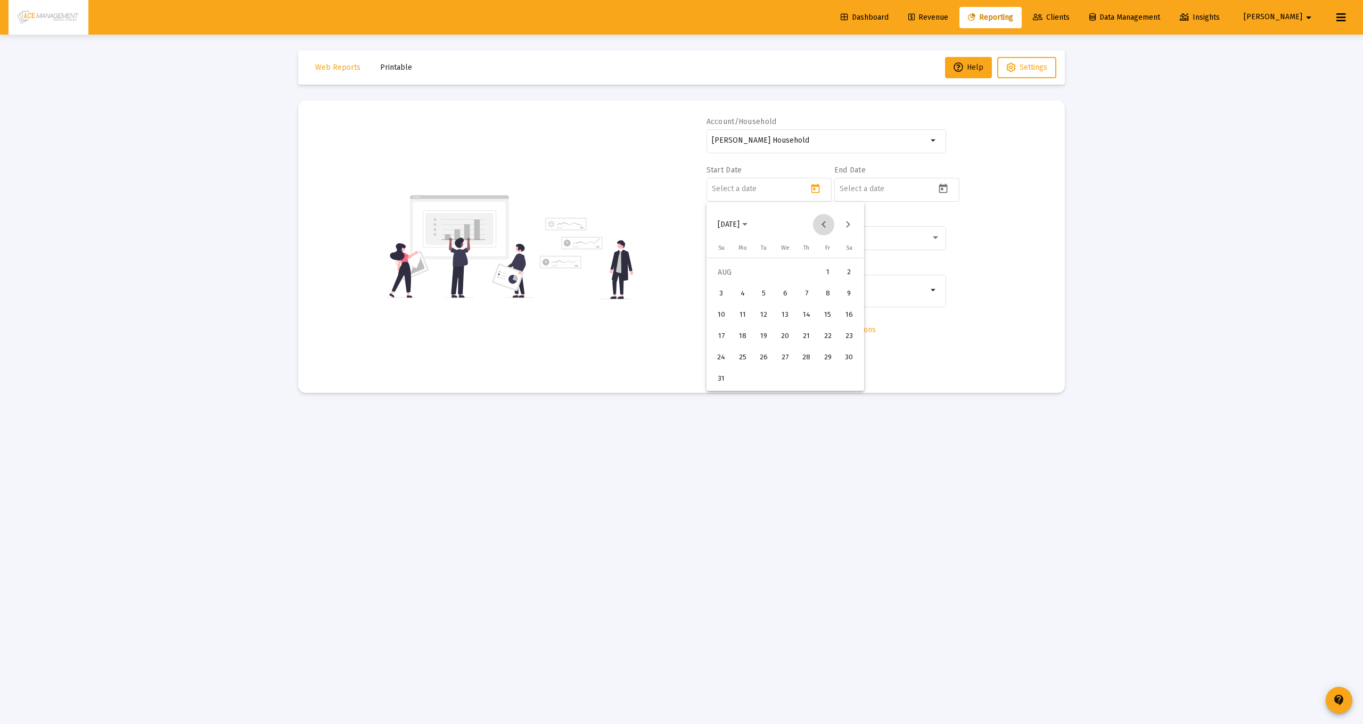
click at [821, 225] on button "Previous month" at bounding box center [823, 224] width 21 height 21
click at [728, 291] on div "1" at bounding box center [721, 293] width 19 height 19
type input "2025-06-01"
click at [940, 193] on icon "Open calendar" at bounding box center [943, 189] width 9 height 10
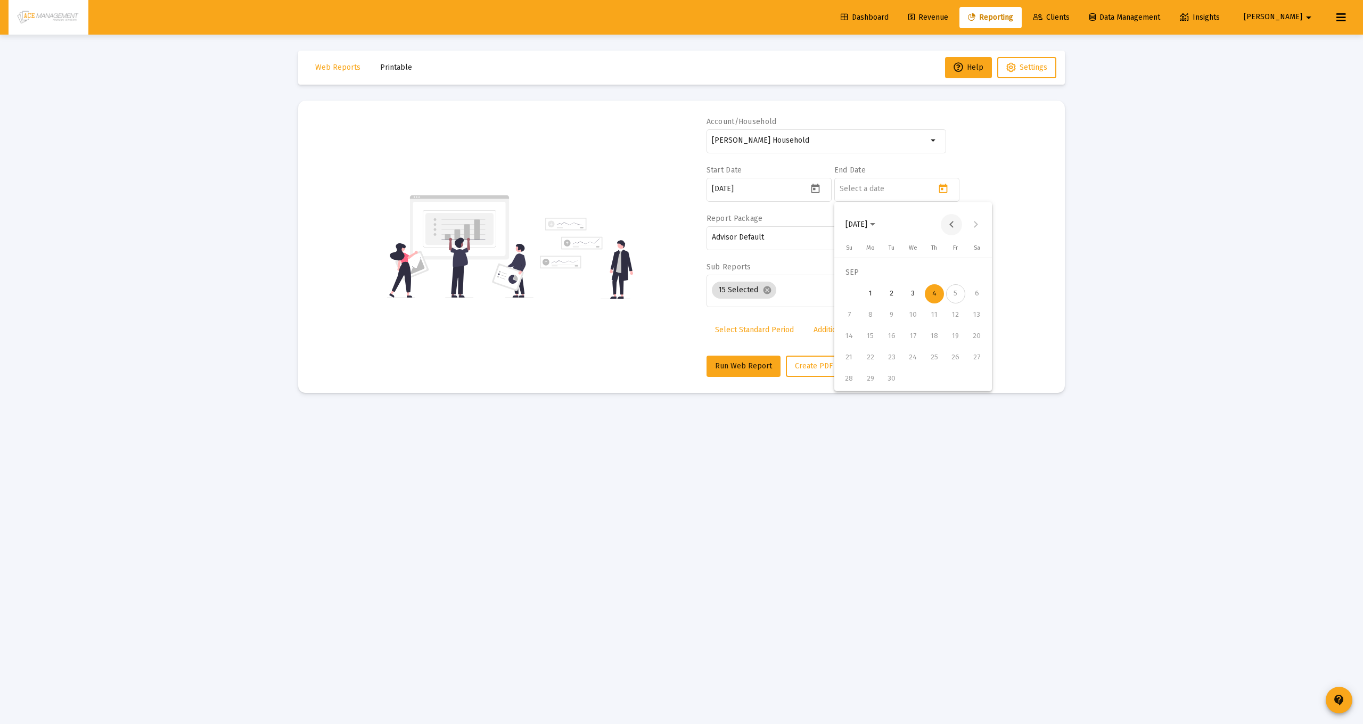
click at [947, 221] on button "Previous month" at bounding box center [951, 224] width 21 height 21
click at [854, 379] on div "31" at bounding box center [849, 379] width 19 height 19
type input "2025-08-31"
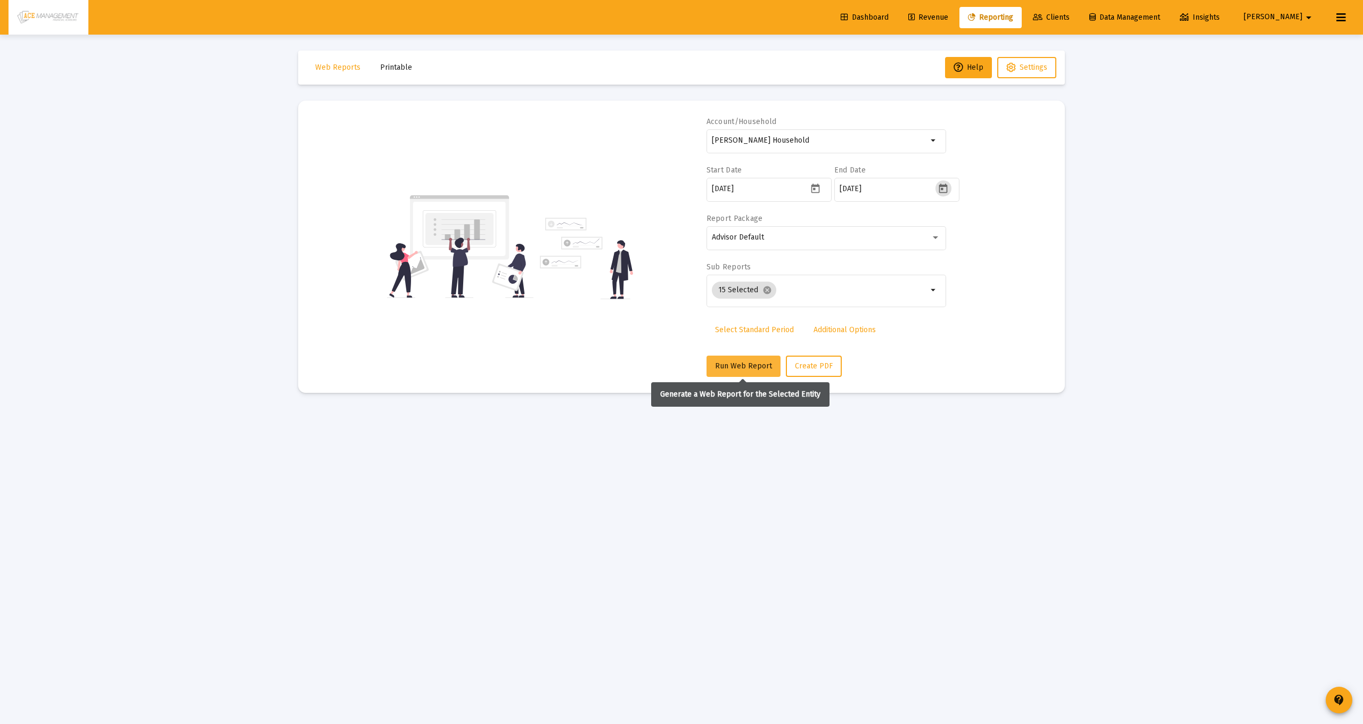
click at [737, 365] on span "Run Web Report" at bounding box center [743, 366] width 57 height 9
select select "View all"
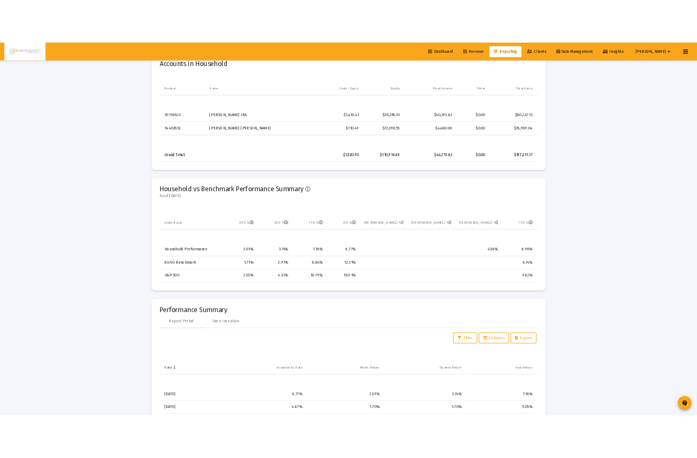
scroll to position [0, 0]
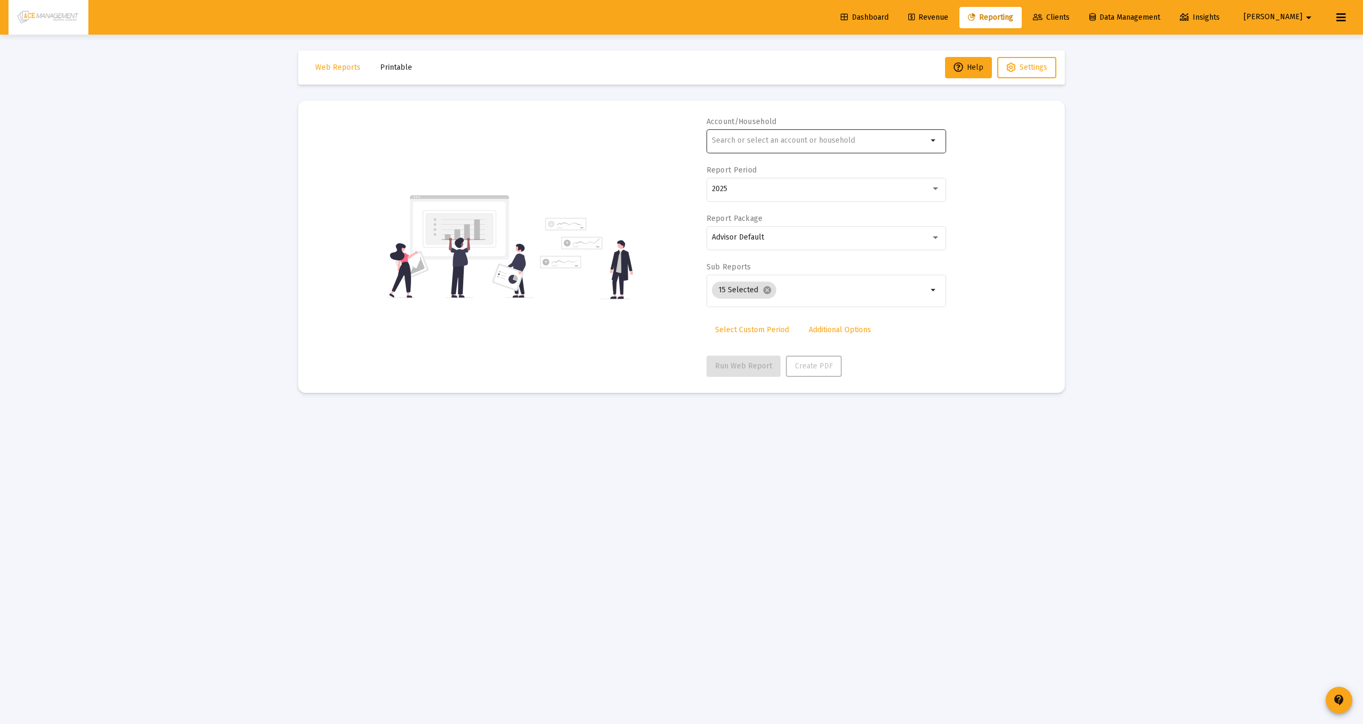
click at [774, 132] on div at bounding box center [820, 140] width 216 height 26
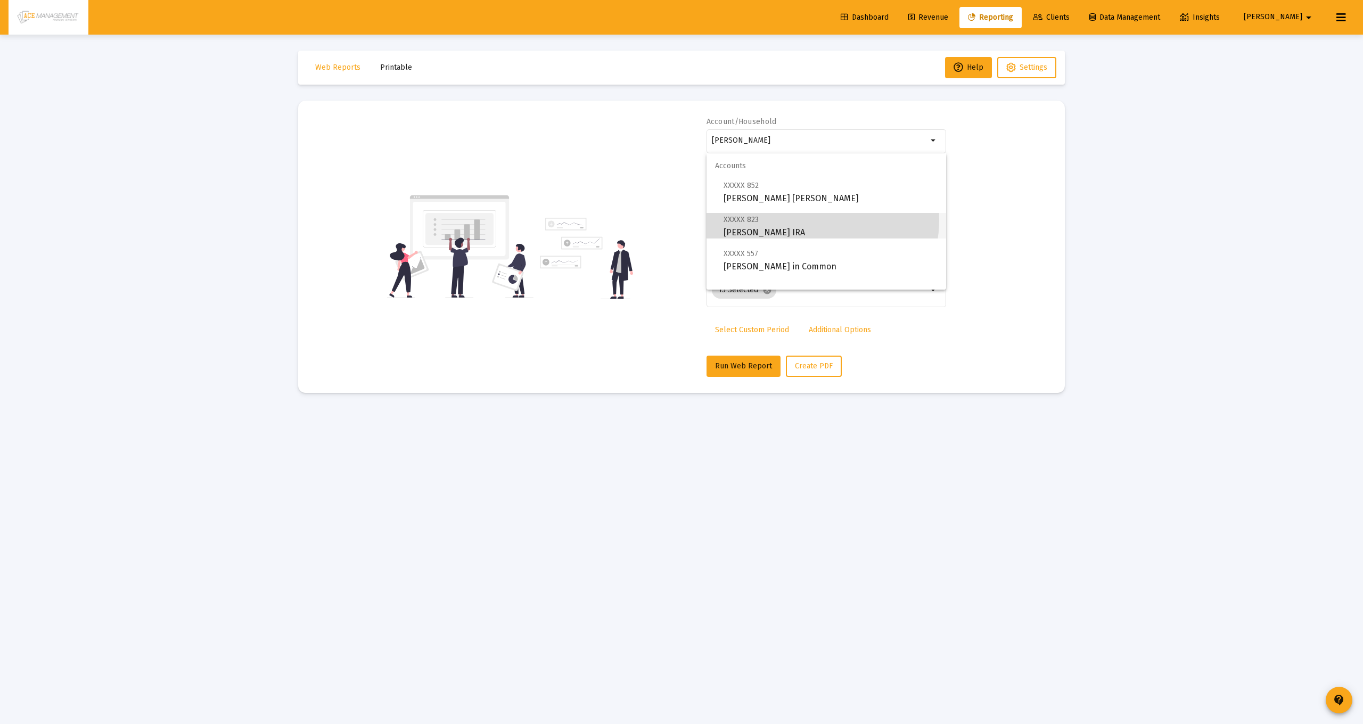
click at [809, 220] on span "XXXXX 823 [PERSON_NAME] IRA" at bounding box center [831, 226] width 214 height 26
type input "[PERSON_NAME] IRA"
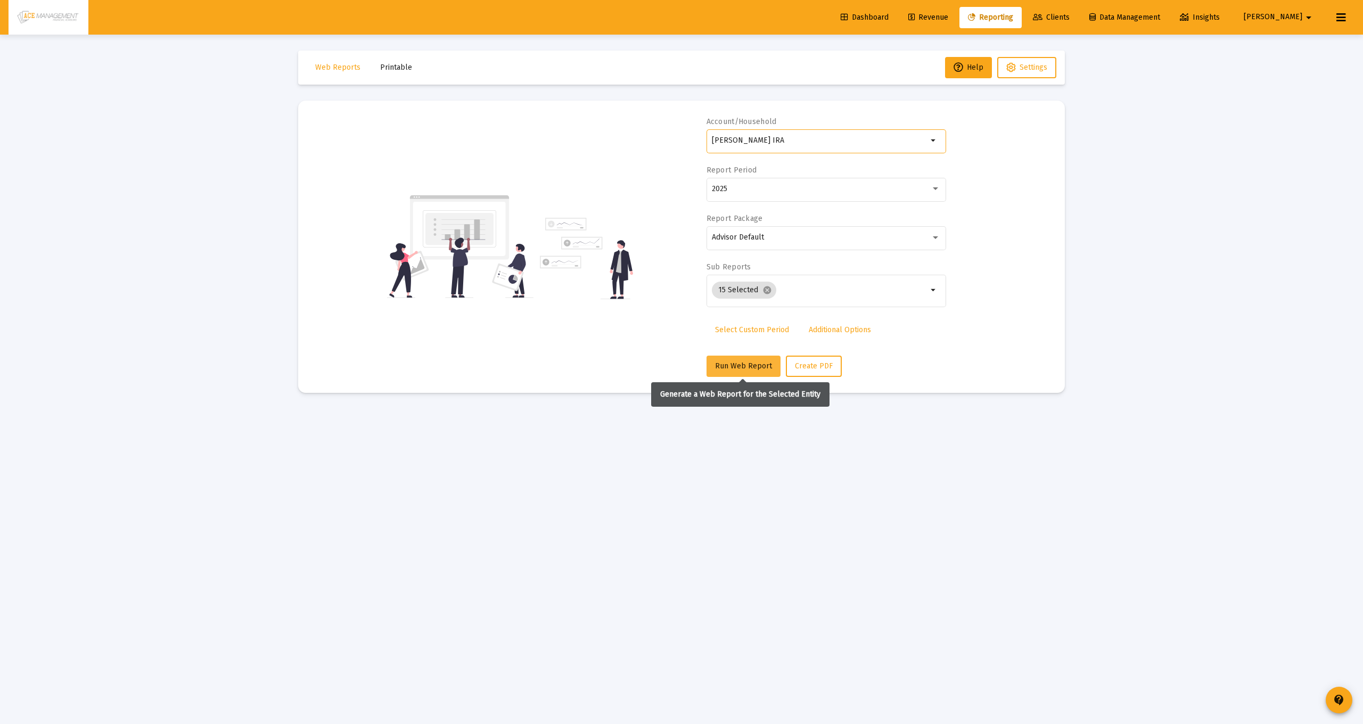
click at [720, 365] on span "Run Web Report" at bounding box center [743, 366] width 57 height 9
select select "View all"
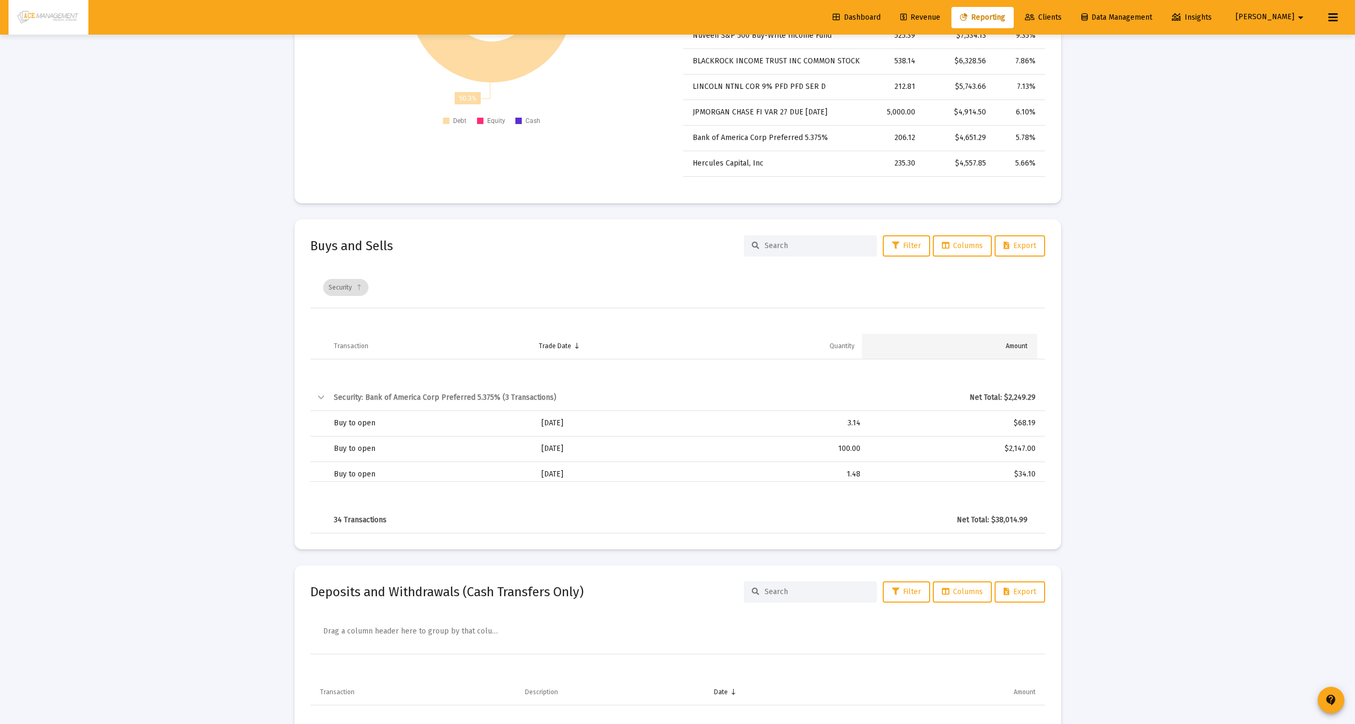
click at [1014, 353] on td "Amount" at bounding box center [949, 347] width 175 height 26
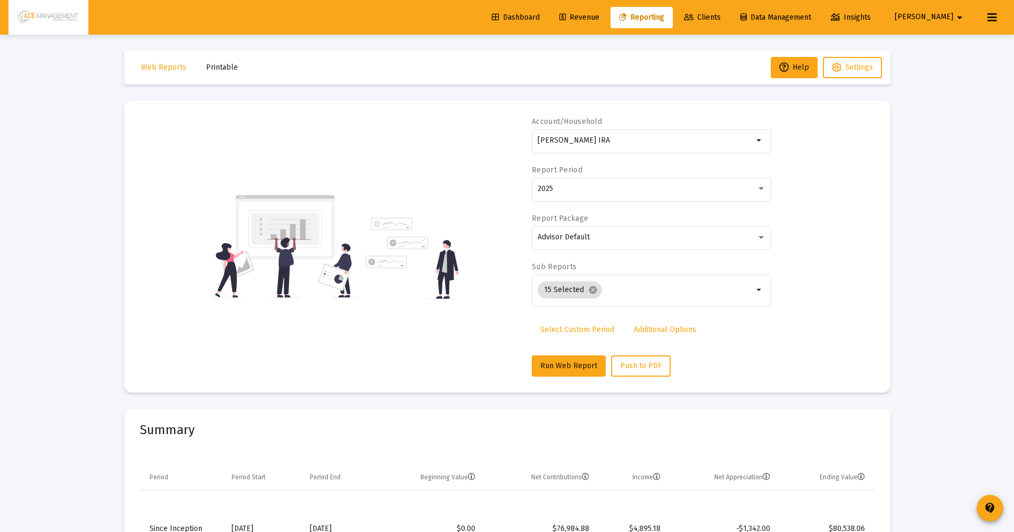
scroll to position [216, 0]
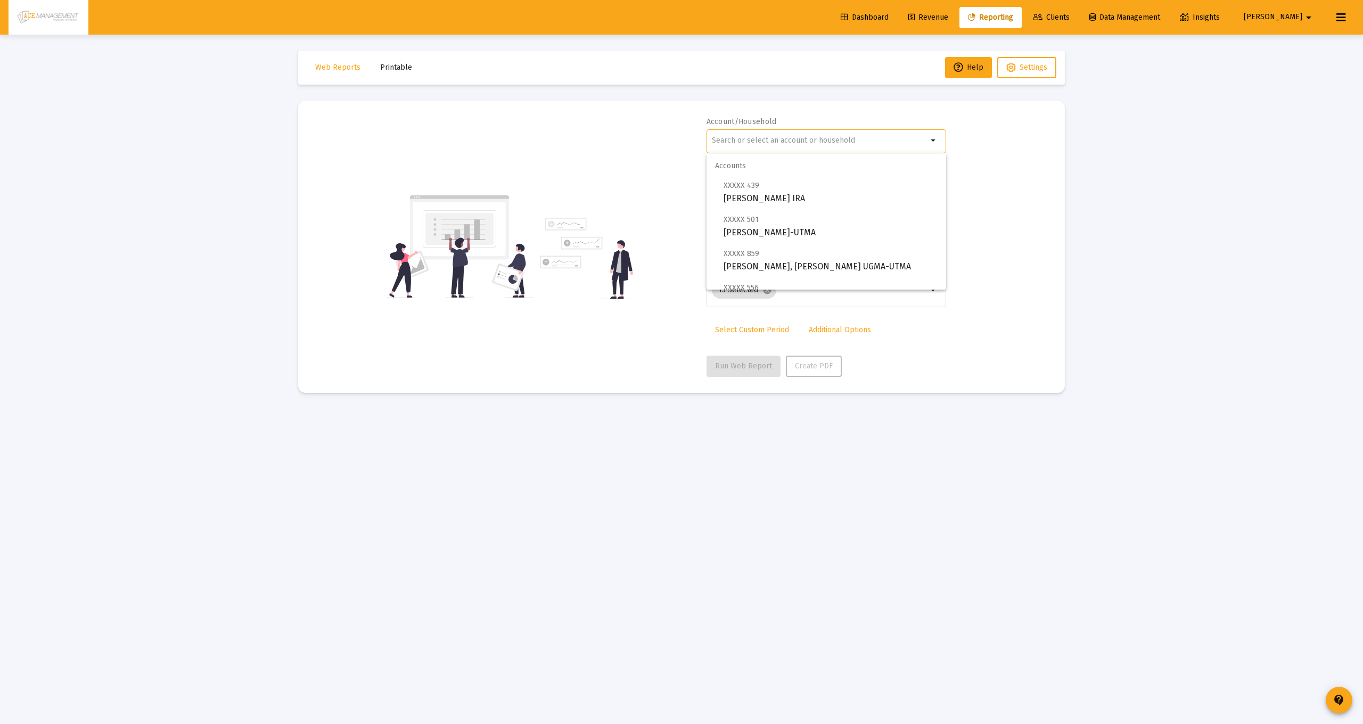
click at [772, 143] on input "text" at bounding box center [820, 140] width 216 height 9
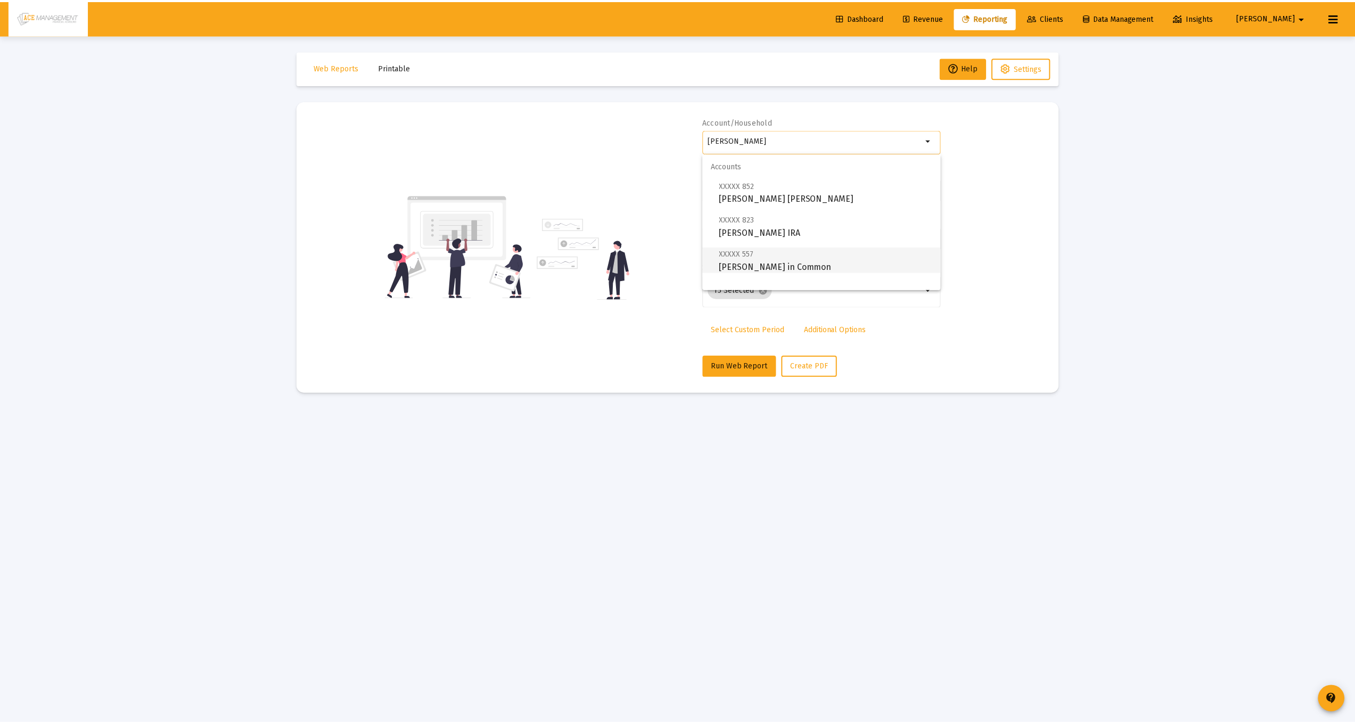
scroll to position [43, 0]
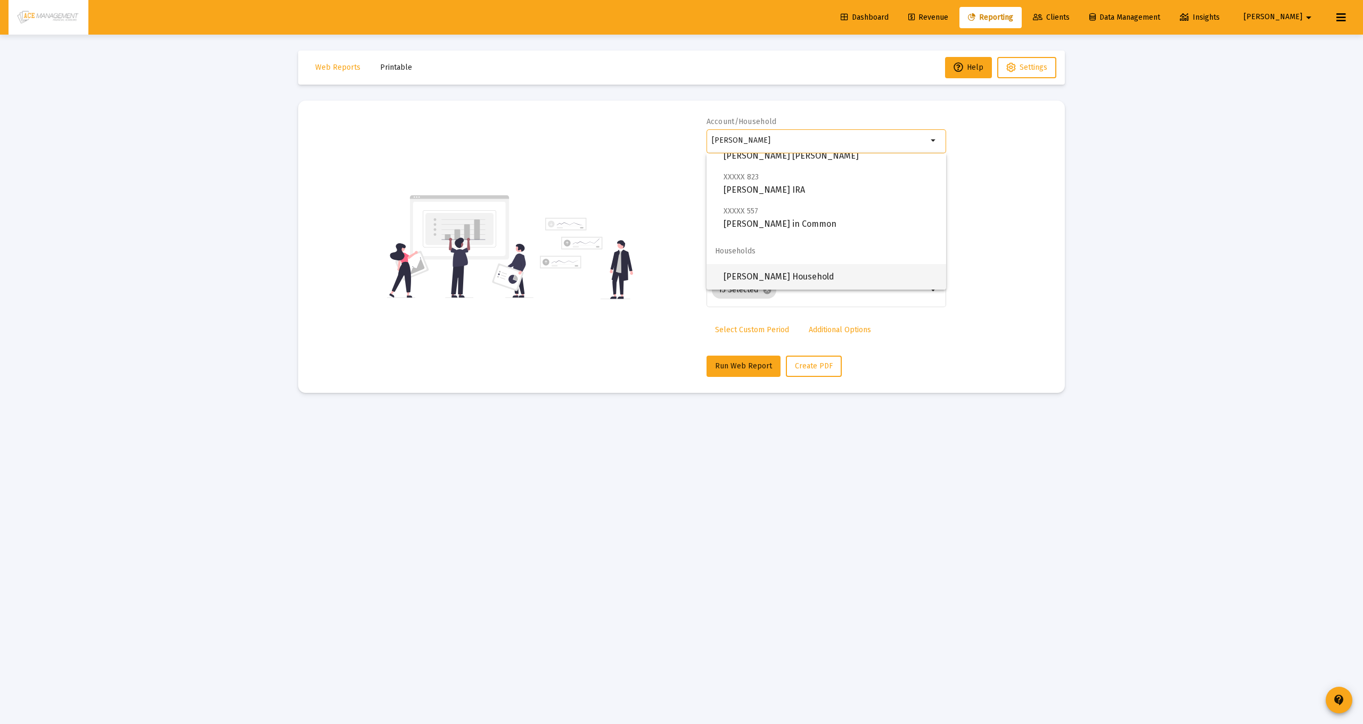
click at [784, 271] on span "[PERSON_NAME] Household" at bounding box center [831, 277] width 214 height 26
type input "[PERSON_NAME] Household"
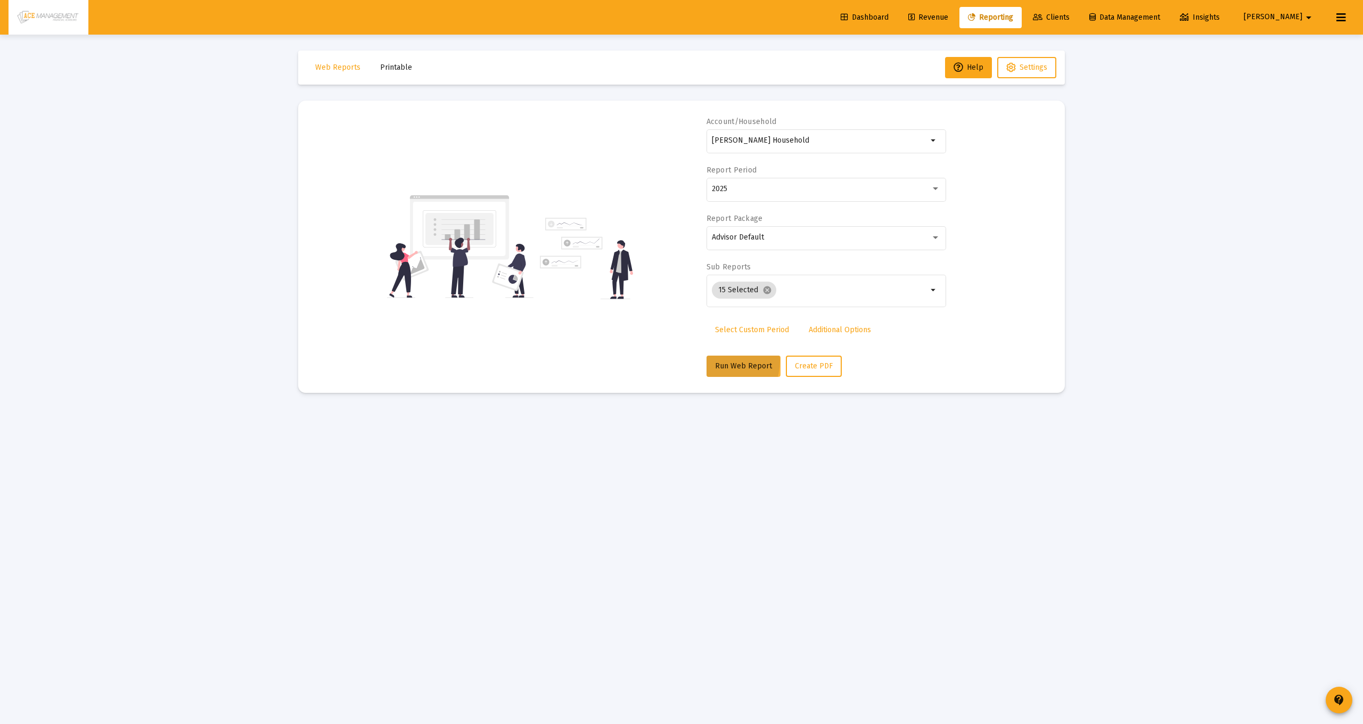
click at [712, 362] on button "Run Web Report" at bounding box center [744, 366] width 74 height 21
select select "View all"
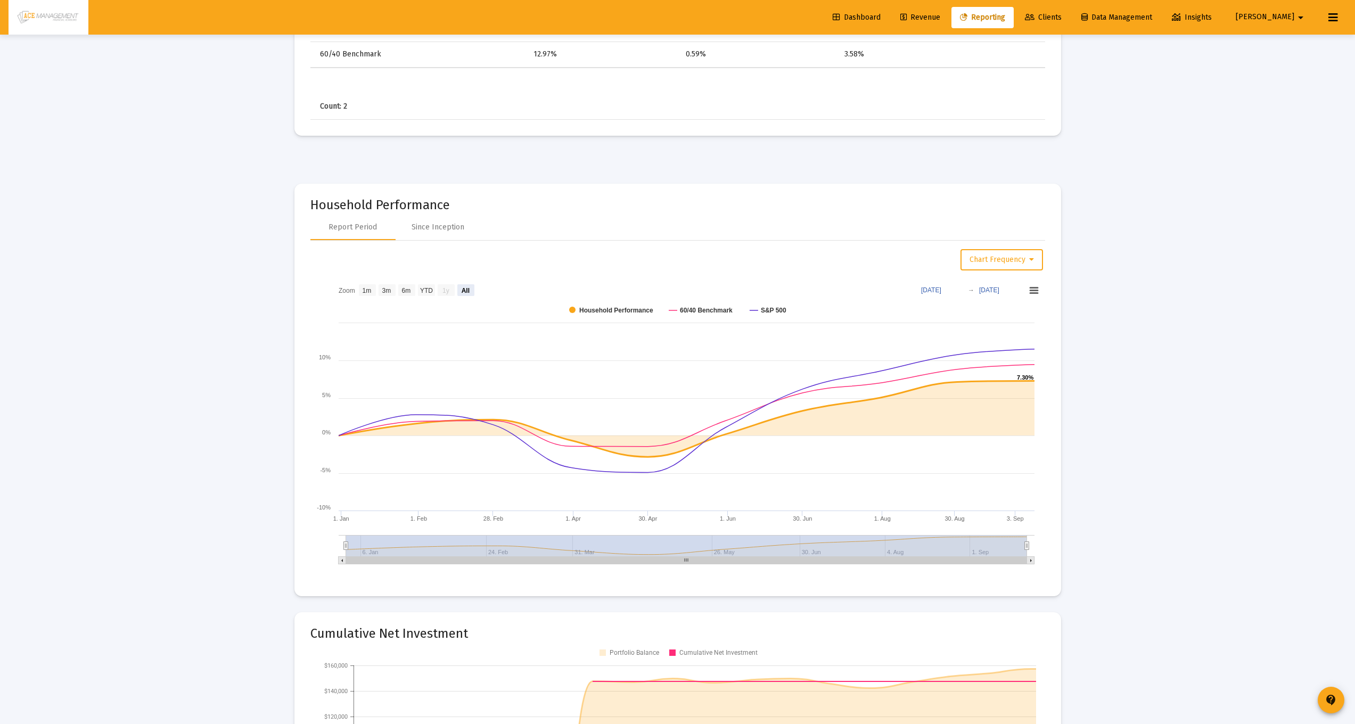
scroll to position [1441, 0]
